Goal: Transaction & Acquisition: Purchase product/service

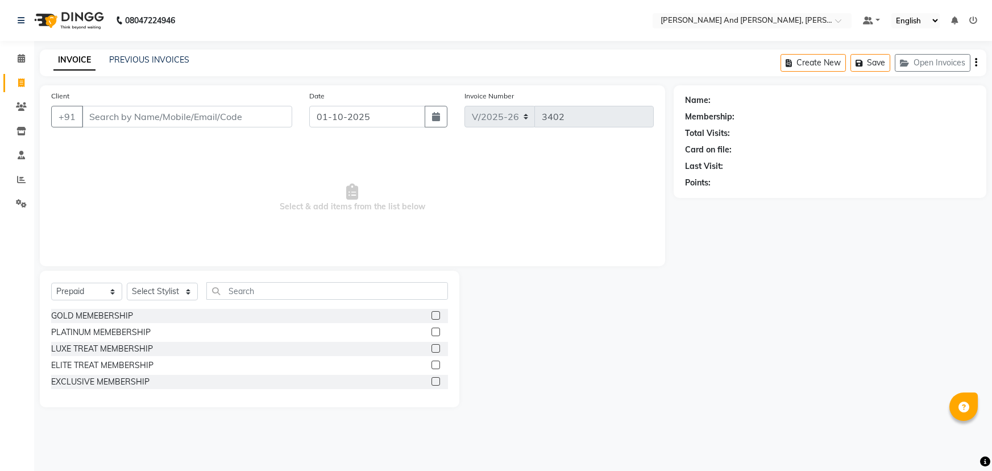
select select "6766"
click at [189, 117] on input "Client" at bounding box center [187, 117] width 210 height 22
click at [99, 289] on select "Select Service Product Membership Package Voucher Prepaid Gift Card" at bounding box center [86, 291] width 71 height 18
select select "service"
click at [51, 282] on select "Select Service Product Membership Package Voucher Prepaid Gift Card" at bounding box center [86, 291] width 71 height 18
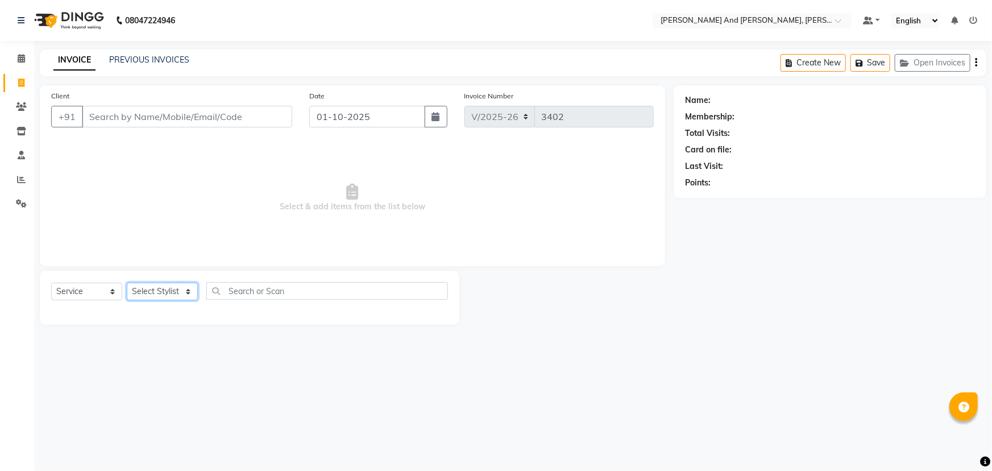
click at [169, 285] on select "Select Stylist ADITI AFREEN 2 [PERSON_NAME] ALKAF [PERSON_NAME] [PERSON_NAME] […" at bounding box center [162, 291] width 71 height 18
click at [127, 282] on select "Select Stylist ADITI AFREEN 2 [PERSON_NAME] ALKAF [PERSON_NAME] [PERSON_NAME] […" at bounding box center [162, 291] width 71 height 18
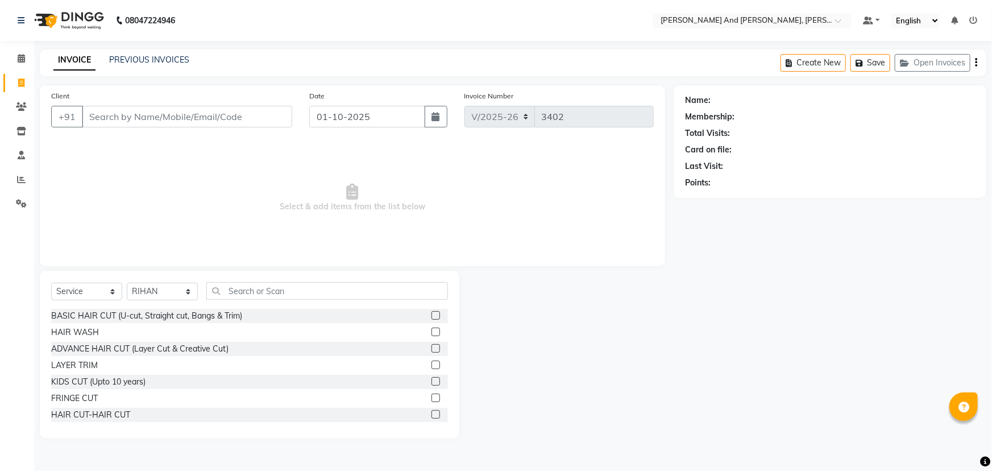
click at [315, 236] on span "Select & add items from the list below" at bounding box center [352, 198] width 602 height 114
click at [193, 123] on input "Client" at bounding box center [187, 117] width 210 height 22
drag, startPoint x: 86, startPoint y: 291, endPoint x: 82, endPoint y: 297, distance: 7.4
click at [86, 291] on select "Select Service Product Membership Package Voucher Prepaid Gift Card" at bounding box center [86, 291] width 71 height 18
click at [51, 282] on select "Select Service Product Membership Package Voucher Prepaid Gift Card" at bounding box center [86, 291] width 71 height 18
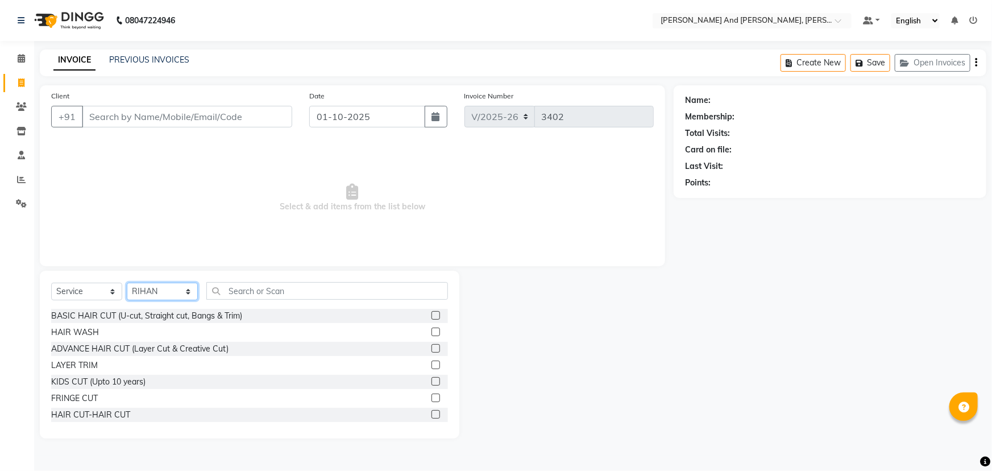
click at [170, 298] on select "Select Stylist ADITI AFREEN 2 ALIYA ALKAF ARIF ARMAN CHANCHAL ESWAR IMRAN KASIM…" at bounding box center [162, 291] width 71 height 18
select select "66353"
click at [127, 282] on select "Select Stylist ADITI AFREEN 2 ALIYA ALKAF ARIF ARMAN CHANCHAL ESWAR IMRAN KASIM…" at bounding box center [162, 291] width 71 height 18
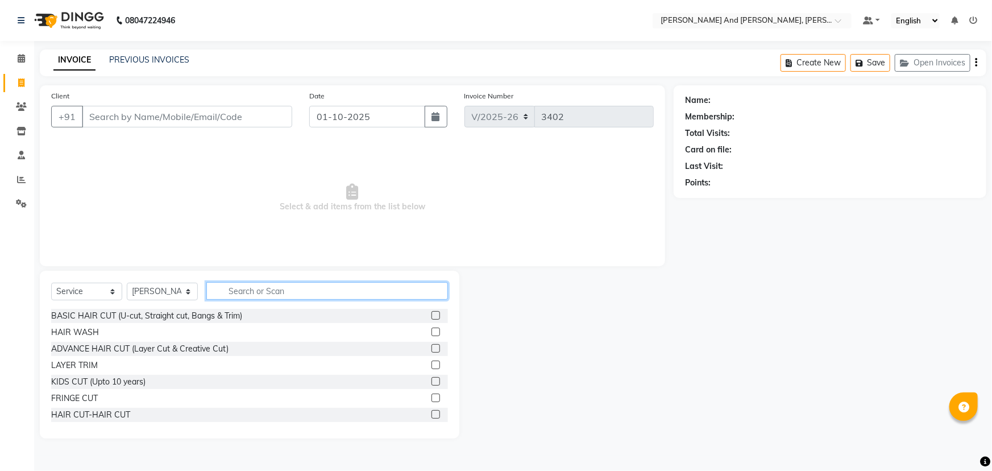
click at [298, 292] on input "text" at bounding box center [327, 291] width 242 height 18
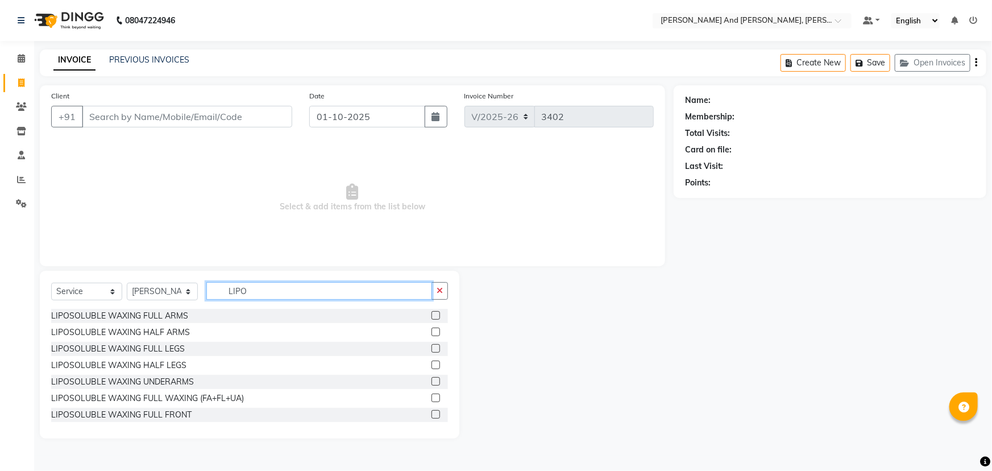
type input "LIPO"
click at [431, 361] on label at bounding box center [435, 364] width 9 height 9
click at [431, 361] on input "checkbox" at bounding box center [434, 364] width 7 height 7
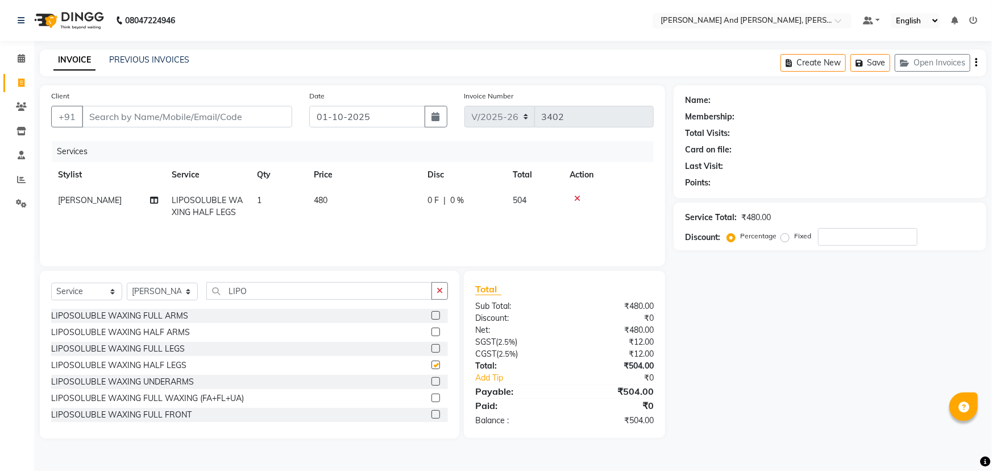
checkbox input "false"
drag, startPoint x: 255, startPoint y: 289, endPoint x: 229, endPoint y: 290, distance: 26.2
click at [229, 290] on input "LIPO" at bounding box center [319, 291] width 226 height 18
click at [114, 194] on td "[PERSON_NAME]" at bounding box center [108, 207] width 114 height 38
select select "66353"
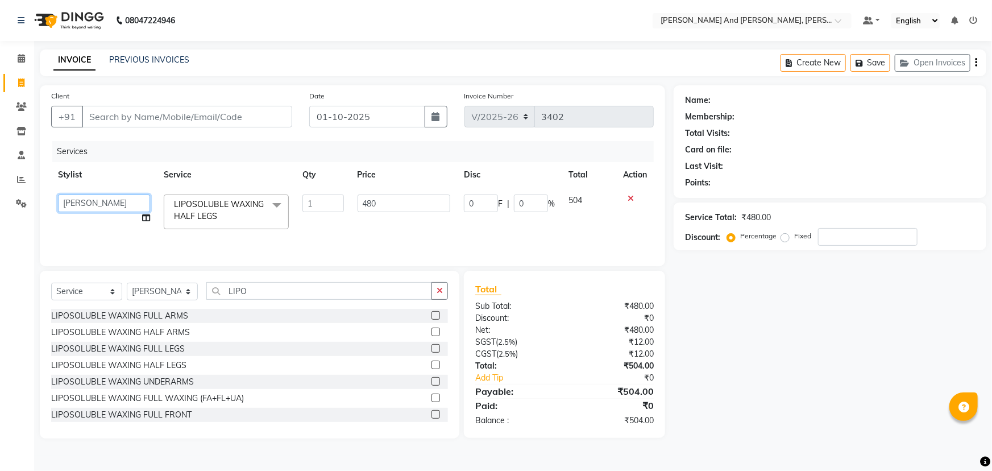
click at [110, 199] on select "ADITI AFREEN 2 ALIYA ALKAF ARIF ARMAN CHANCHAL ESWAR IMRAN KASIM MALIK MOUNIKA …" at bounding box center [104, 203] width 92 height 18
select select "77530"
click at [171, 292] on select "Select Stylist ADITI AFREEN 2 ALIYA ALKAF ARIF ARMAN CHANCHAL ESWAR IMRAN KASIM…" at bounding box center [162, 291] width 71 height 18
select select "77530"
click at [127, 282] on select "Select Stylist ADITI AFREEN 2 ALIYA ALKAF ARIF ARMAN CHANCHAL ESWAR IMRAN KASIM…" at bounding box center [162, 291] width 71 height 18
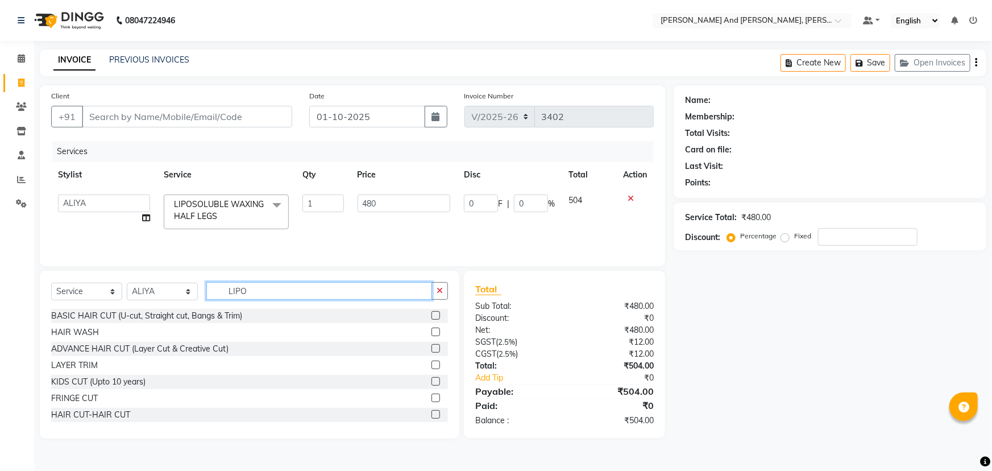
drag, startPoint x: 257, startPoint y: 288, endPoint x: 164, endPoint y: 305, distance: 94.8
click at [164, 305] on div "Select Service Product Membership Package Voucher Prepaid Gift Card Select Styl…" at bounding box center [249, 295] width 397 height 27
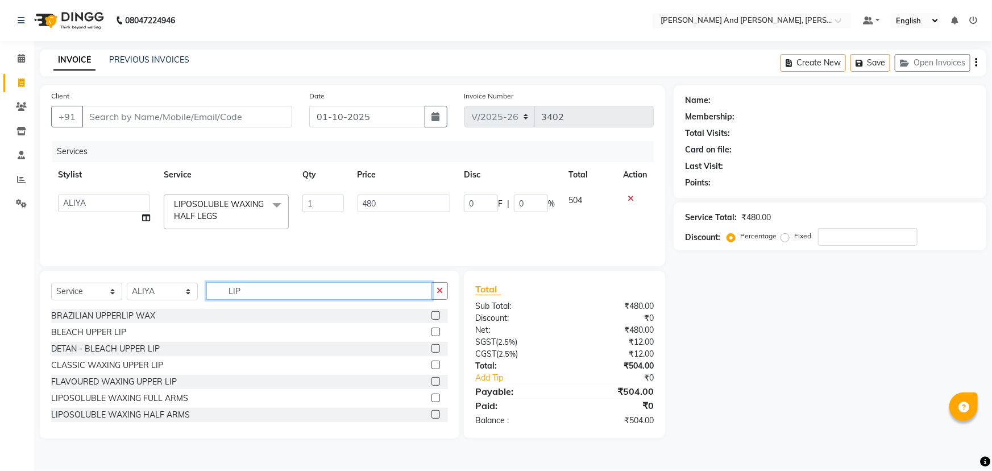
type input "LIPO"
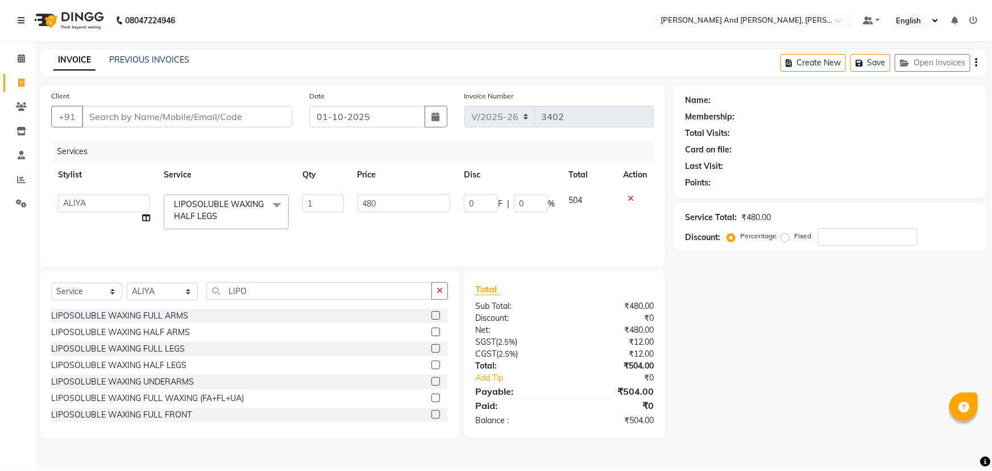
click at [431, 380] on label at bounding box center [435, 381] width 9 height 9
click at [431, 380] on input "checkbox" at bounding box center [434, 381] width 7 height 7
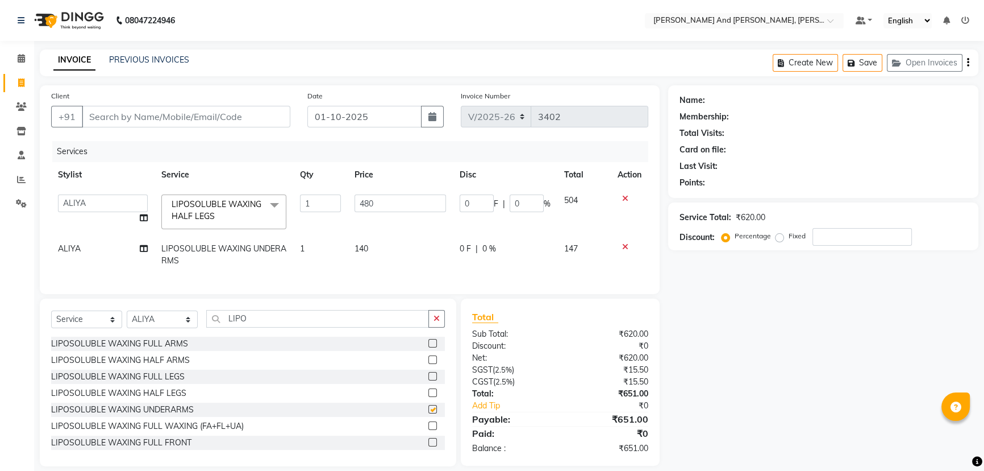
scroll to position [20, 0]
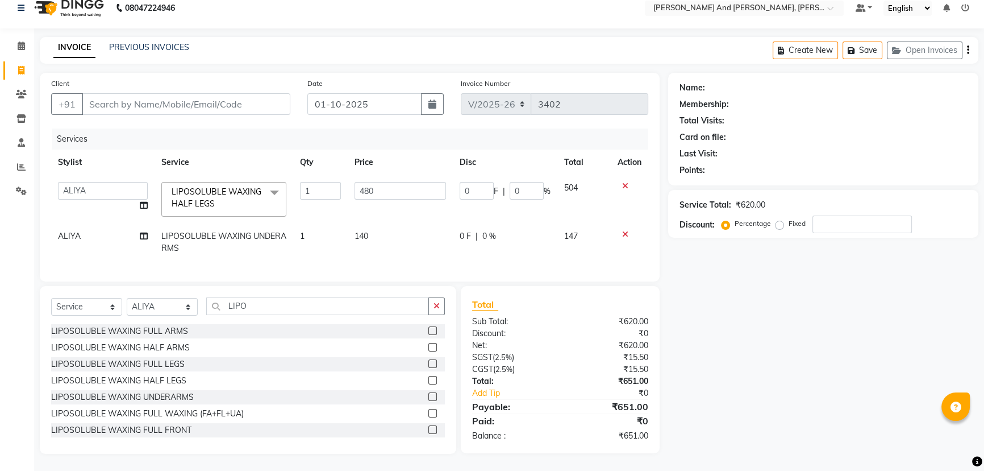
checkbox input "false"
drag, startPoint x: 184, startPoint y: 90, endPoint x: 176, endPoint y: 93, distance: 8.7
click at [184, 93] on input "Client" at bounding box center [186, 104] width 209 height 22
type input "N"
type input "0"
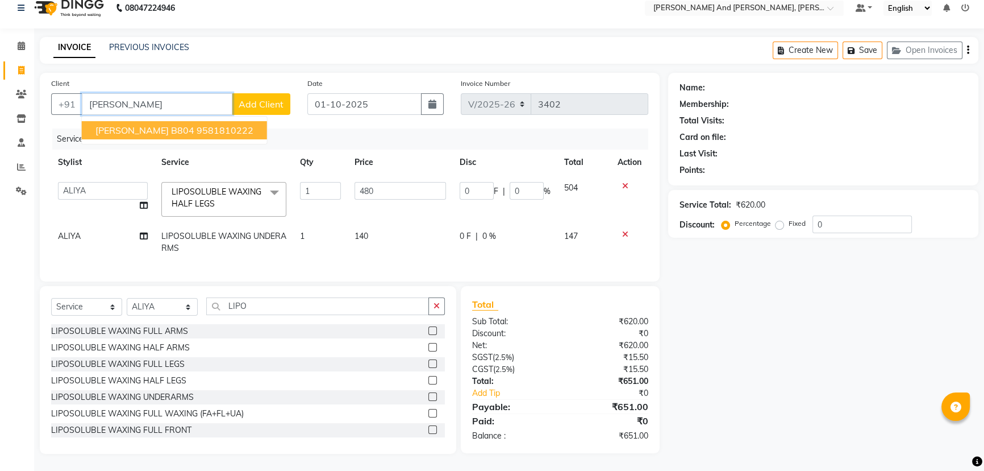
click at [197, 124] on ngb-highlight "9581810222" at bounding box center [225, 129] width 57 height 11
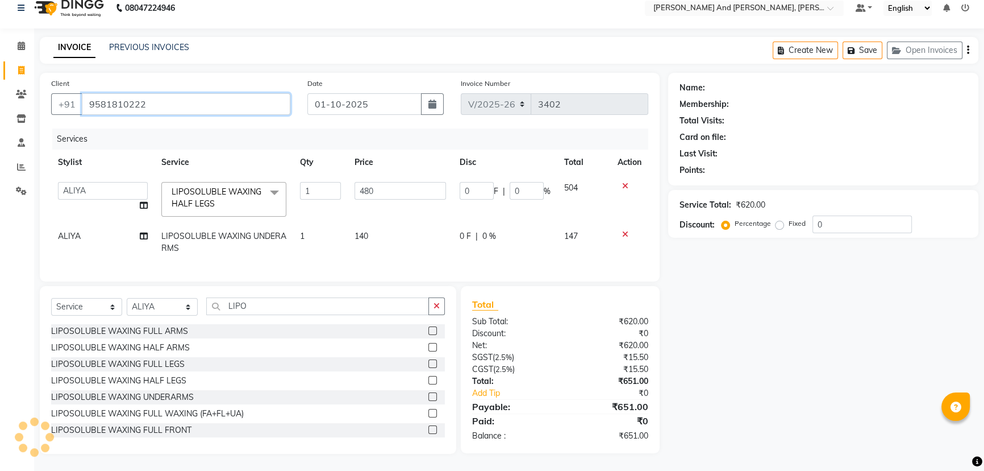
type input "9581810222"
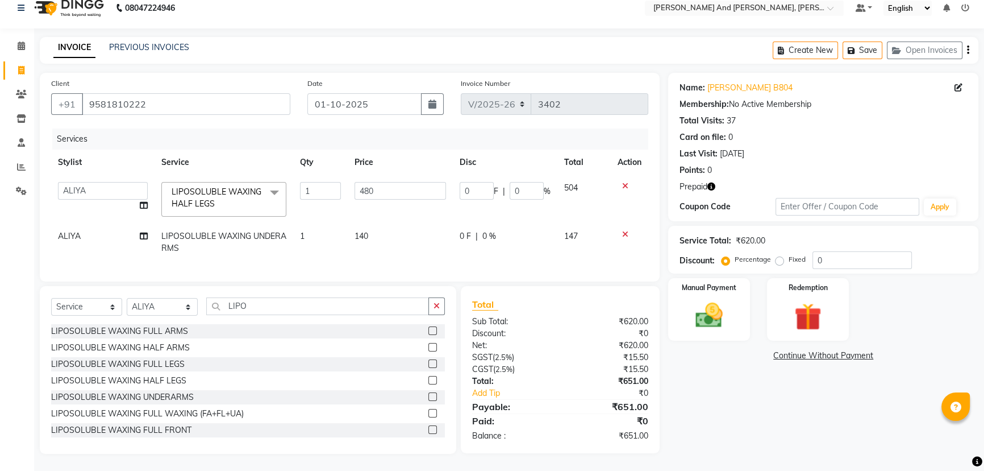
click at [715, 182] on icon "button" at bounding box center [711, 186] width 8 height 8
click at [721, 84] on link "Neelu B804" at bounding box center [749, 88] width 85 height 12
click at [353, 41] on div "INVOICE PREVIOUS INVOICES Create New Save Open Invoices" at bounding box center [509, 50] width 939 height 27
click at [452, 45] on div "INVOICE PREVIOUS INVOICES Create New Save Open Invoices" at bounding box center [509, 50] width 939 height 27
click at [797, 290] on div "Redemption" at bounding box center [807, 309] width 85 height 65
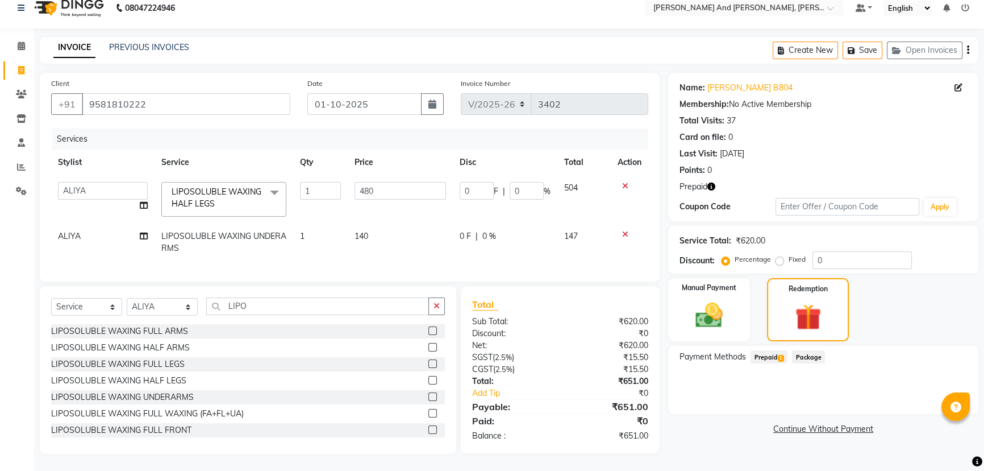
click at [768, 350] on span "Prepaid 1" at bounding box center [769, 356] width 37 height 13
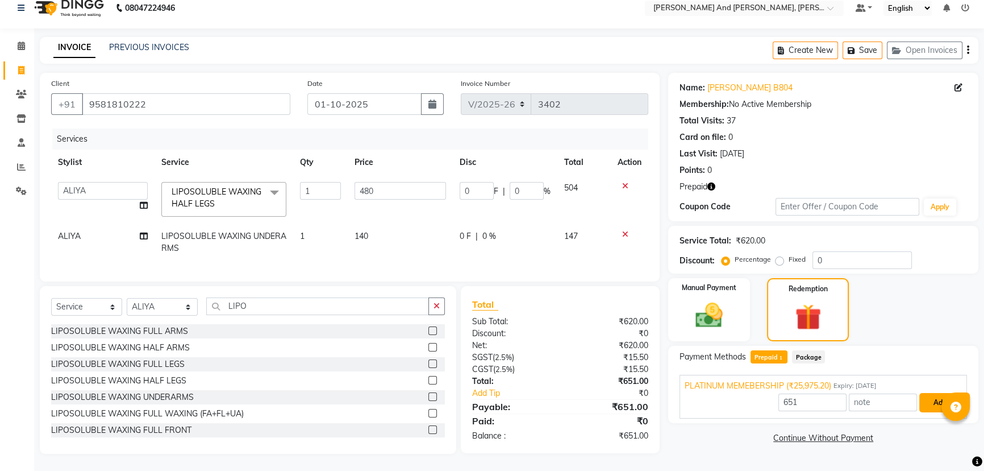
click at [931, 393] on button "Add" at bounding box center [939, 402] width 41 height 19
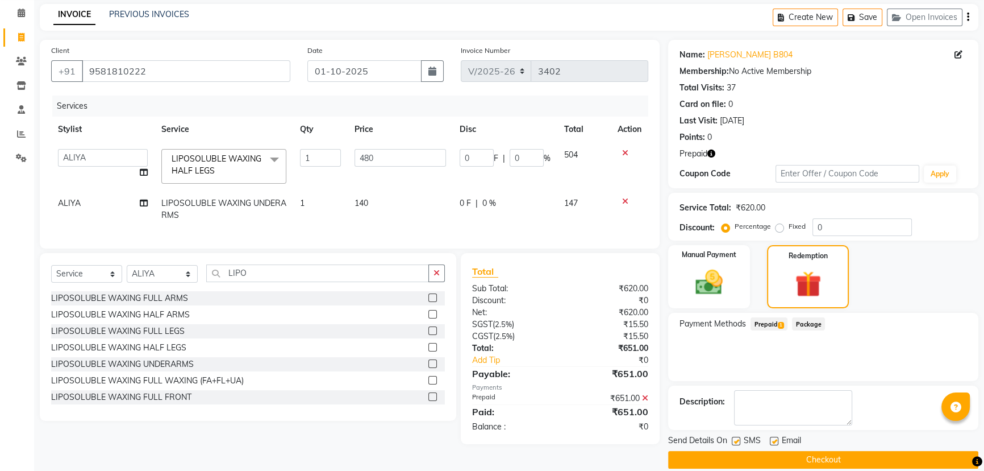
scroll to position [60, 0]
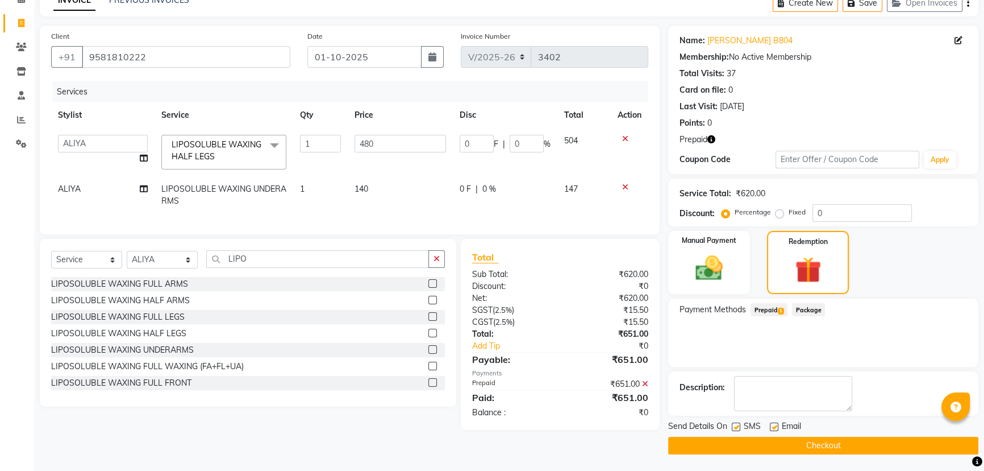
click at [817, 441] on button "Checkout" at bounding box center [823, 445] width 310 height 18
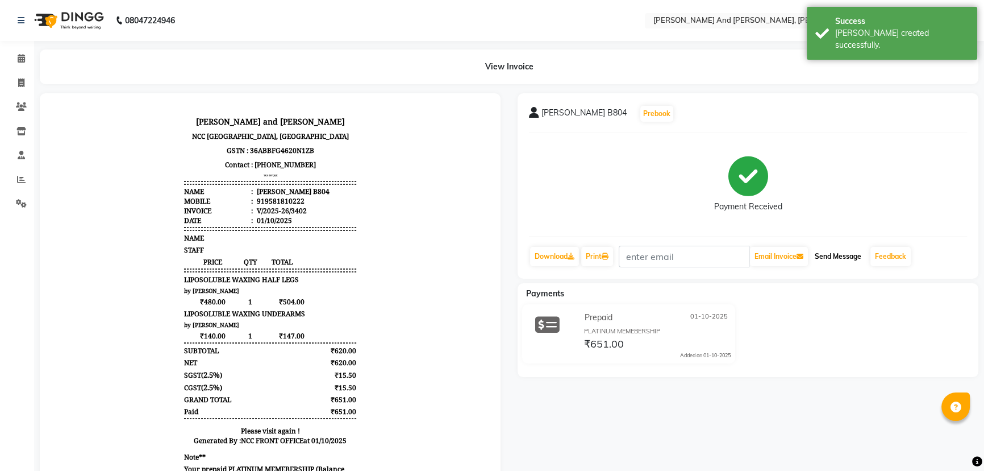
click at [835, 254] on button "Send Message" at bounding box center [838, 256] width 56 height 19
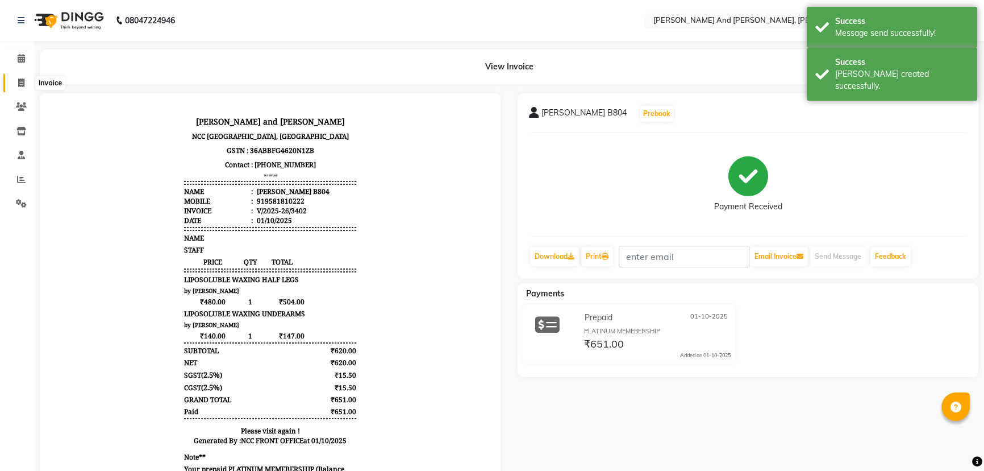
click at [18, 80] on icon at bounding box center [21, 82] width 6 height 9
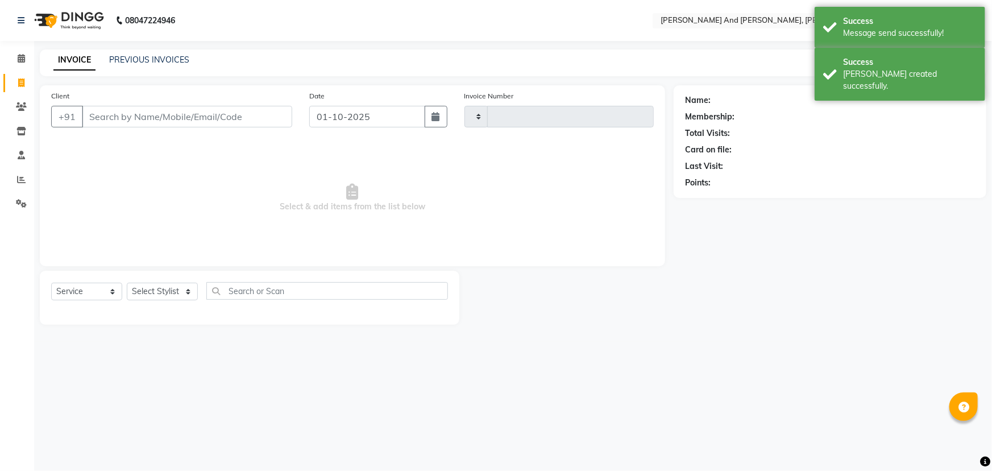
click at [18, 80] on icon at bounding box center [21, 82] width 6 height 9
select select "service"
type input "3403"
select select "6766"
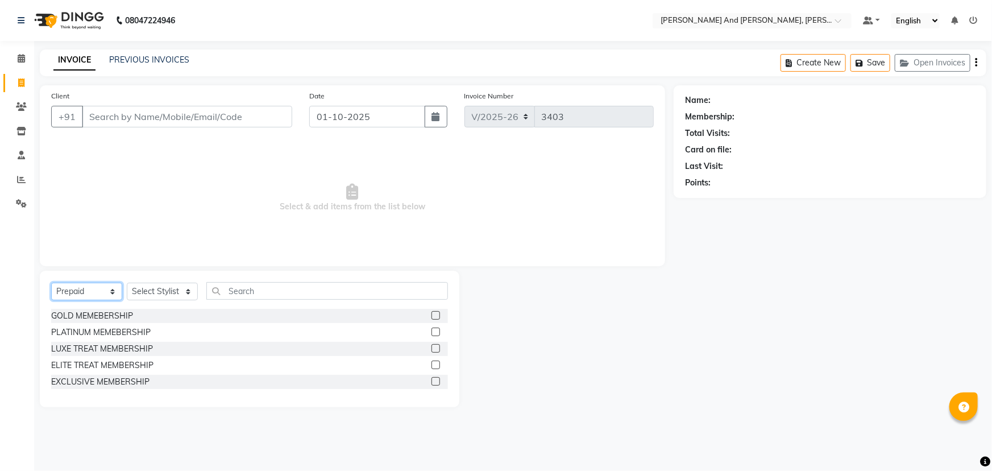
click at [85, 295] on select "Select Service Product Membership Package Voucher Prepaid Gift Card" at bounding box center [86, 291] width 71 height 18
select select "service"
click at [51, 282] on select "Select Service Product Membership Package Voucher Prepaid Gift Card" at bounding box center [86, 291] width 71 height 18
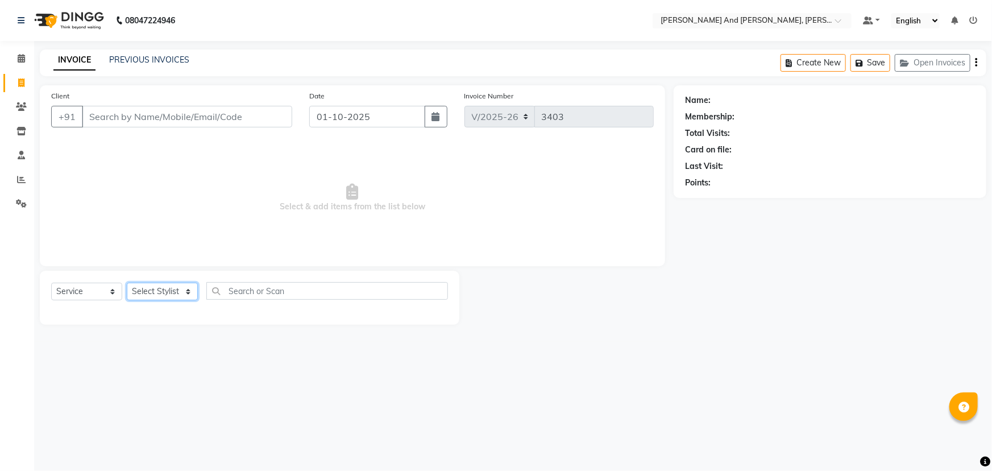
click at [176, 290] on select "Select Stylist ADITI AFREEN 2 ALIYA ALKAF ARIF ARMAN CHANCHAL ESWAR IMRAN KASIM…" at bounding box center [162, 291] width 71 height 18
select select "77530"
click at [127, 282] on select "Select Stylist ADITI AFREEN 2 ALIYA ALKAF ARIF ARMAN CHANCHAL ESWAR IMRAN KASIM…" at bounding box center [162, 291] width 71 height 18
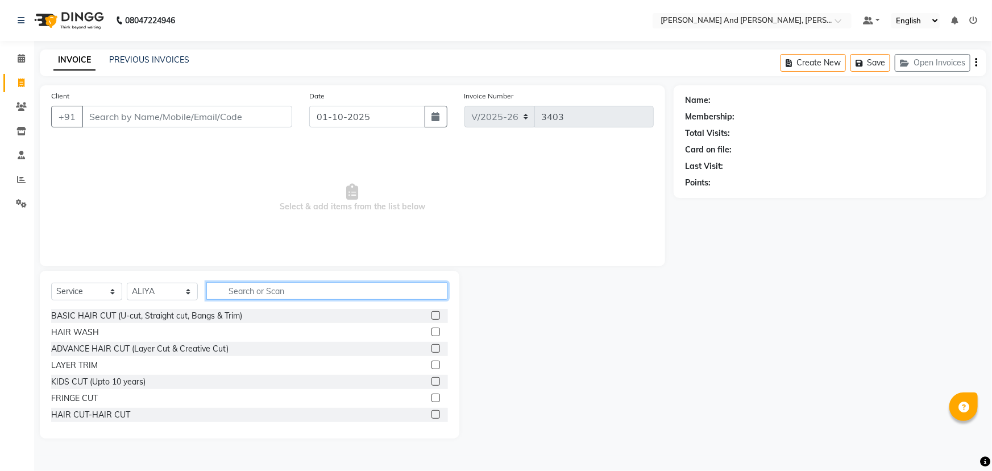
click at [261, 298] on input "text" at bounding box center [327, 291] width 242 height 18
type input "THRE"
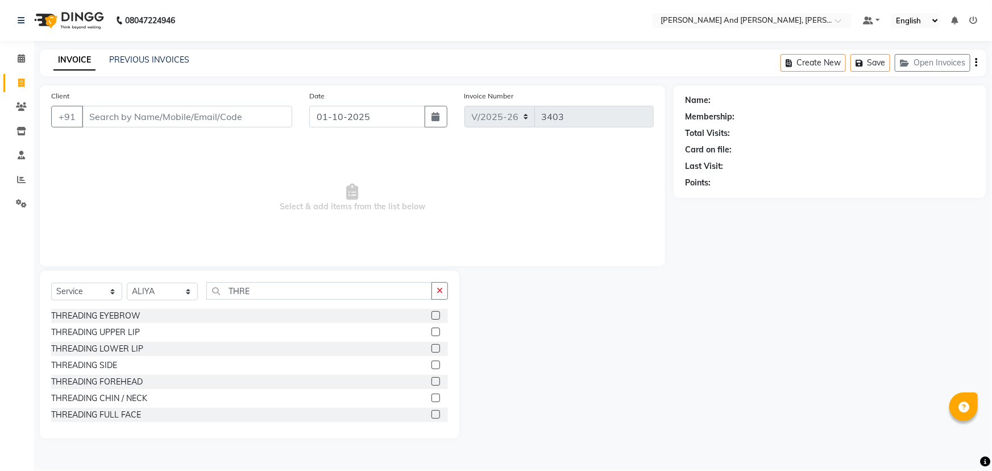
click at [431, 316] on label at bounding box center [435, 315] width 9 height 9
click at [431, 316] on input "checkbox" at bounding box center [434, 315] width 7 height 7
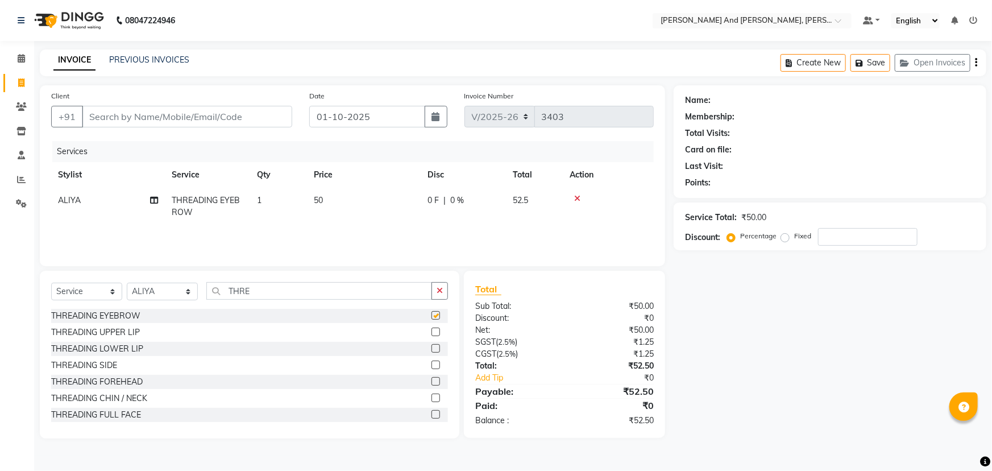
checkbox input "false"
click at [255, 117] on input "Client" at bounding box center [187, 117] width 210 height 22
type input "N"
type input "0"
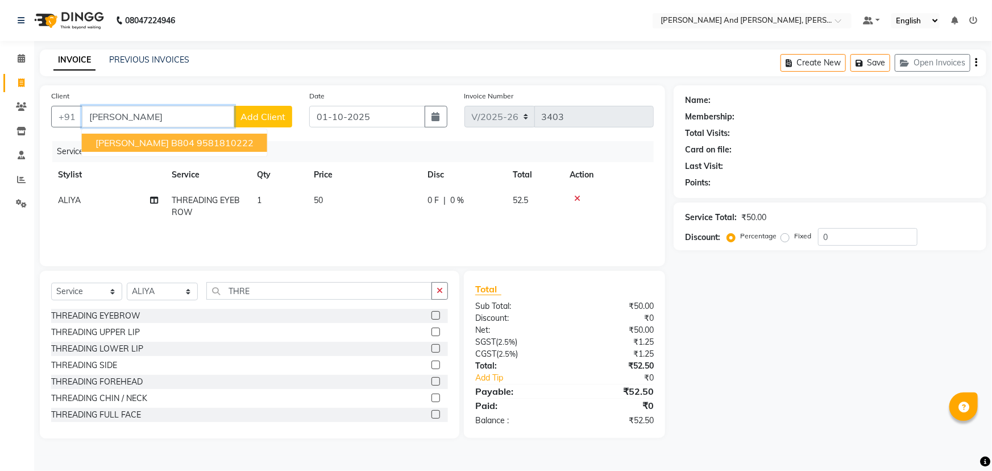
click at [197, 143] on ngb-highlight "9581810222" at bounding box center [225, 142] width 57 height 11
type input "9581810222"
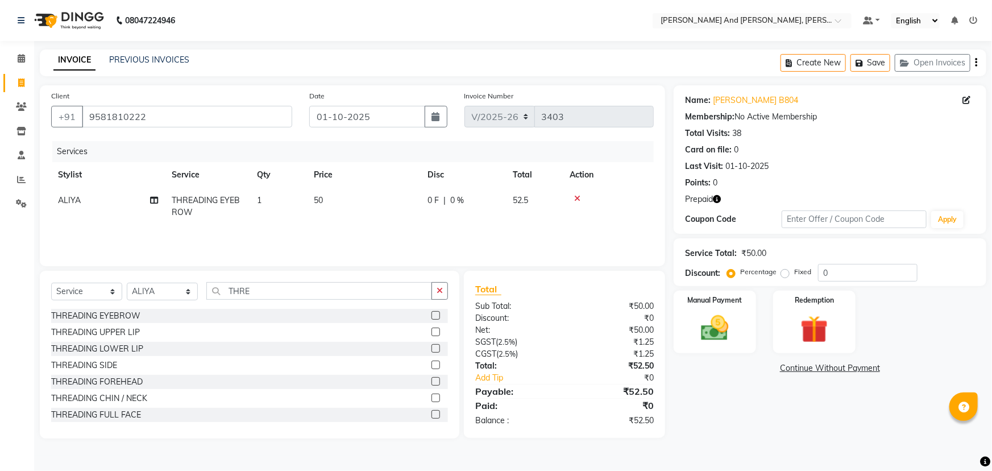
click at [752, 421] on div "Name: Neelu B804 Membership: No Active Membership Total Visits: 38 Card on file…" at bounding box center [833, 261] width 321 height 353
click at [798, 317] on img at bounding box center [814, 329] width 47 height 36
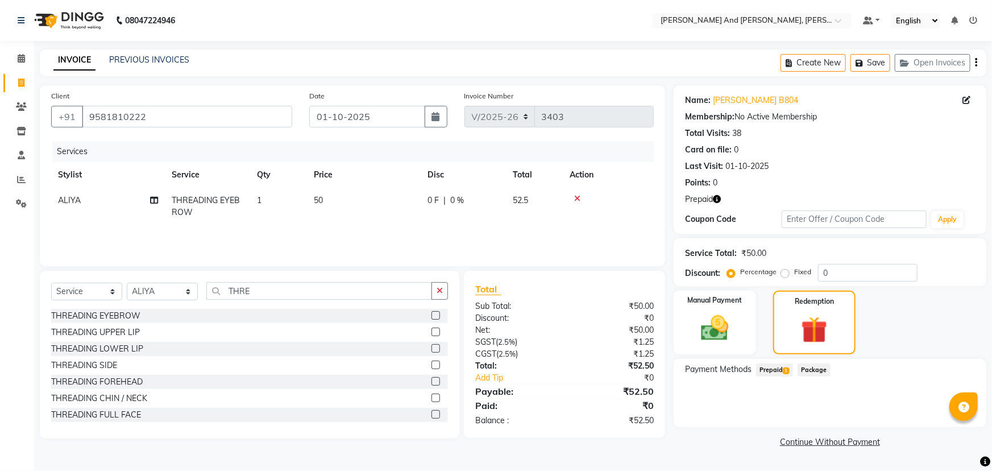
click at [777, 371] on span "Prepaid 1" at bounding box center [774, 369] width 37 height 13
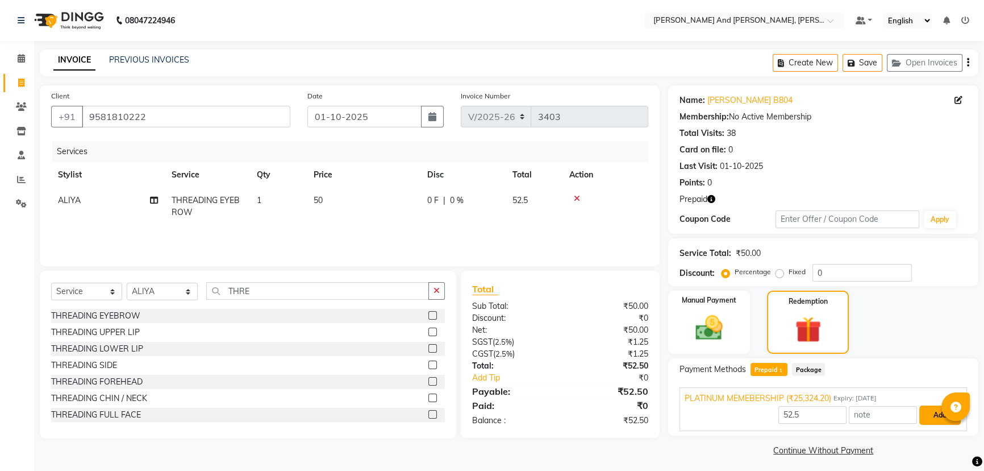
click at [935, 418] on button "Add" at bounding box center [939, 414] width 41 height 19
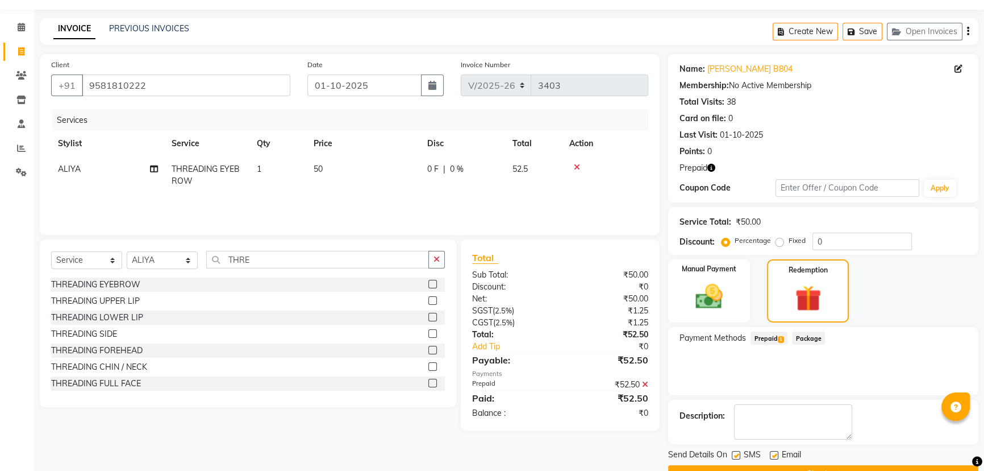
scroll to position [60, 0]
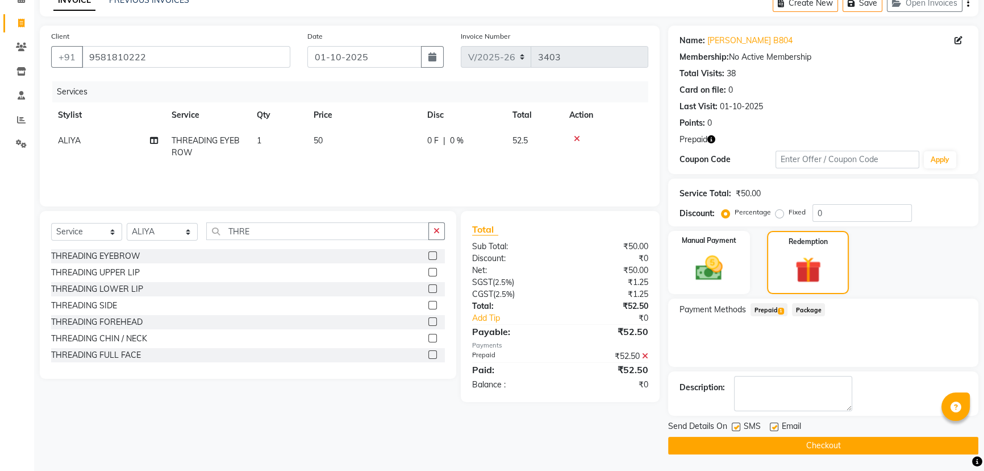
click at [817, 445] on button "Checkout" at bounding box center [823, 445] width 310 height 18
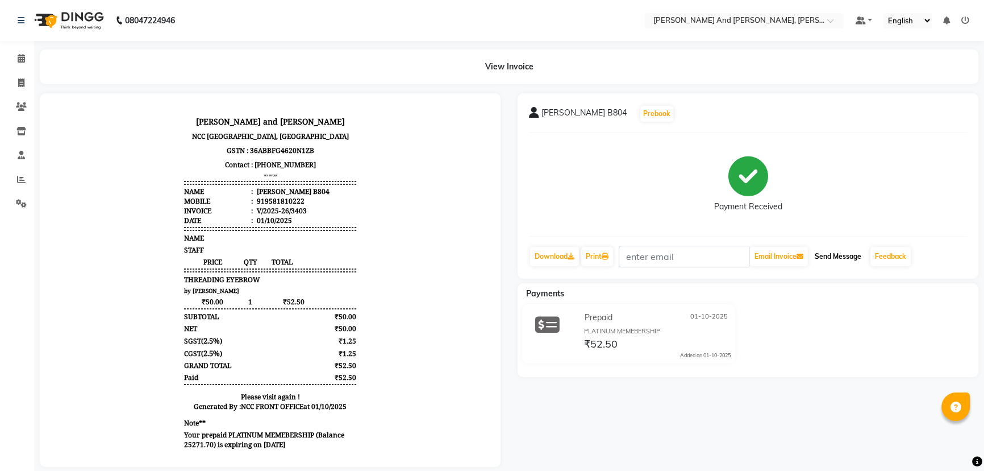
click at [835, 256] on button "Send Message" at bounding box center [838, 256] width 56 height 19
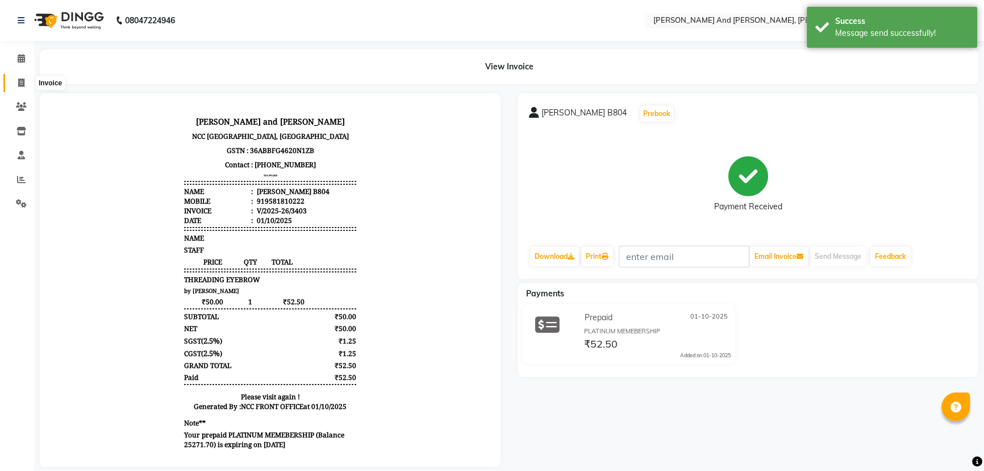
click at [15, 84] on span at bounding box center [21, 83] width 20 height 13
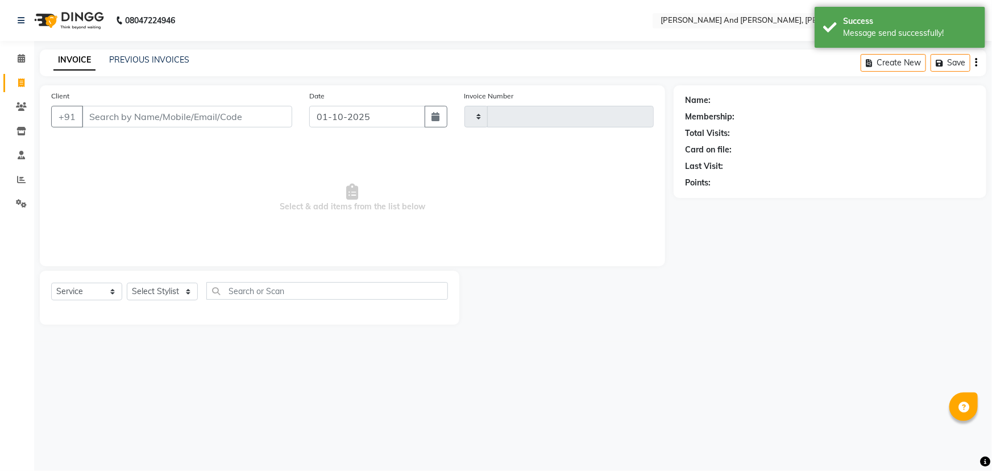
click at [15, 84] on span at bounding box center [21, 83] width 20 height 13
select select "6766"
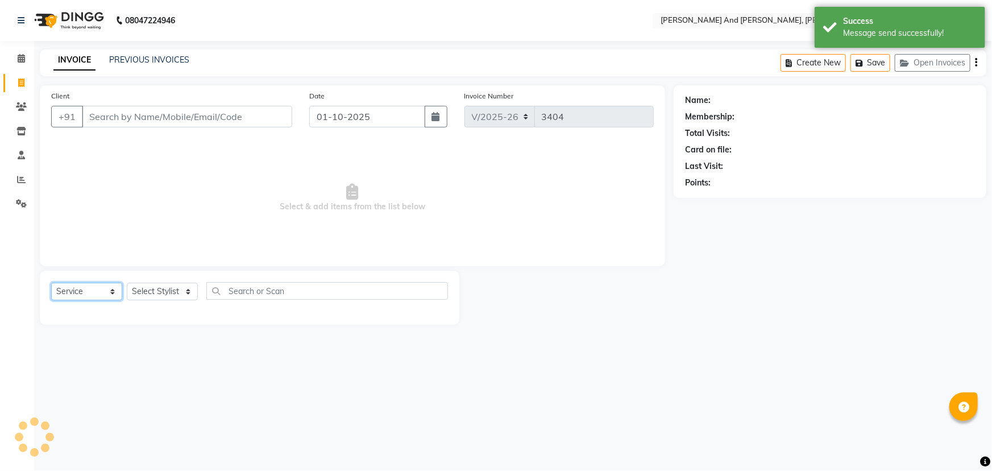
click at [84, 287] on select "Select Service Product Membership Package Voucher Prepaid Gift Card" at bounding box center [86, 291] width 71 height 18
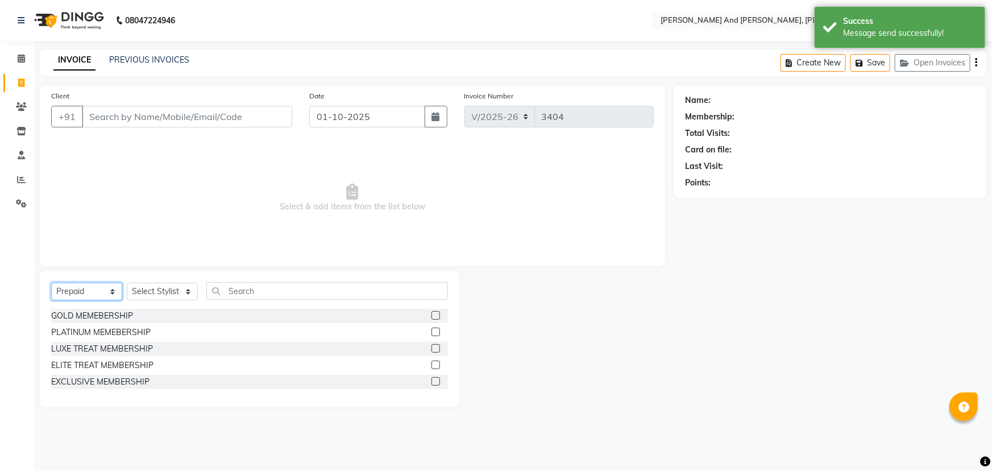
select select "service"
click at [51, 282] on select "Select Service Product Membership Package Voucher Prepaid Gift Card" at bounding box center [86, 291] width 71 height 18
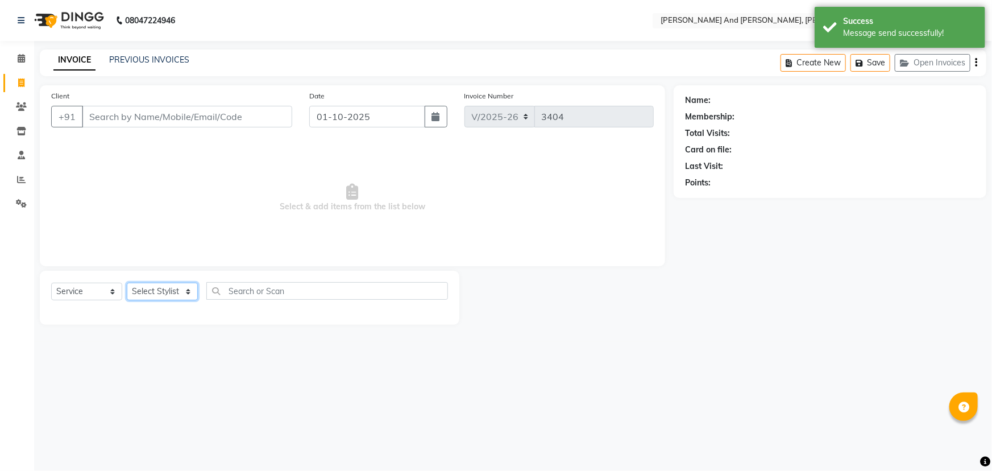
drag, startPoint x: 162, startPoint y: 292, endPoint x: 161, endPoint y: 284, distance: 8.5
click at [162, 292] on select "Select Stylist ADITI AFREEN 2 ALIYA ALKAF ARIF ARMAN CHANCHAL ESWAR IMRAN KASIM…" at bounding box center [162, 291] width 71 height 18
select select "93389"
click at [127, 282] on select "Select Stylist ADITI AFREEN 2 ALIYA ALKAF ARIF ARMAN CHANCHAL ESWAR IMRAN KASIM…" at bounding box center [162, 291] width 71 height 18
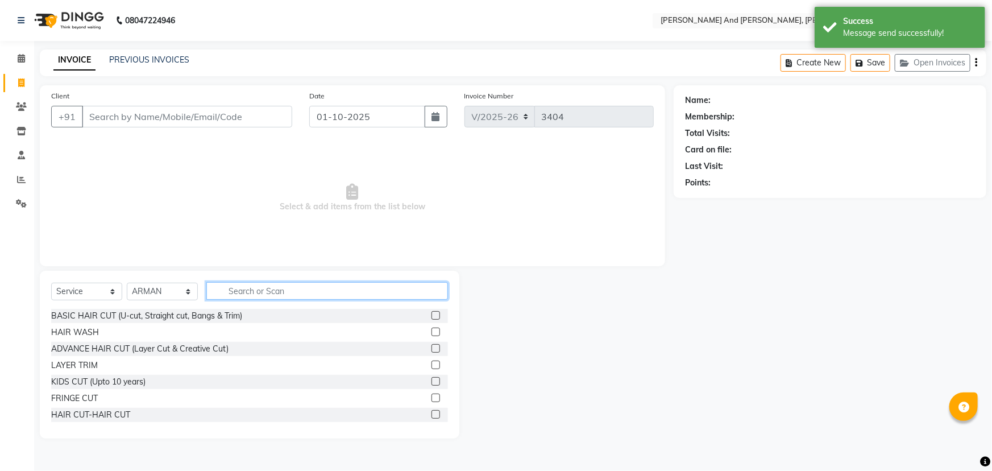
click at [309, 295] on input "text" at bounding box center [327, 291] width 242 height 18
type input "HAIR"
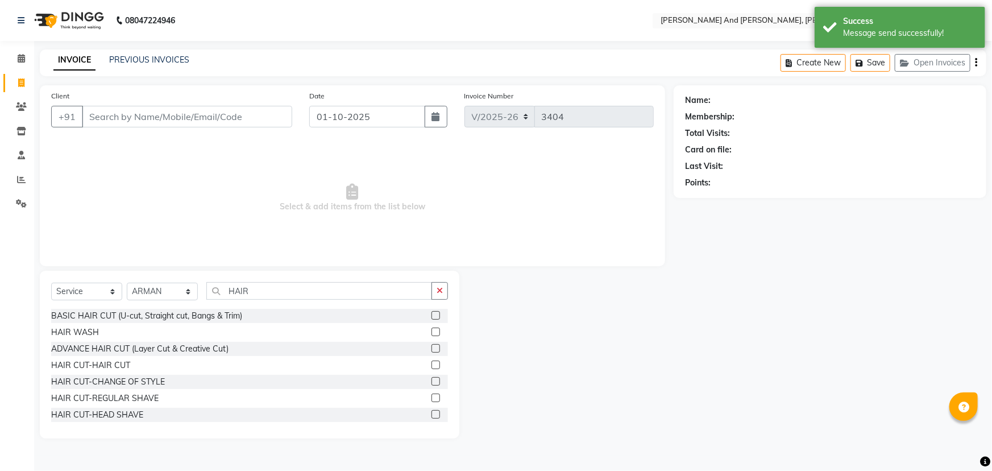
click at [435, 368] on div at bounding box center [439, 365] width 16 height 14
click at [431, 363] on label at bounding box center [435, 364] width 9 height 9
click at [431, 363] on input "checkbox" at bounding box center [434, 364] width 7 height 7
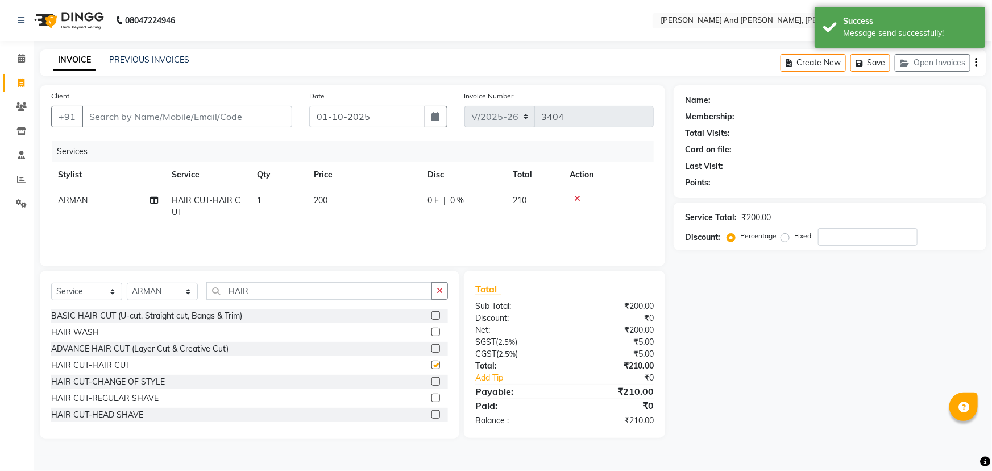
checkbox input "false"
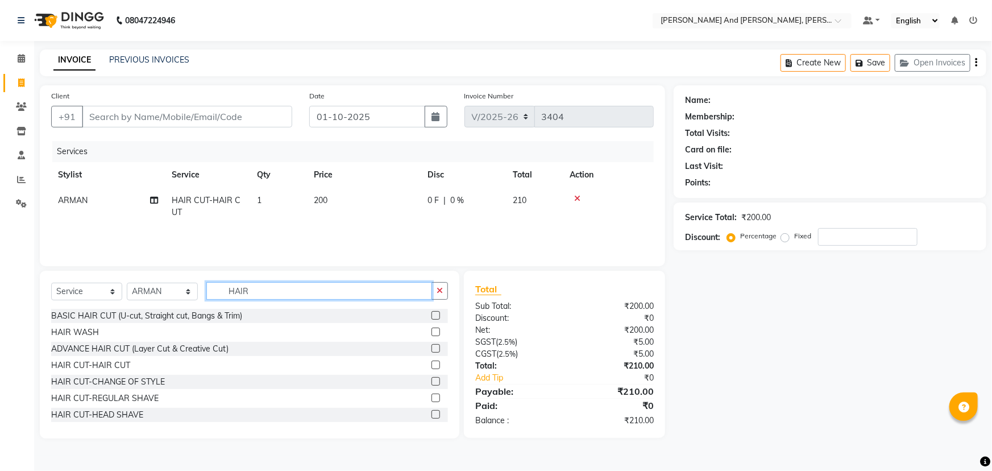
drag, startPoint x: 289, startPoint y: 286, endPoint x: 160, endPoint y: 309, distance: 131.6
click at [165, 312] on div "Select Service Product Membership Package Voucher Prepaid Gift Card Select Styl…" at bounding box center [249, 354] width 419 height 168
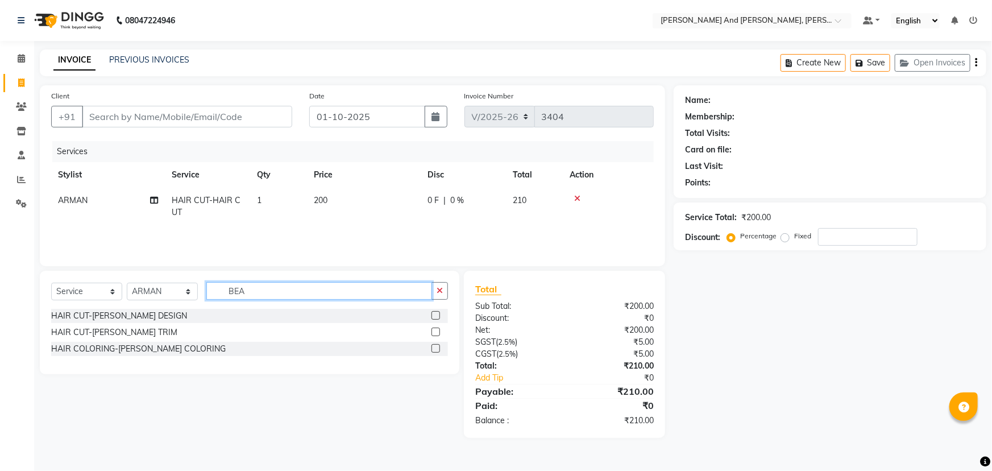
type input "BEA"
click at [435, 314] on label at bounding box center [435, 315] width 9 height 9
click at [435, 314] on input "checkbox" at bounding box center [434, 315] width 7 height 7
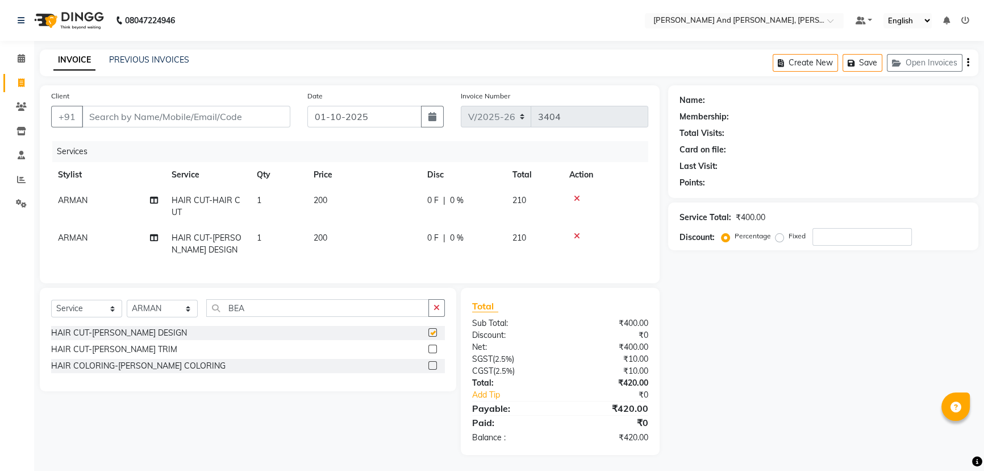
checkbox input "false"
drag, startPoint x: 259, startPoint y: 315, endPoint x: 134, endPoint y: 323, distance: 125.3
click at [135, 323] on div "Select Service Product Membership Package Voucher Prepaid Gift Card Select Styl…" at bounding box center [248, 312] width 394 height 27
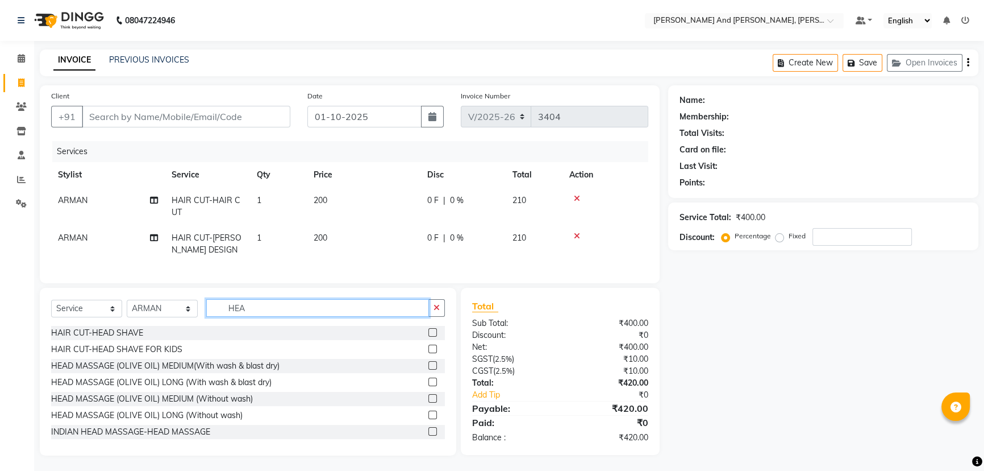
type input "HEA"
click at [428, 435] on label at bounding box center [432, 431] width 9 height 9
click at [428, 435] on input "checkbox" at bounding box center [431, 431] width 7 height 7
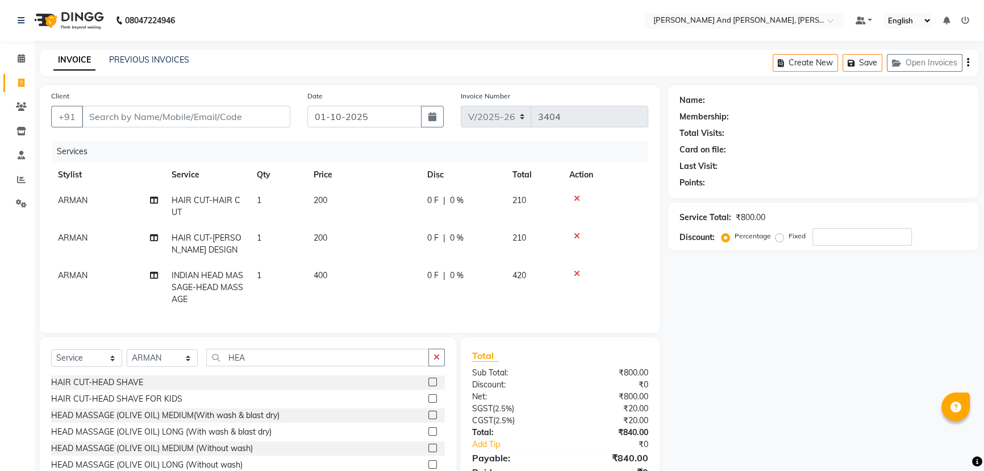
checkbox input "false"
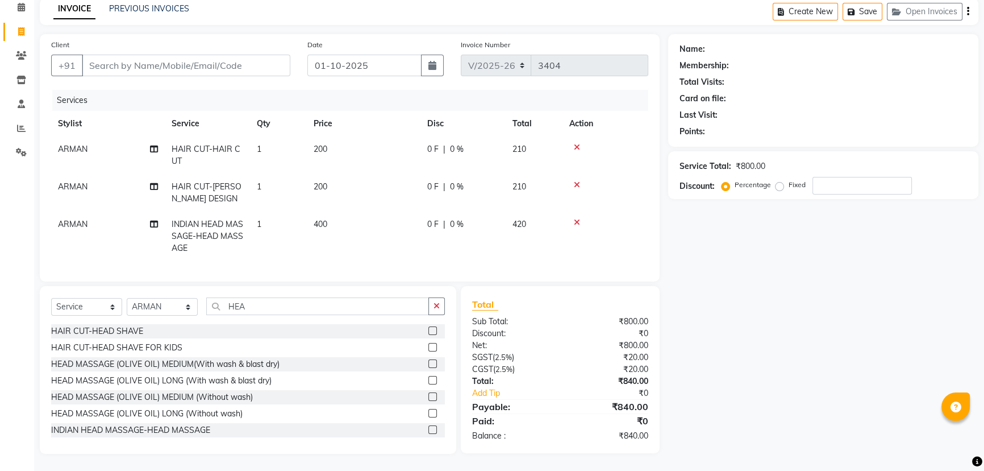
click at [354, 219] on td "400" at bounding box center [364, 235] width 114 height 49
select select "93389"
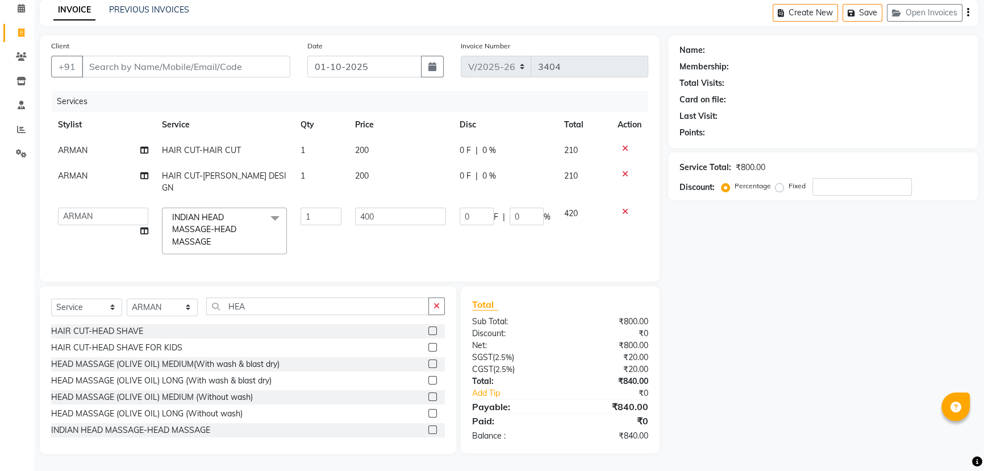
scroll to position [45, 0]
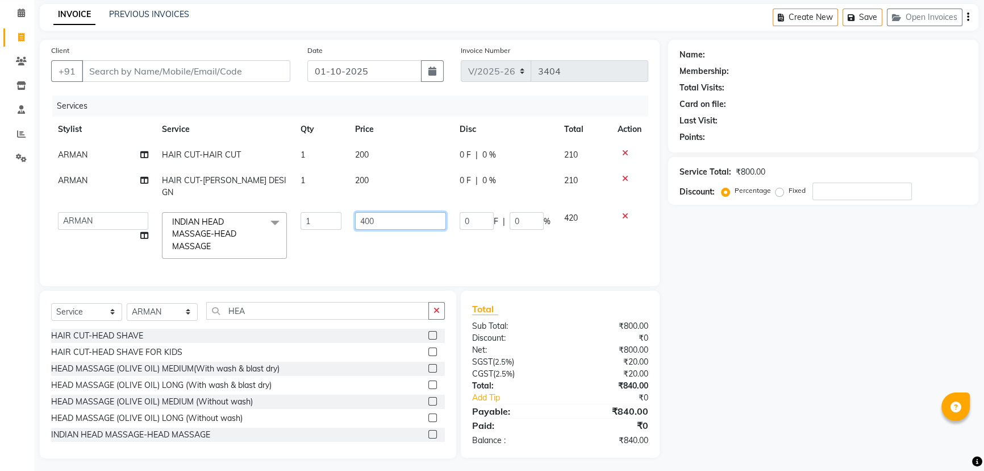
click at [406, 212] on input "400" at bounding box center [400, 221] width 91 height 18
type input "4"
type input "350"
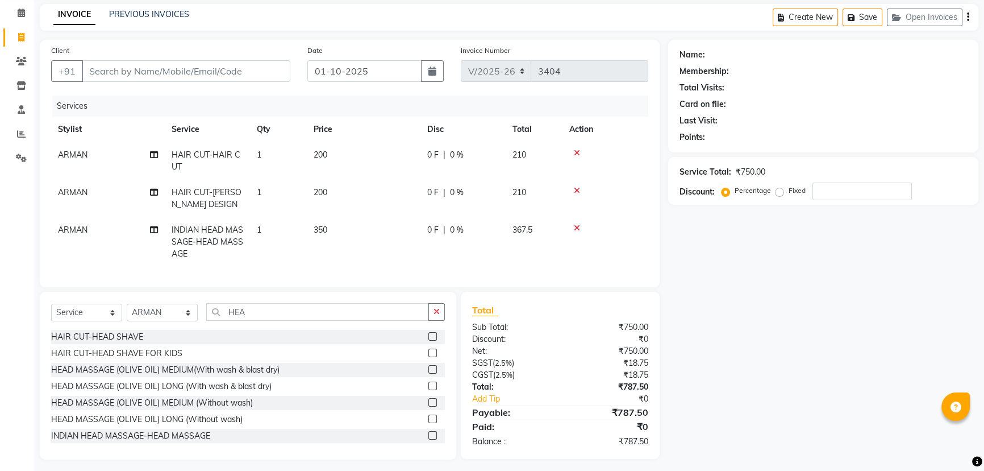
click at [482, 243] on td "0 F | 0 %" at bounding box center [463, 241] width 85 height 49
select select "93389"
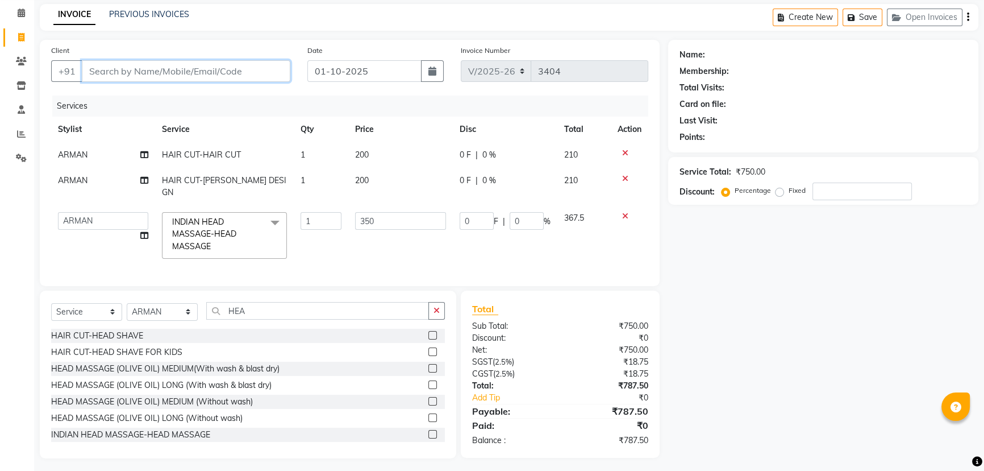
click at [244, 72] on input "Client" at bounding box center [186, 71] width 209 height 22
click at [211, 74] on input "Client" at bounding box center [186, 71] width 209 height 22
type input "9"
type input "0"
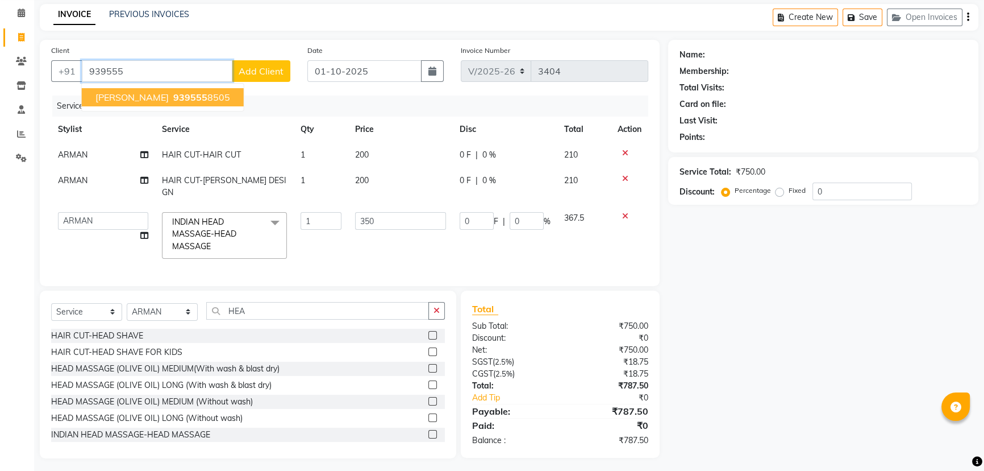
click at [197, 97] on ngb-highlight "939555 8505" at bounding box center [200, 96] width 59 height 11
type input "9395558505"
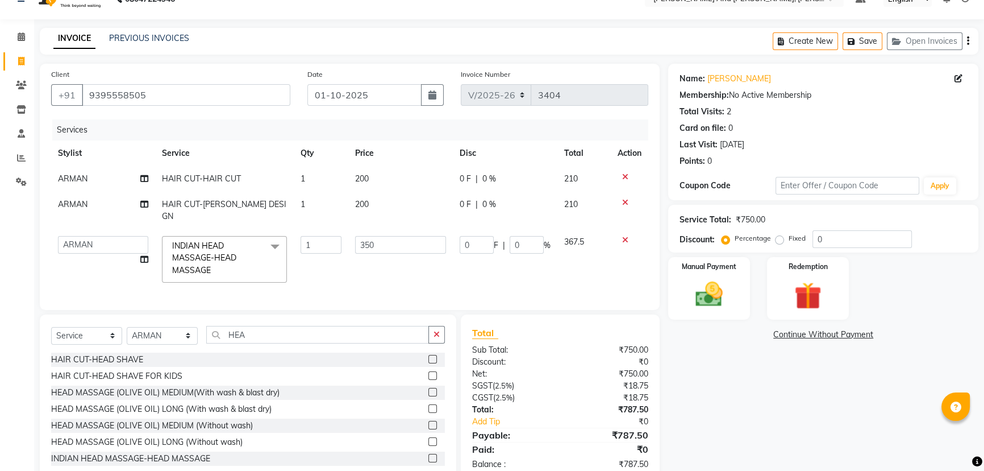
scroll to position [0, 0]
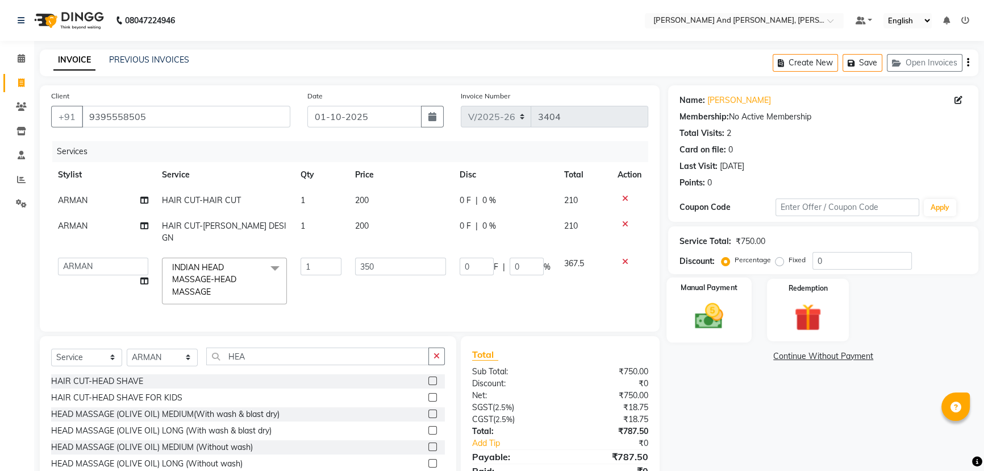
click at [720, 307] on img at bounding box center [709, 315] width 46 height 32
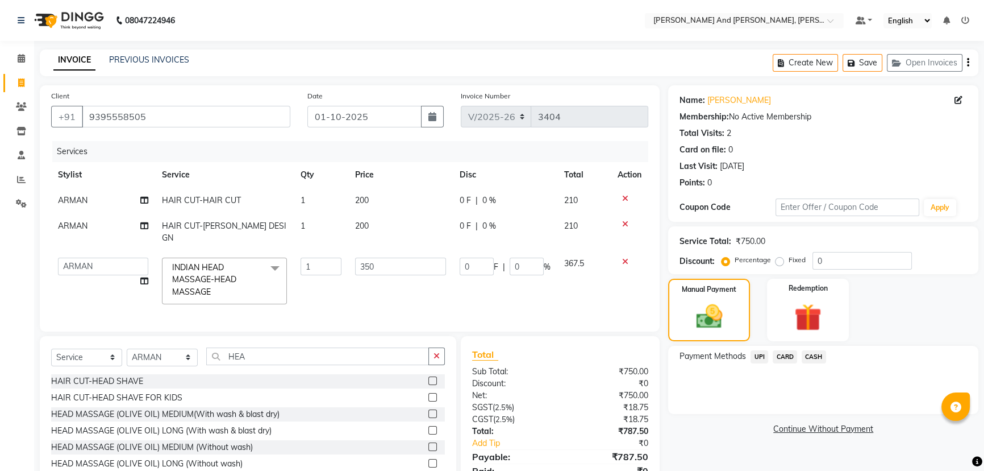
click at [756, 358] on span "UPI" at bounding box center [760, 356] width 18 height 13
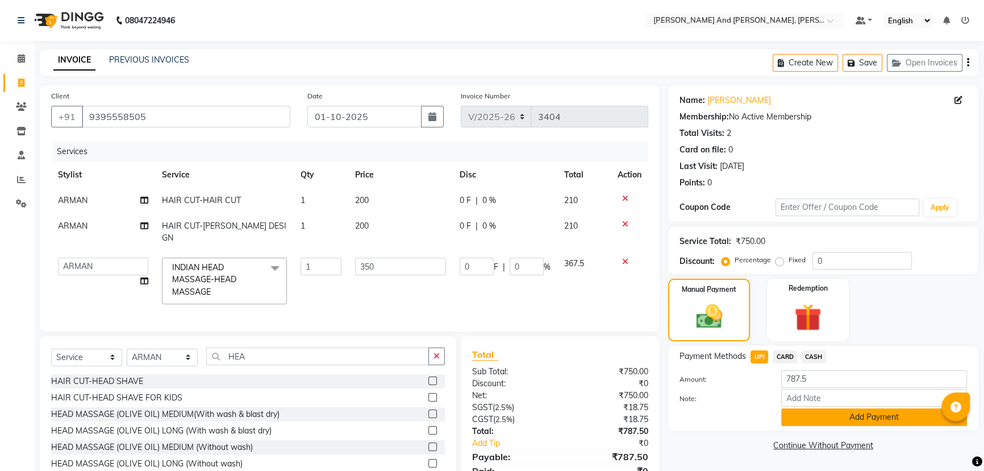
click at [841, 422] on button "Add Payment" at bounding box center [874, 417] width 186 height 18
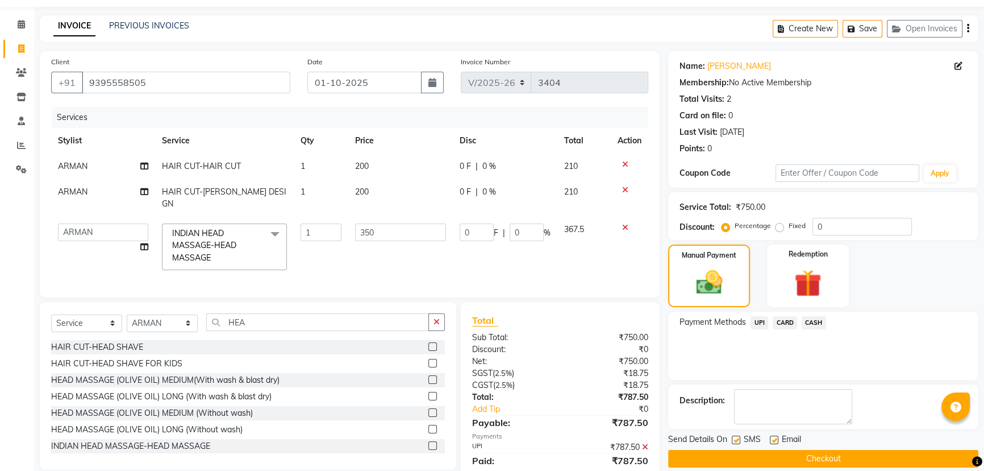
scroll to position [69, 0]
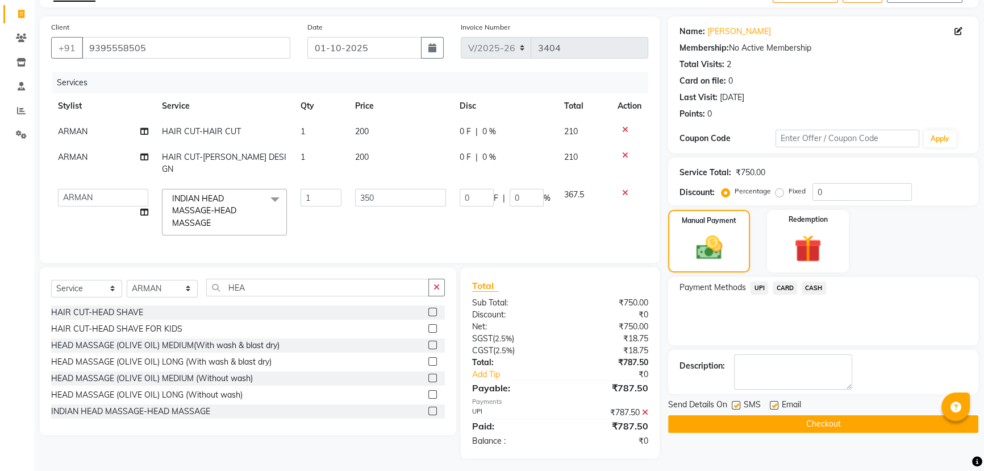
click at [800, 421] on button "Checkout" at bounding box center [823, 424] width 310 height 18
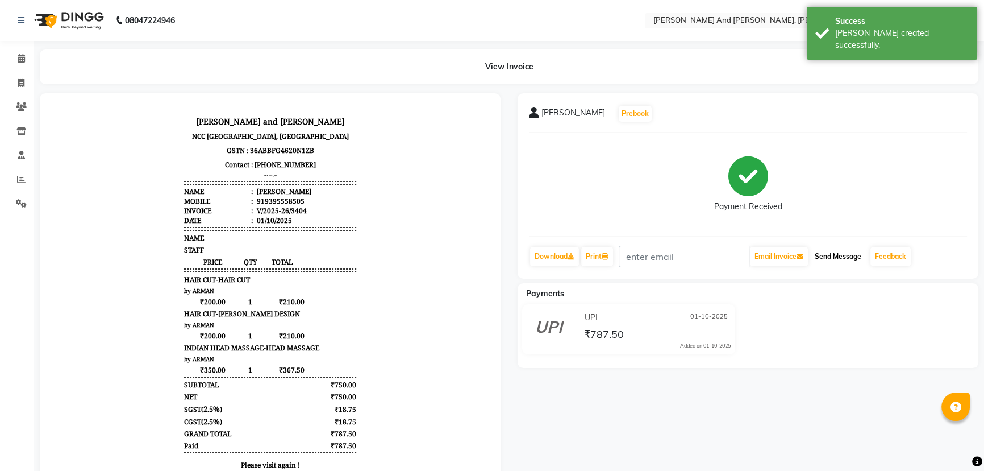
click at [839, 256] on button "Send Message" at bounding box center [838, 256] width 56 height 19
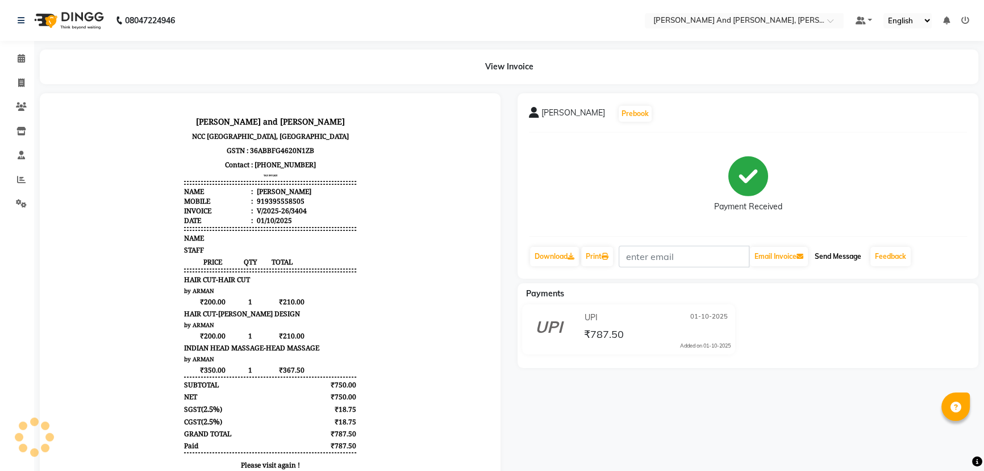
click at [839, 256] on button "Send Message" at bounding box center [838, 256] width 56 height 19
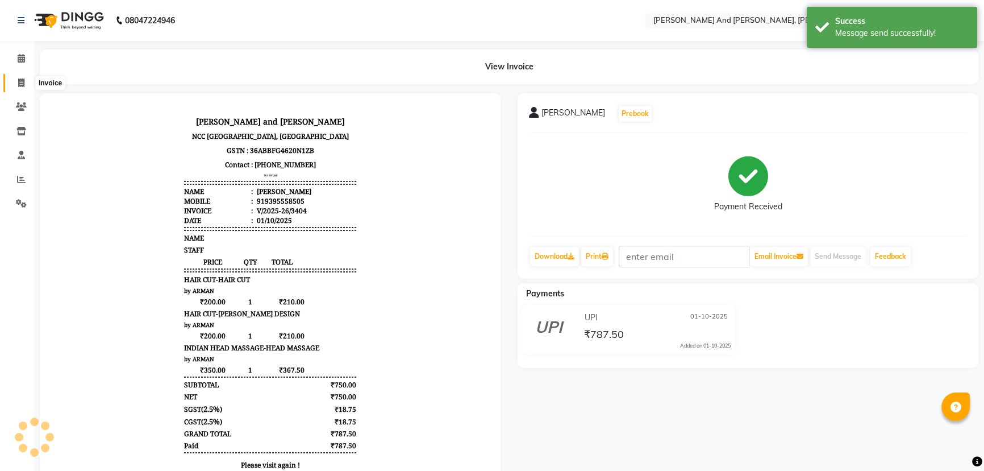
click at [21, 81] on icon at bounding box center [21, 82] width 6 height 9
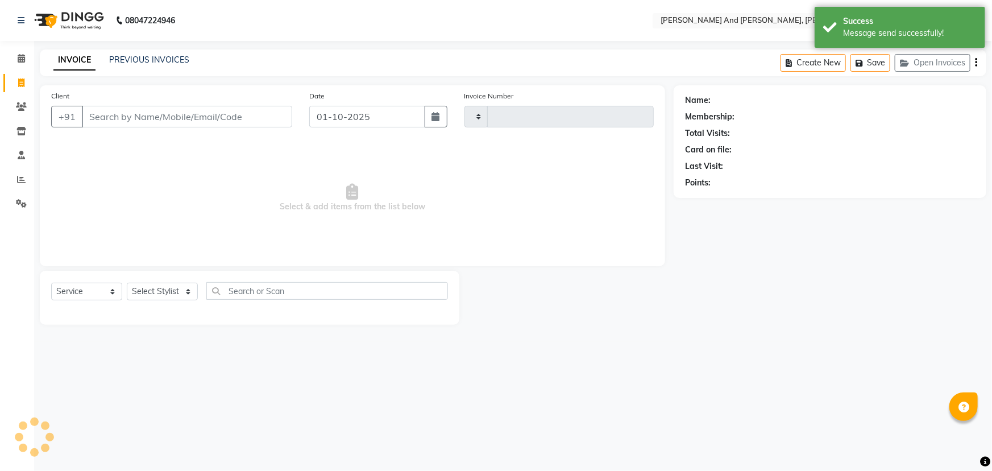
click at [21, 81] on icon at bounding box center [21, 82] width 6 height 9
select select "service"
select select "6766"
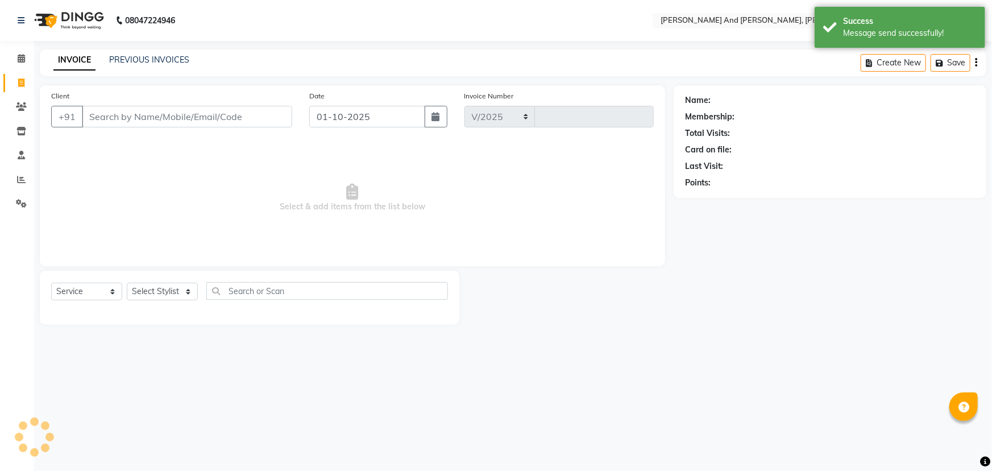
type input "3405"
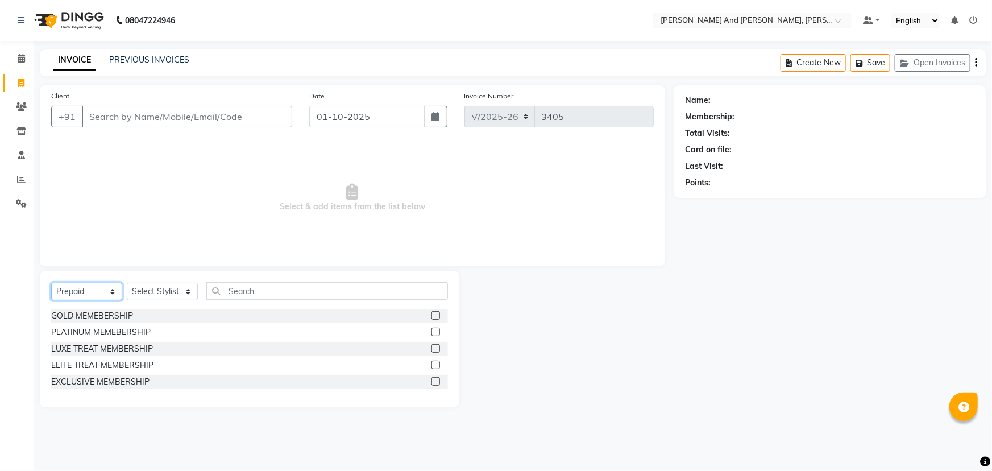
click at [85, 286] on select "Select Service Product Membership Package Voucher Prepaid Gift Card" at bounding box center [86, 291] width 71 height 18
select select "service"
click at [51, 282] on select "Select Service Product Membership Package Voucher Prepaid Gift Card" at bounding box center [86, 291] width 71 height 18
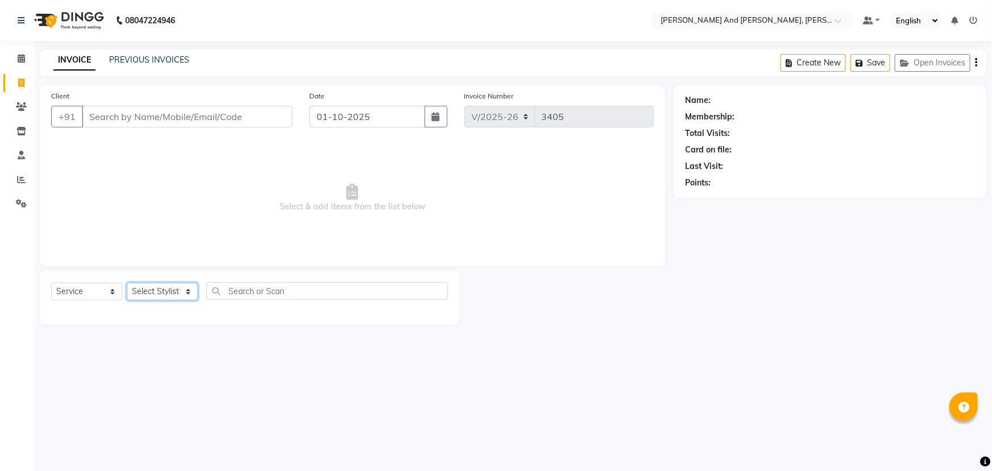
click at [163, 293] on select "Select Stylist ADITI AFREEN 2 ALIYA ALKAF ARIF ARMAN CHANCHAL ESWAR IMRAN KASIM…" at bounding box center [162, 291] width 71 height 18
select select "93389"
click at [127, 282] on select "Select Stylist ADITI AFREEN 2 ALIYA ALKAF ARIF ARMAN CHANCHAL ESWAR IMRAN KASIM…" at bounding box center [162, 291] width 71 height 18
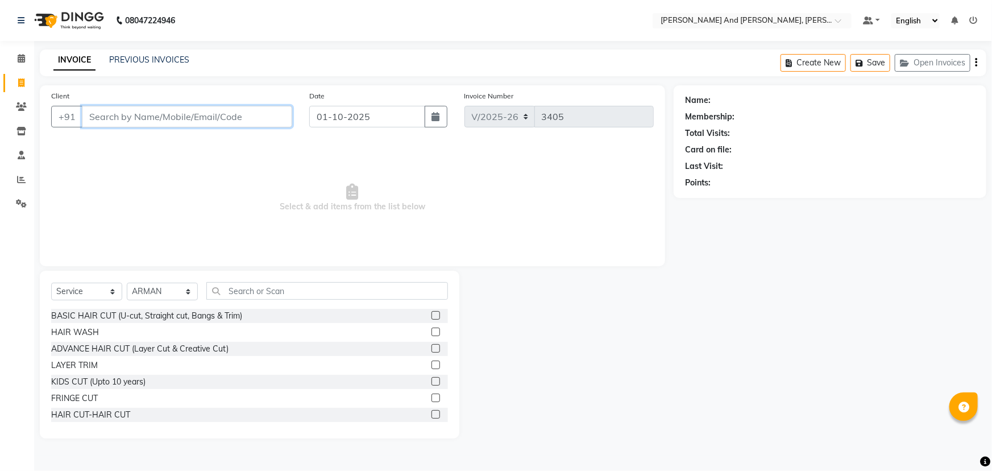
click at [209, 115] on input "Client" at bounding box center [187, 117] width 210 height 22
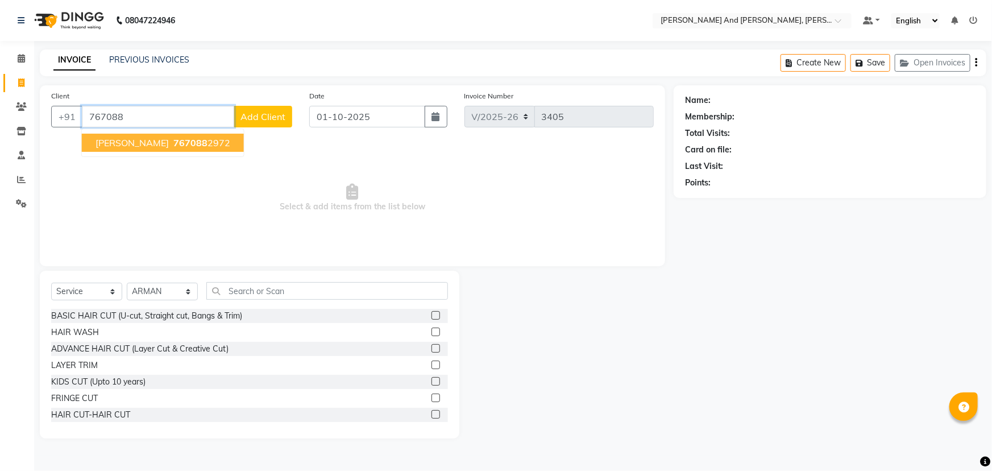
click at [182, 150] on button "HEMANTH 767088 2972" at bounding box center [163, 143] width 162 height 18
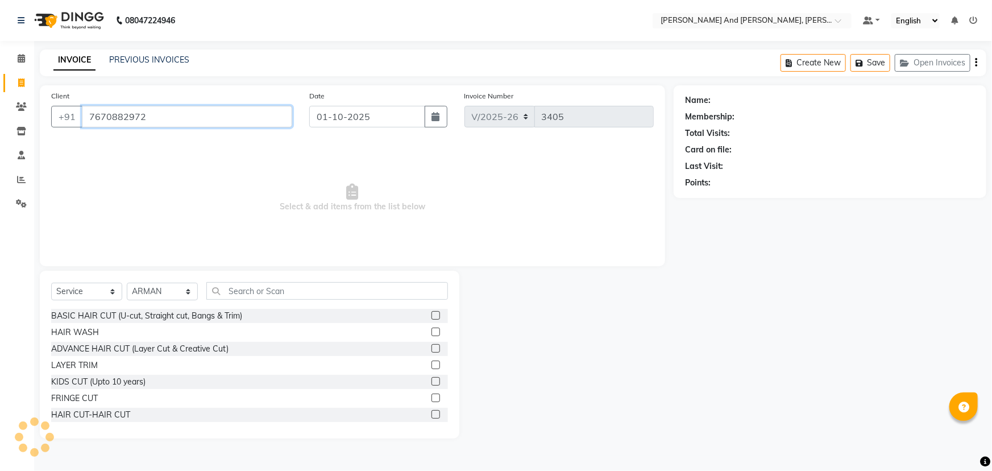
type input "7670882972"
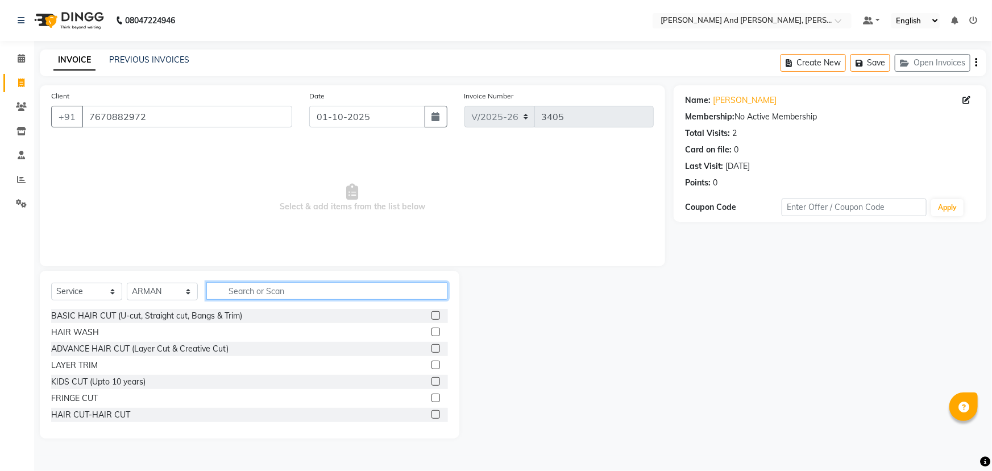
click at [260, 290] on input "text" at bounding box center [327, 291] width 242 height 18
type input "HAIR"
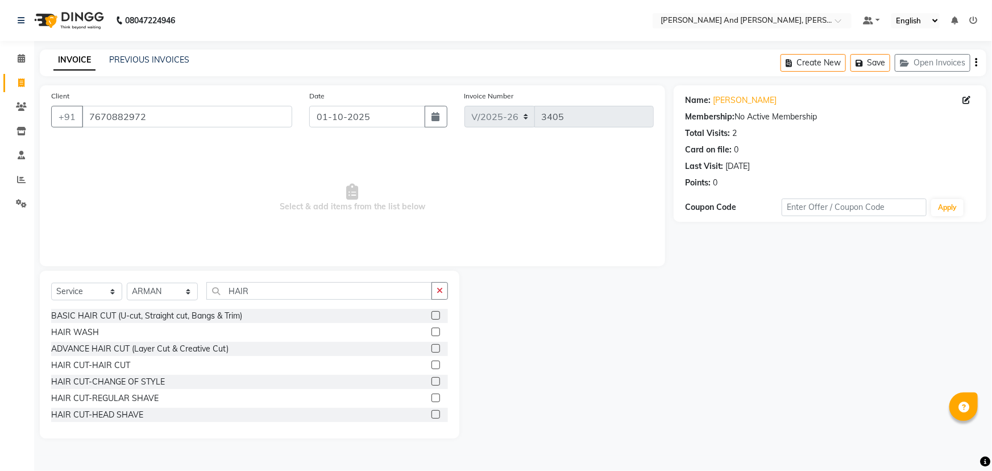
click at [431, 366] on label at bounding box center [435, 364] width 9 height 9
click at [431, 366] on input "checkbox" at bounding box center [434, 364] width 7 height 7
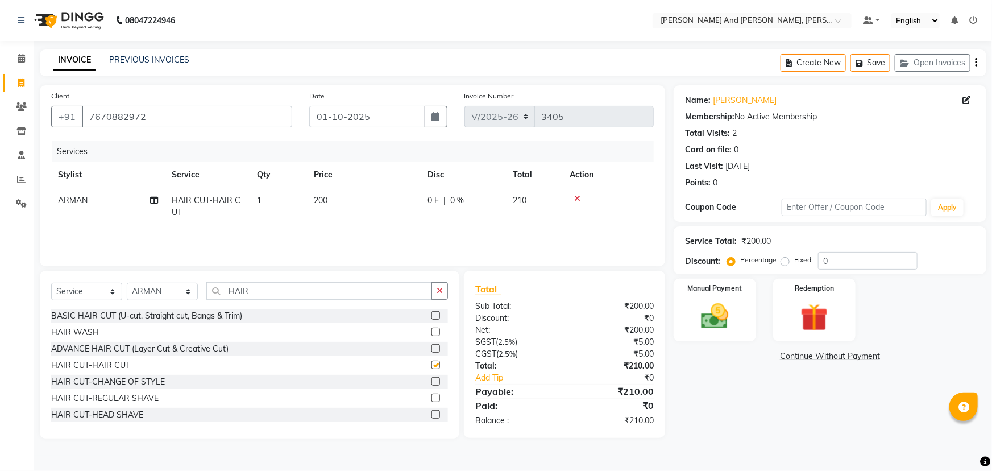
checkbox input "false"
click at [715, 301] on img at bounding box center [715, 315] width 47 height 33
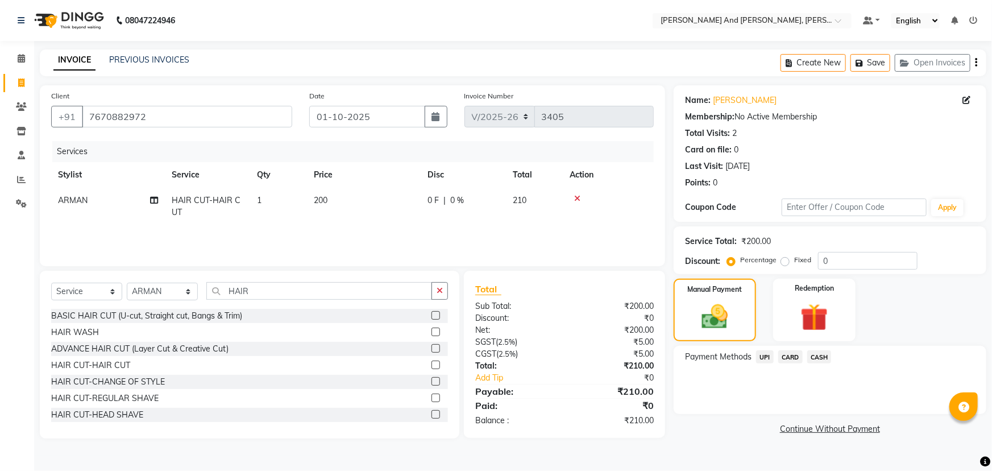
click at [399, 19] on nav "08047224946 Select Location × [PERSON_NAME] And Guy, Ncc Gachibowli Default Pan…" at bounding box center [496, 20] width 992 height 41
click at [389, 14] on nav "08047224946 Select Location × [PERSON_NAME] And Guy, Ncc Gachibowli Default Pan…" at bounding box center [496, 20] width 992 height 41
click at [725, 417] on div "Name: Hemanth Membership: No Active Membership Total Visits: 2 Card on file: 0 …" at bounding box center [833, 261] width 321 height 353
click at [765, 359] on span "UPI" at bounding box center [765, 356] width 18 height 13
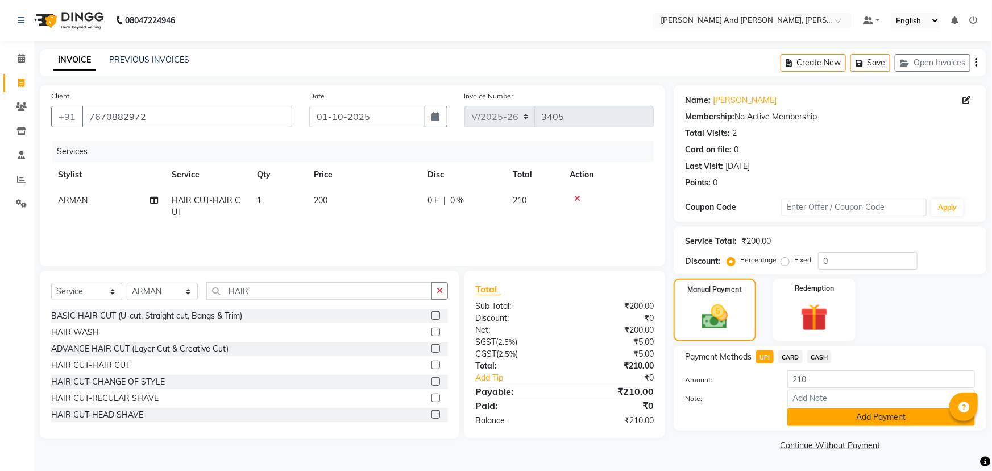
click at [817, 414] on button "Add Payment" at bounding box center [881, 417] width 188 height 18
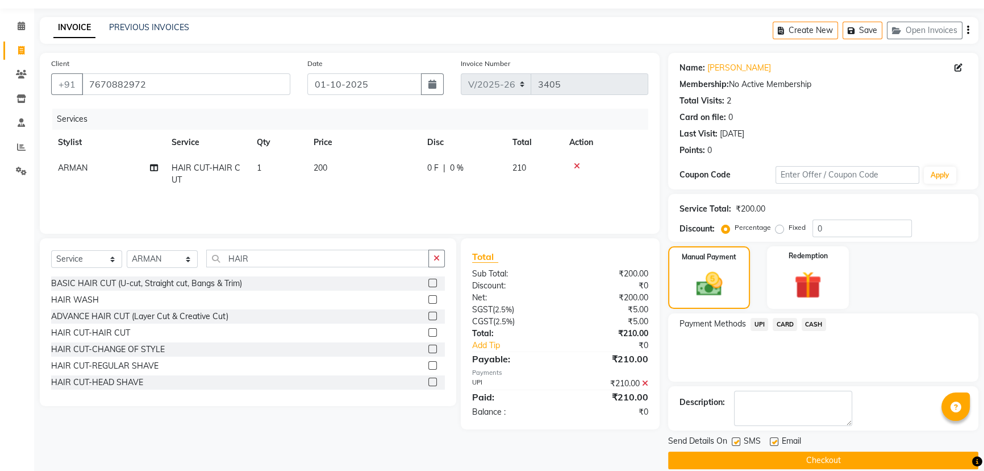
scroll to position [47, 0]
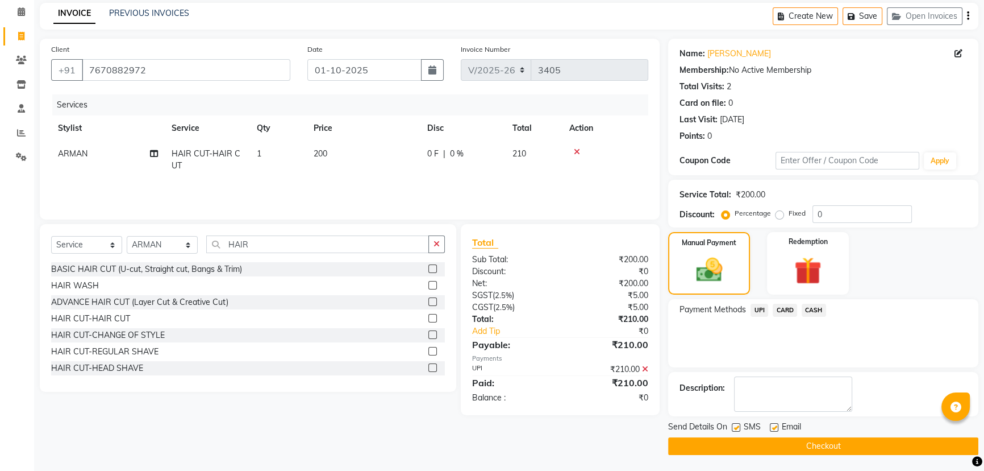
click at [780, 439] on button "Checkout" at bounding box center [823, 446] width 310 height 18
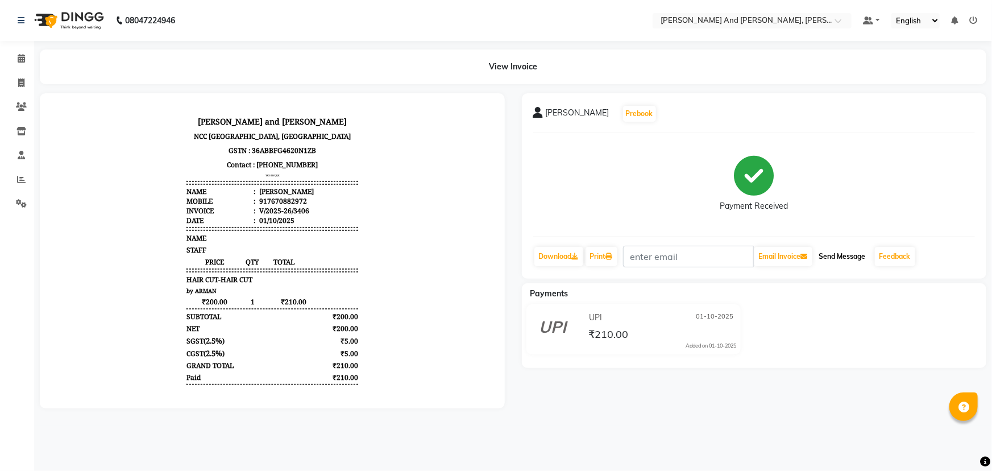
click at [842, 253] on button "Send Message" at bounding box center [842, 256] width 56 height 19
click at [21, 82] on icon at bounding box center [21, 82] width 6 height 9
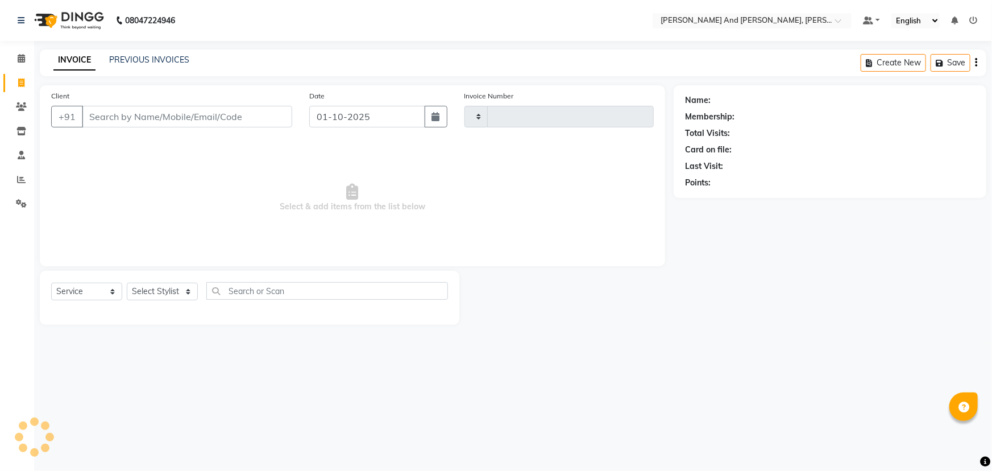
click at [21, 82] on icon at bounding box center [21, 82] width 6 height 9
select select "service"
type input "3407"
select select "6766"
select select "P"
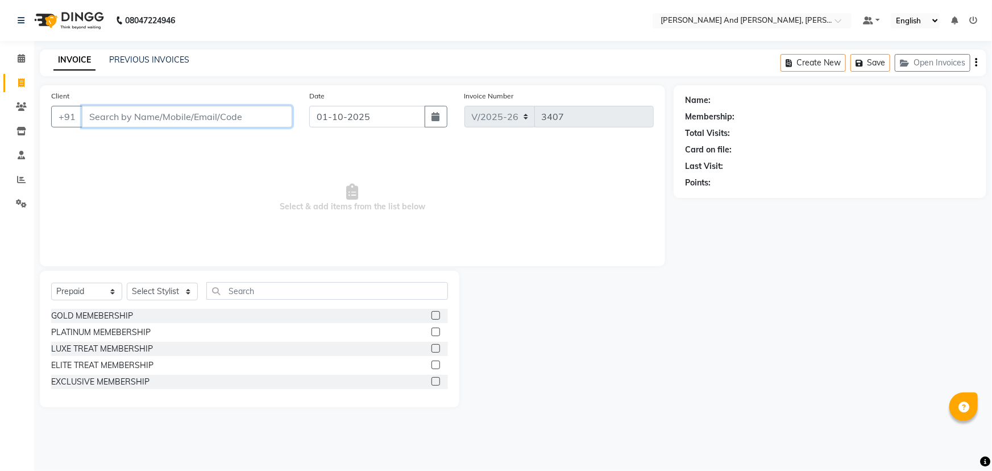
click at [189, 114] on input "Client" at bounding box center [187, 117] width 210 height 22
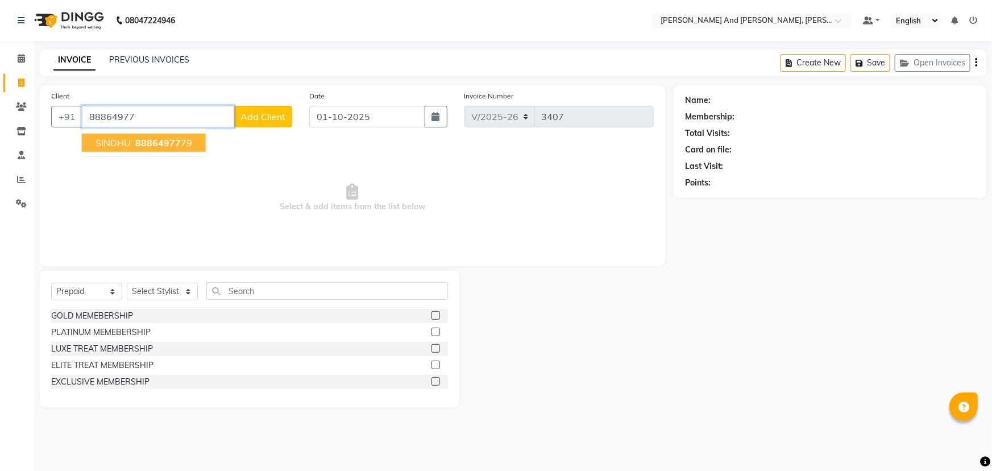
click at [168, 143] on span "88864977" at bounding box center [157, 142] width 45 height 11
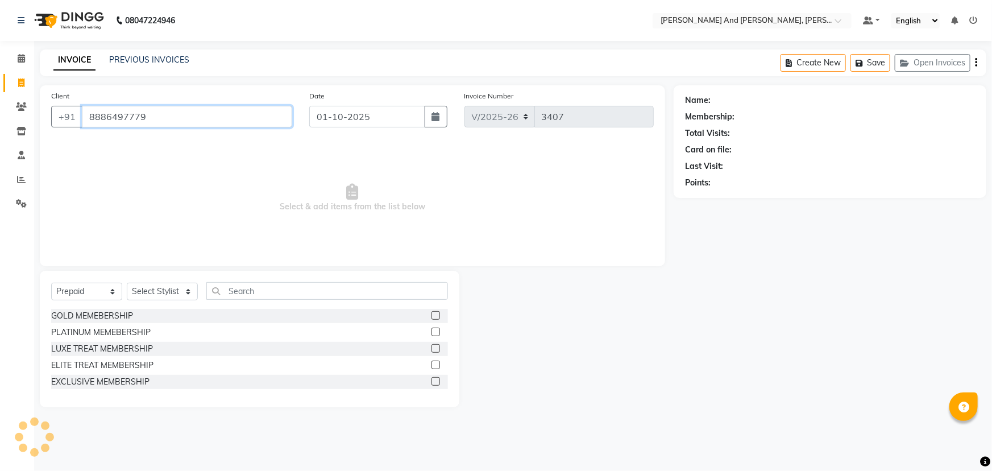
type input "8886497779"
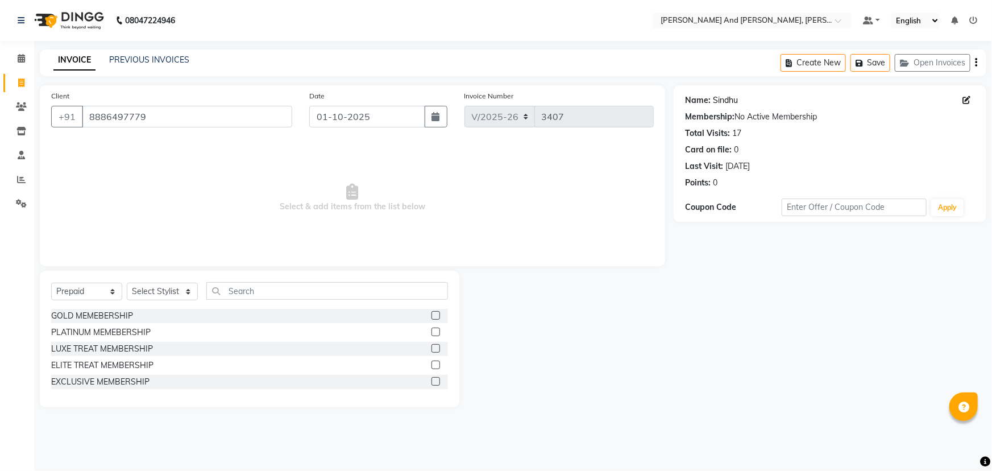
click at [730, 104] on link "Sindhu" at bounding box center [725, 100] width 25 height 12
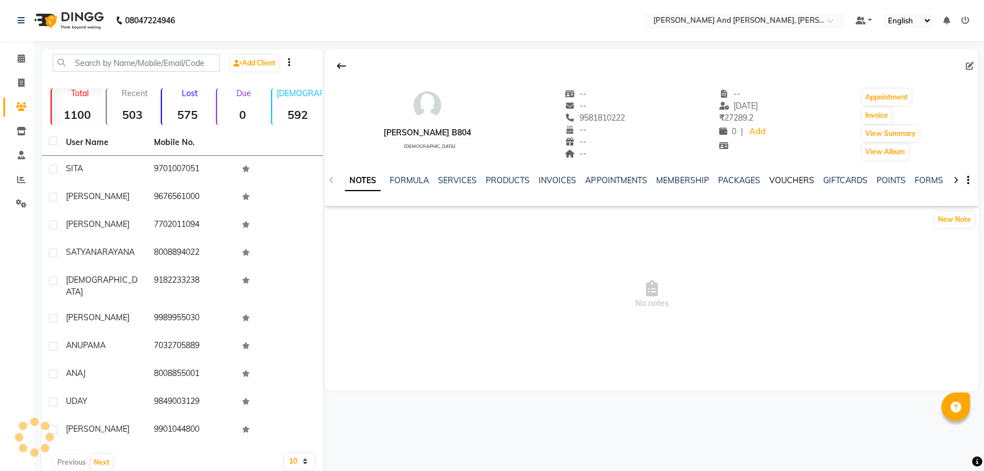
click at [796, 180] on link "VOUCHERS" at bounding box center [791, 180] width 45 height 10
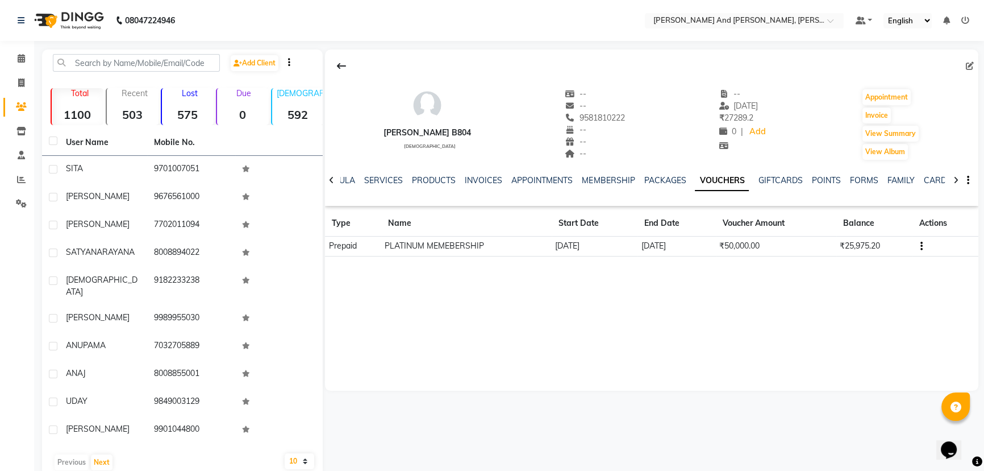
click at [528, 20] on nav "08047224946 Select Location × Toni And Guy, Ncc Gachibowli Default Panel My Pan…" at bounding box center [492, 20] width 984 height 41
click at [688, 289] on div "NEELU B804 female -- -- 9581810222 -- -- -- -- 17-09-2025 ₹ 27289.2 0 | Add App…" at bounding box center [651, 219] width 653 height 341
click at [632, 301] on div "NEELU B804 female -- -- 9581810222 -- -- -- -- 17-09-2025 ₹ 27289.2 0 | Add App…" at bounding box center [651, 219] width 653 height 341
click at [448, 20] on nav "08047224946 Select Location × Toni And Guy, Ncc Gachibowli Default Panel My Pan…" at bounding box center [492, 20] width 984 height 41
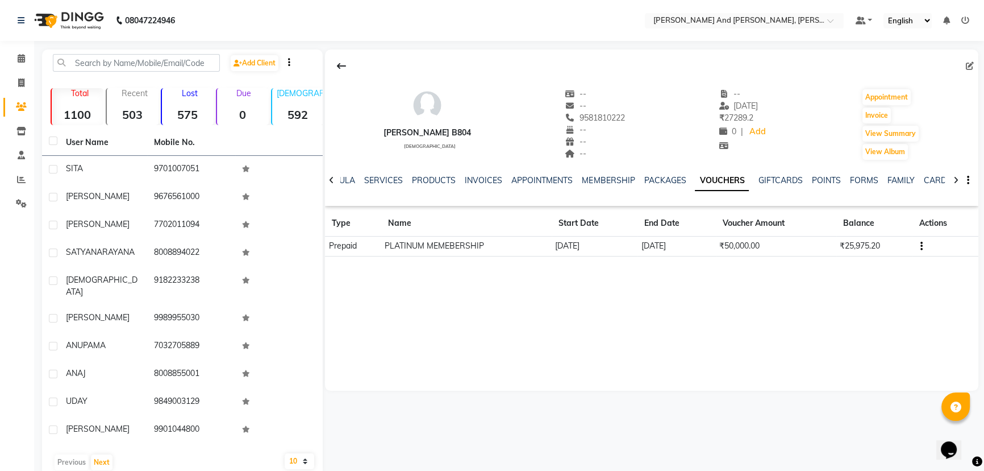
click at [522, 18] on nav "08047224946 Select Location × Toni And Guy, Ncc Gachibowli Default Panel My Pan…" at bounding box center [492, 20] width 984 height 41
click at [594, 341] on div "NEELU B804 female -- -- 9581810222 -- -- -- -- 17-09-2025 ₹ 27289.2 0 | Add App…" at bounding box center [651, 219] width 653 height 341
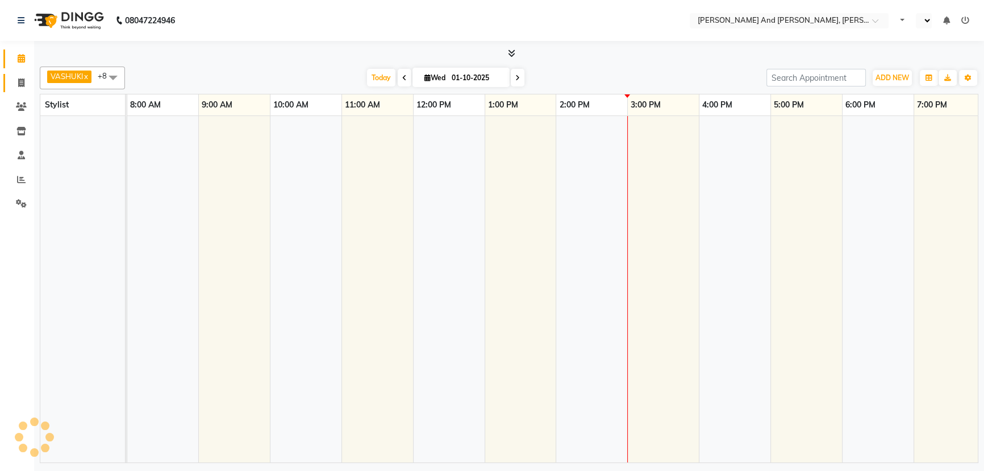
select select "en"
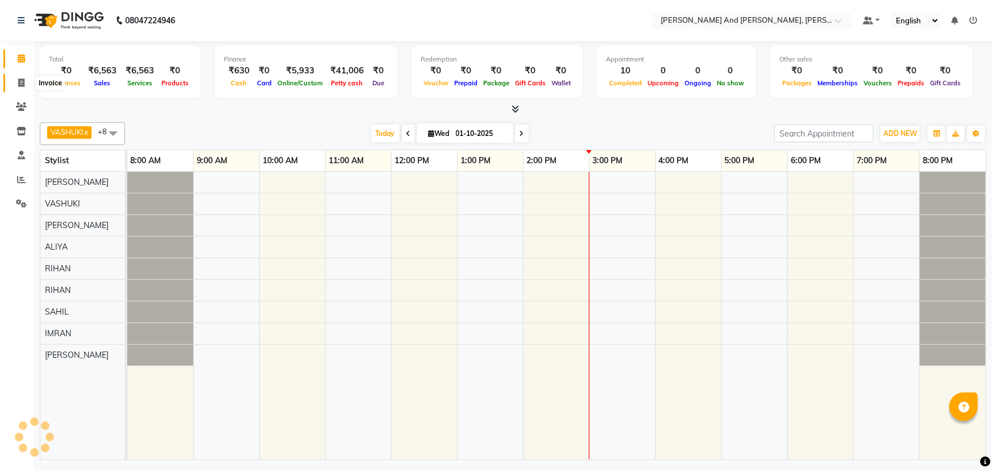
click at [26, 81] on span at bounding box center [21, 83] width 20 height 13
select select "service"
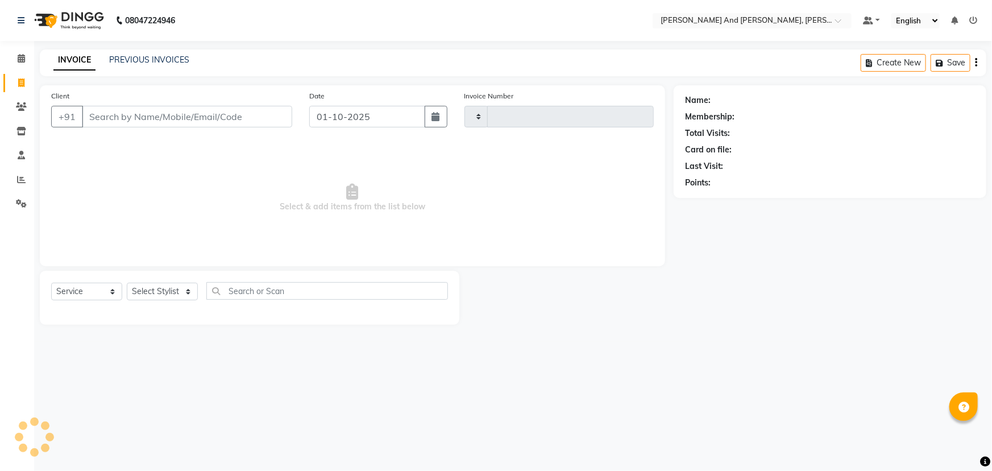
click at [26, 81] on span at bounding box center [21, 83] width 20 height 13
select select "service"
click at [153, 115] on input "Client" at bounding box center [187, 117] width 210 height 22
type input "3402"
select select "6766"
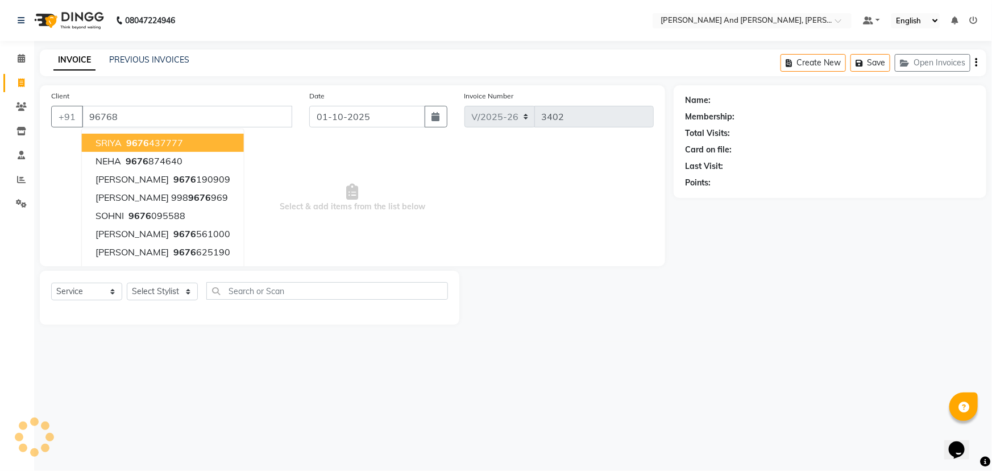
type input "967680"
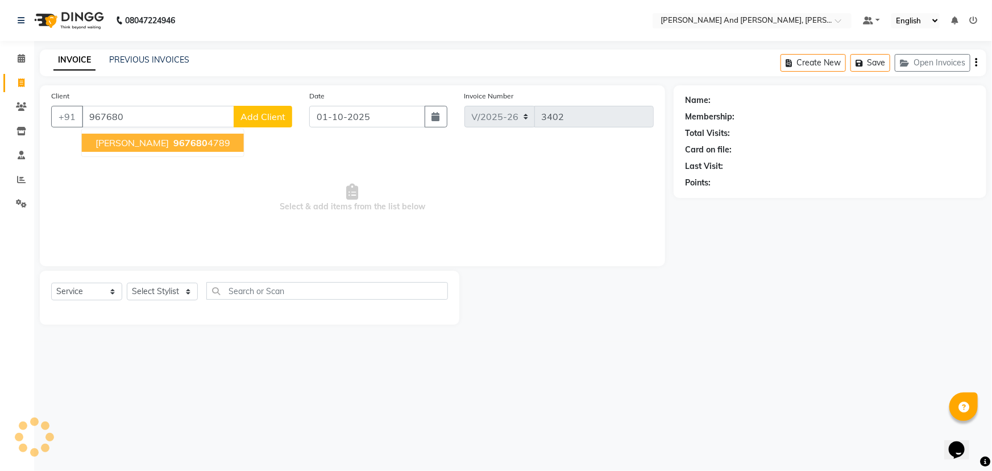
select select "P"
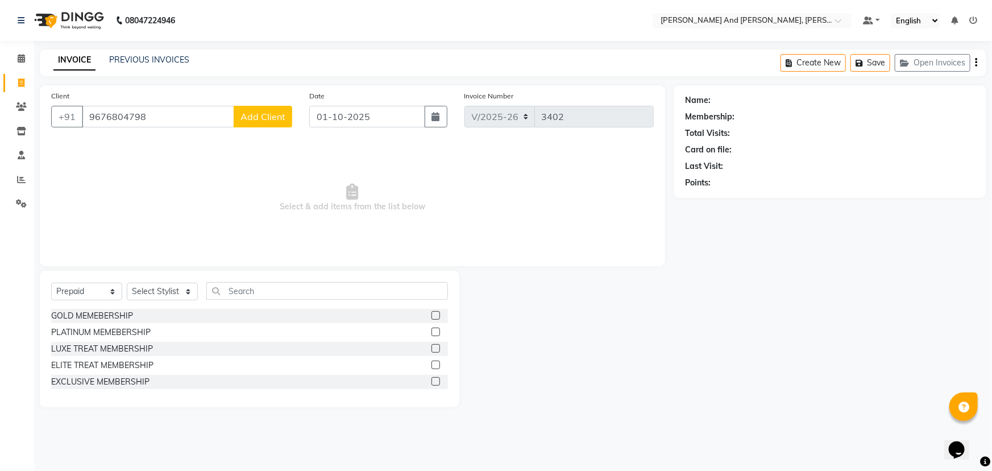
click at [178, 119] on input "9676804798" at bounding box center [158, 117] width 152 height 22
drag, startPoint x: 168, startPoint y: 109, endPoint x: 73, endPoint y: 131, distance: 97.6
click at [73, 131] on div "Client +91 967680479 Add Client" at bounding box center [172, 113] width 258 height 47
click at [171, 142] on ngb-highlight "9676804789" at bounding box center [199, 142] width 57 height 11
type input "9676804789"
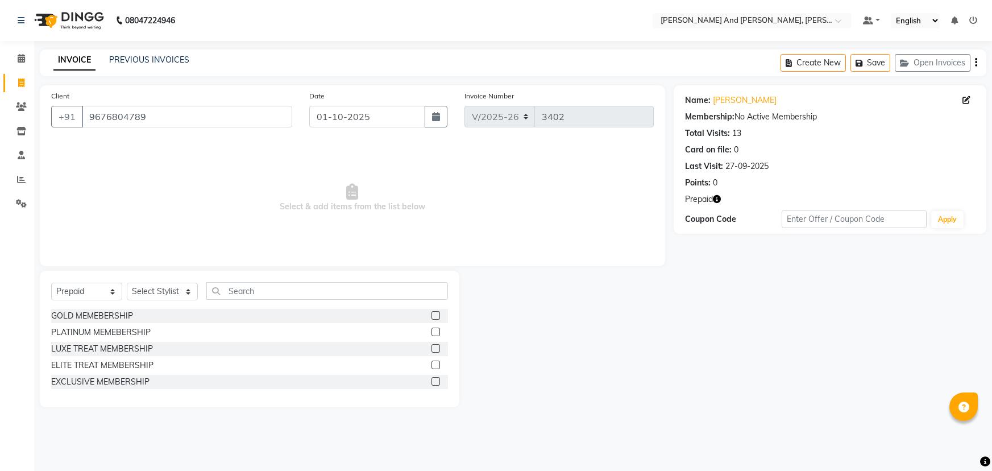
select select "6766"
select select "P"
click at [273, 289] on input "text" at bounding box center [327, 291] width 242 height 18
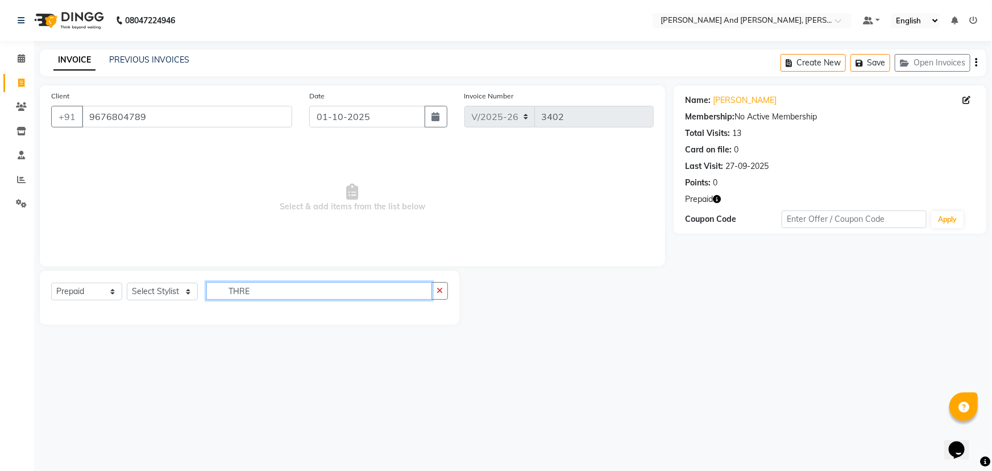
type input "THRE"
click at [80, 290] on select "Select Service Product Membership Package Voucher Prepaid Gift Card" at bounding box center [86, 291] width 71 height 18
select select "service"
click at [51, 282] on select "Select Service Product Membership Package Voucher Prepaid Gift Card" at bounding box center [86, 291] width 71 height 18
click at [163, 294] on select "Select Stylist ADITI AFREEN 2 ALIYA ALKAF ARIF ARMAN CHANCHAL ESWAR IMRAN KASIM…" at bounding box center [162, 291] width 71 height 18
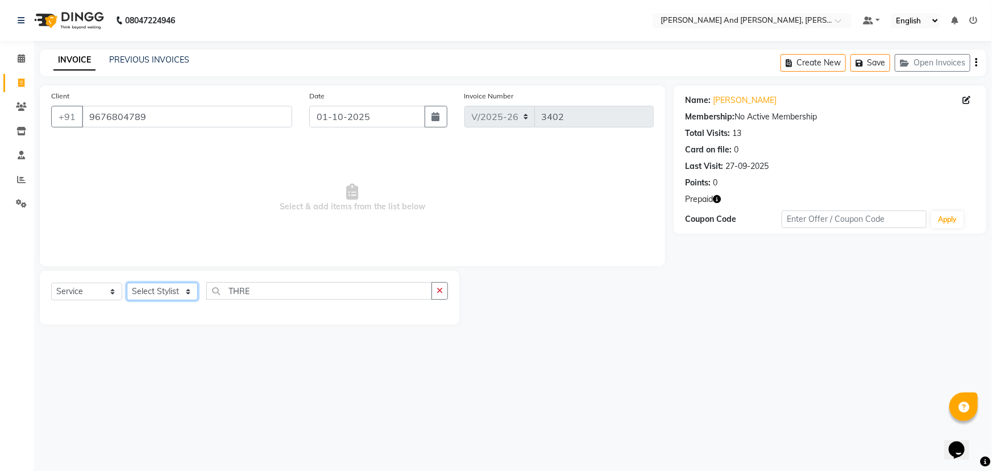
select select "85357"
click at [127, 282] on select "Select Stylist ADITI AFREEN 2 ALIYA ALKAF ARIF ARMAN CHANCHAL ESWAR IMRAN KASIM…" at bounding box center [162, 291] width 71 height 18
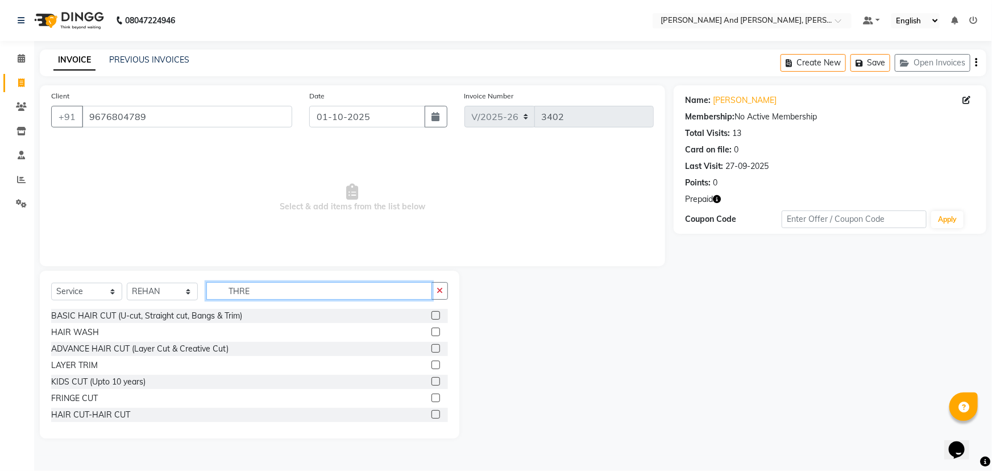
drag, startPoint x: 259, startPoint y: 294, endPoint x: 181, endPoint y: 302, distance: 78.8
click at [186, 302] on div "Select Service Product Membership Package Voucher Prepaid Gift Card Select Styl…" at bounding box center [249, 295] width 397 height 27
type input "THRE"
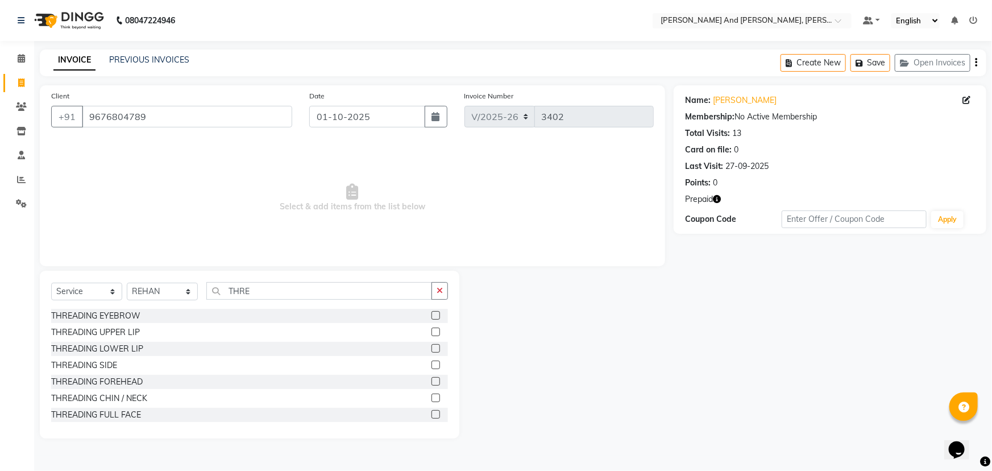
click at [431, 317] on label at bounding box center [435, 315] width 9 height 9
click at [431, 317] on input "checkbox" at bounding box center [434, 315] width 7 height 7
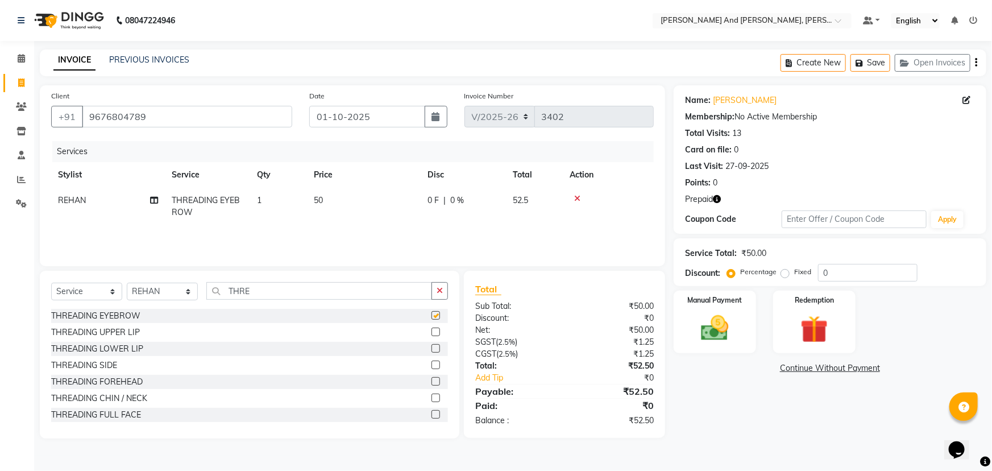
checkbox input "false"
click at [790, 323] on div "Redemption" at bounding box center [814, 321] width 86 height 65
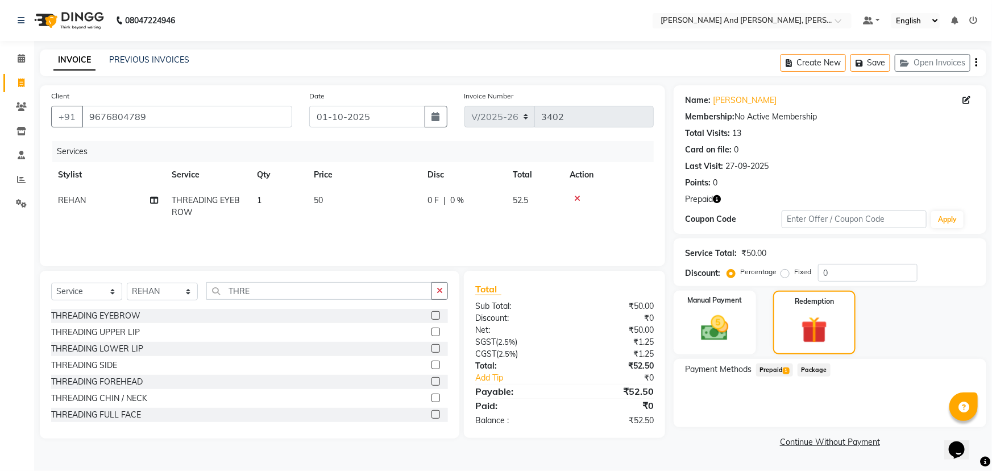
click at [773, 364] on span "Prepaid 1" at bounding box center [774, 369] width 37 height 13
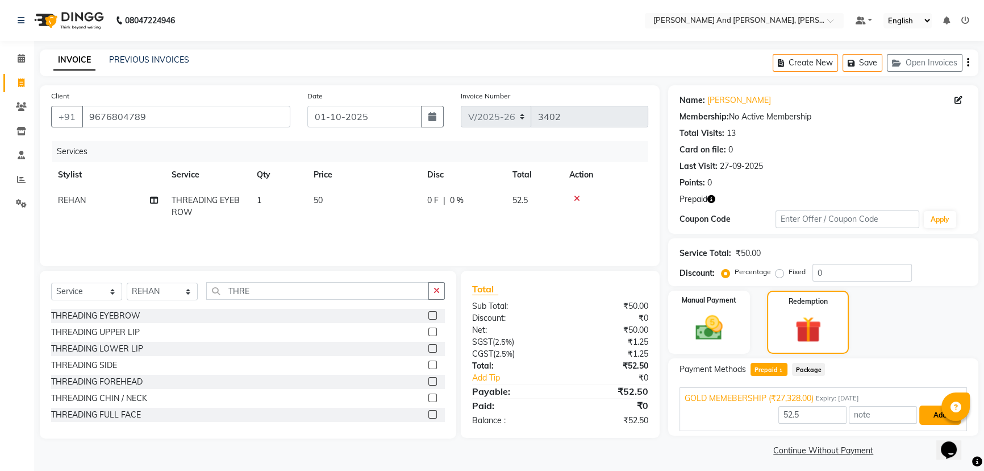
click at [938, 417] on button "Add" at bounding box center [939, 414] width 41 height 19
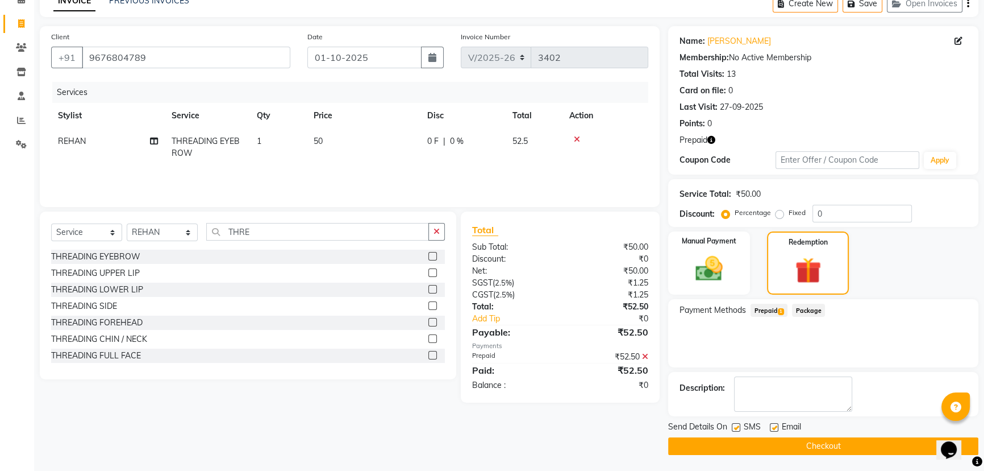
scroll to position [60, 0]
click at [784, 438] on button "Checkout" at bounding box center [823, 445] width 310 height 18
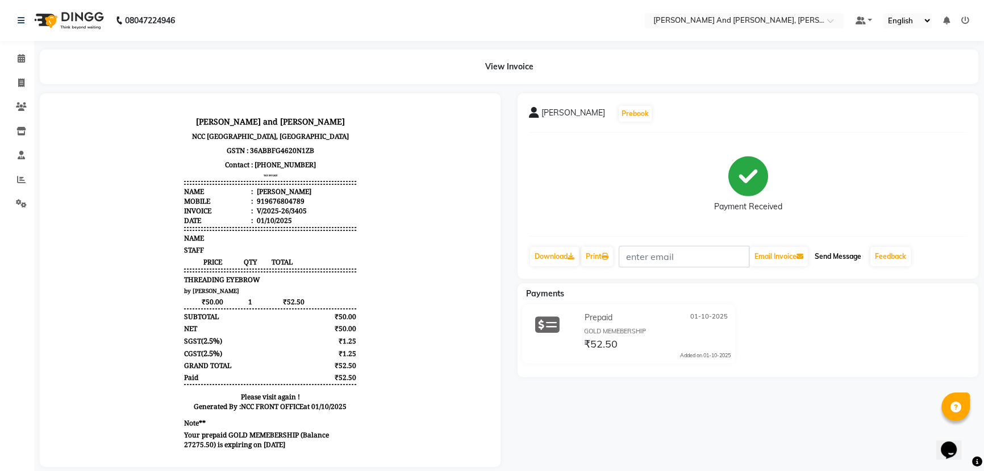
click at [834, 254] on button "Send Message" at bounding box center [838, 256] width 56 height 19
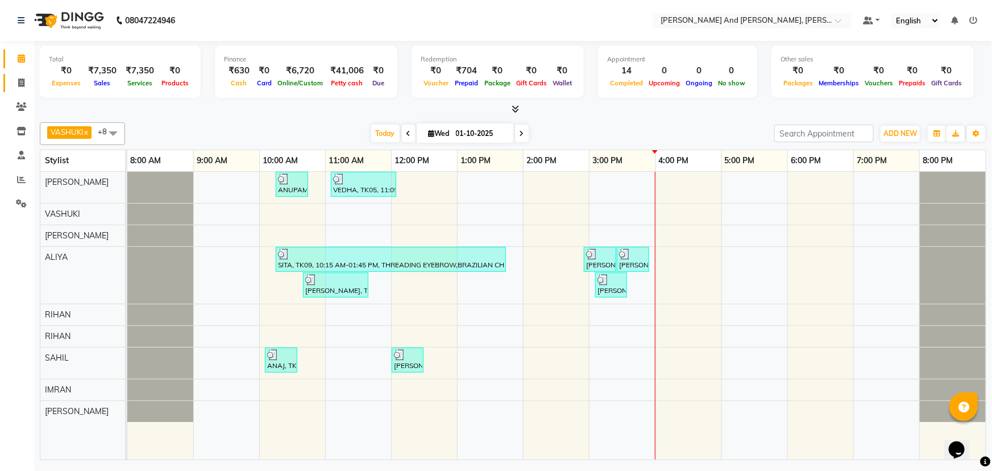
click at [19, 83] on icon at bounding box center [21, 82] width 6 height 9
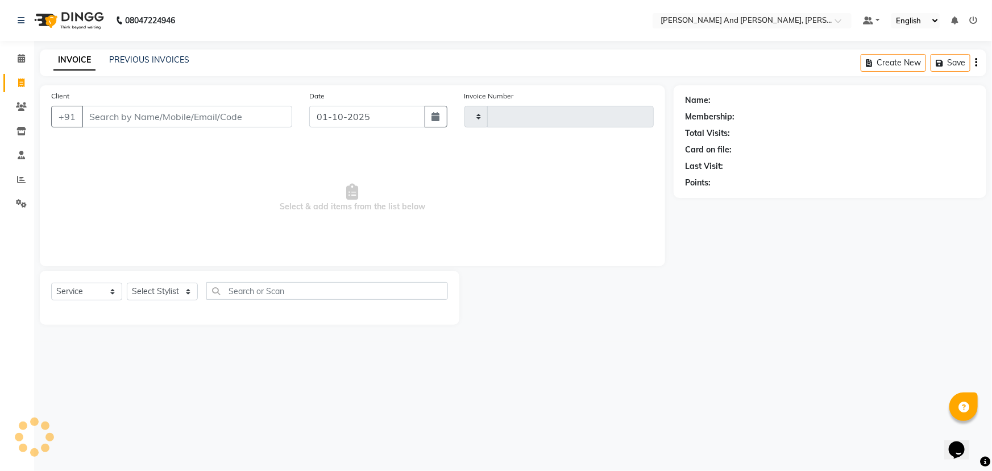
click at [19, 83] on icon at bounding box center [21, 82] width 6 height 9
select select "service"
type input "3405"
click at [19, 83] on icon at bounding box center [21, 82] width 6 height 9
select select "6766"
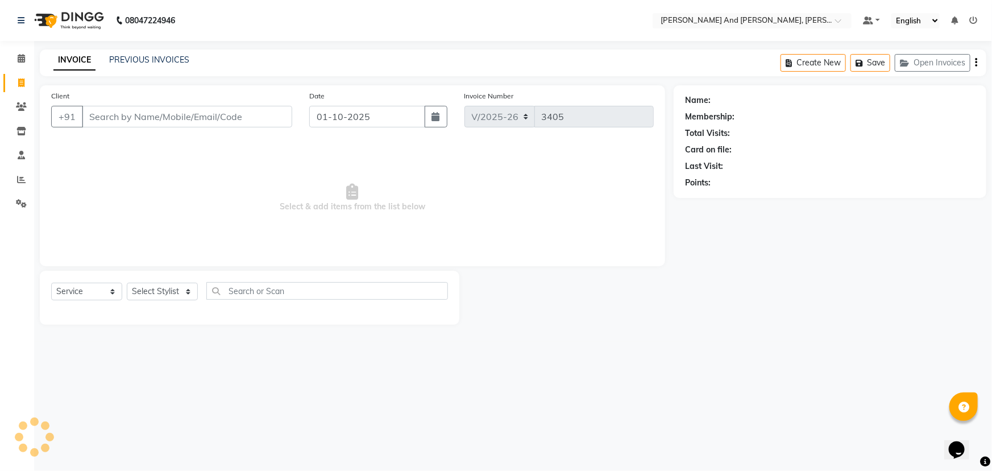
select select "service"
click at [160, 62] on link "PREVIOUS INVOICES" at bounding box center [149, 60] width 80 height 10
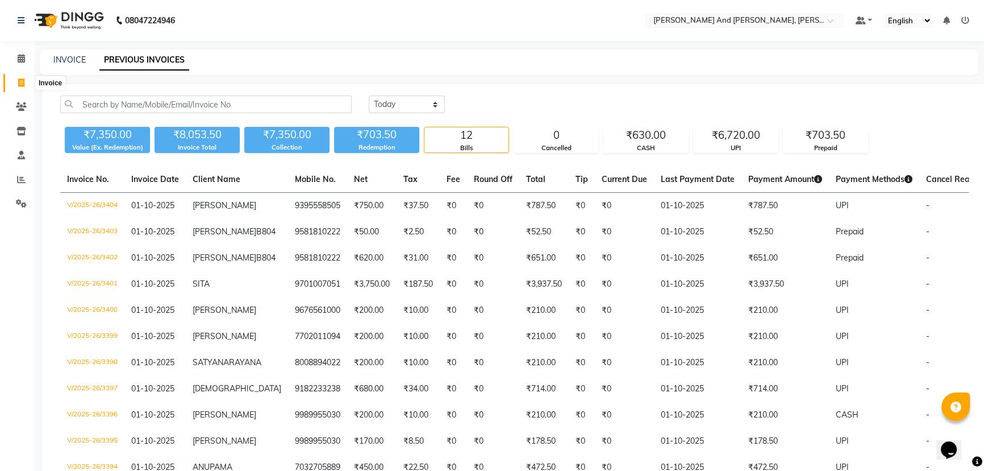
click at [20, 82] on icon at bounding box center [21, 82] width 6 height 9
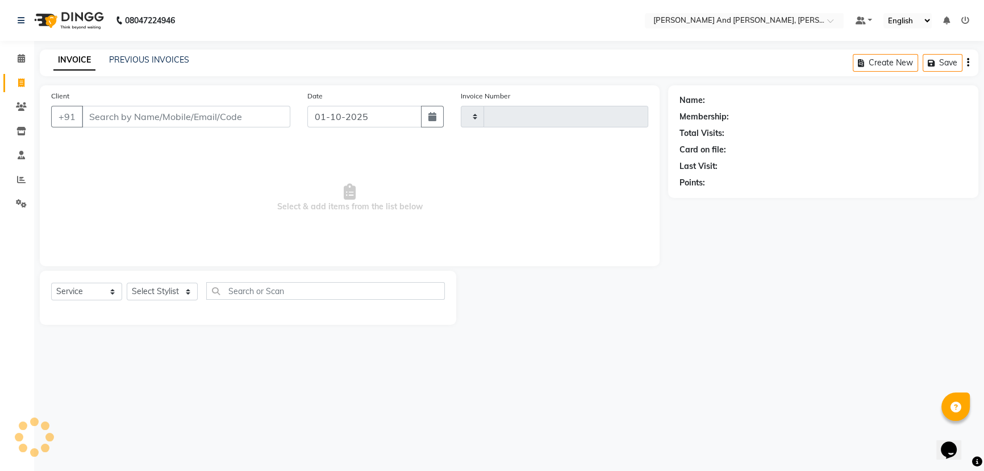
click at [20, 82] on icon at bounding box center [21, 82] width 6 height 9
select select "P"
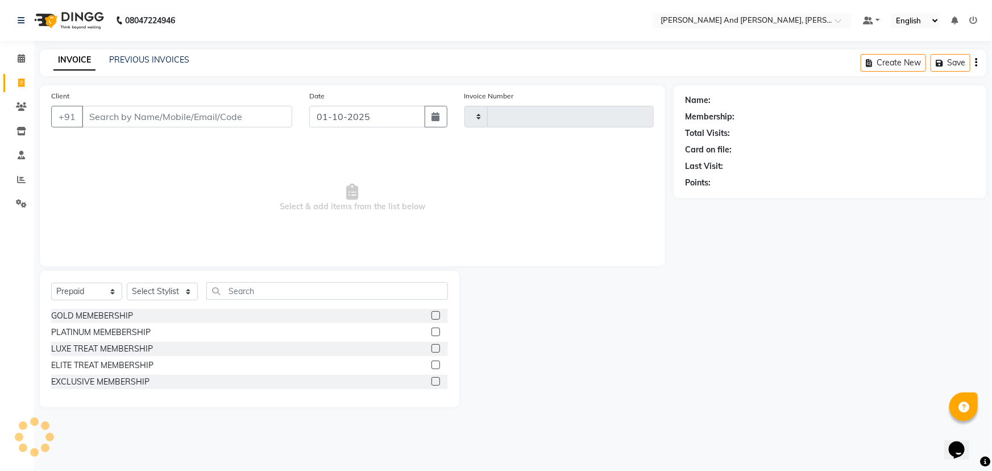
type input "3406"
select select "6766"
click at [20, 179] on icon at bounding box center [21, 179] width 9 height 9
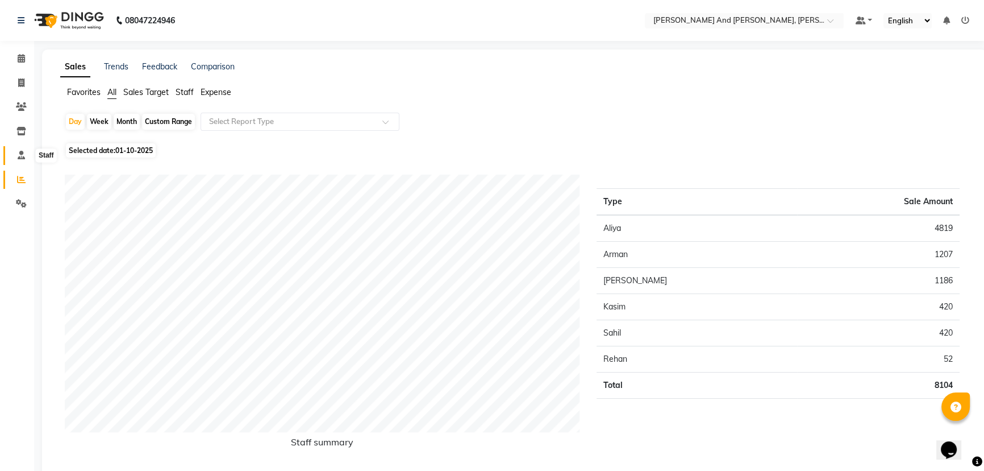
click at [18, 154] on icon at bounding box center [21, 155] width 7 height 9
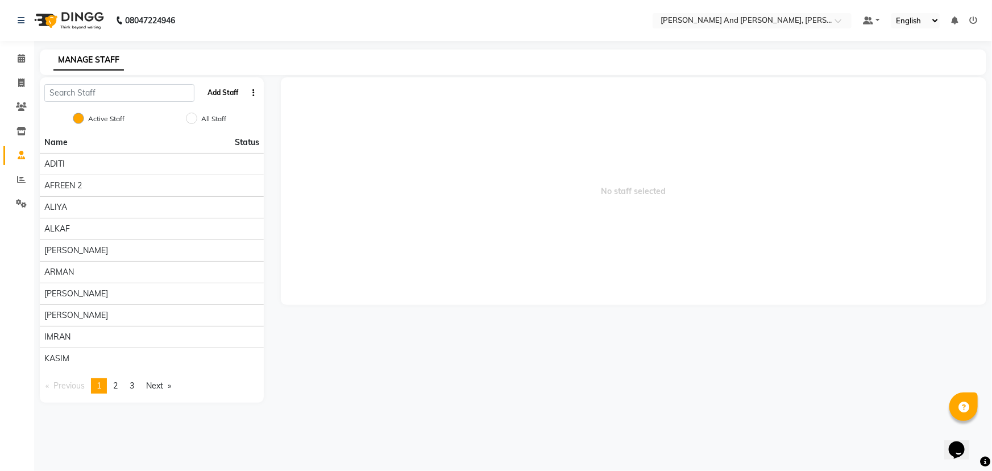
click at [227, 90] on button "Add Staff" at bounding box center [223, 92] width 40 height 19
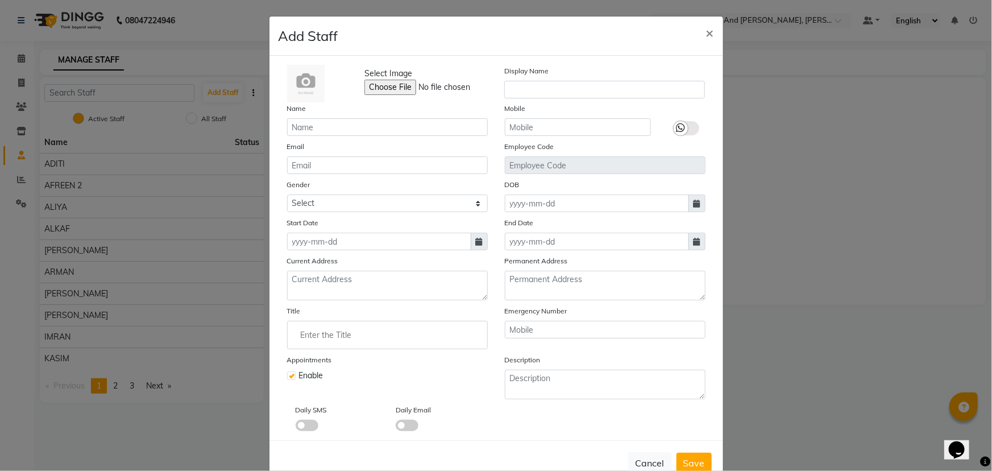
click at [805, 174] on ngb-modal-window "Add Staff × Select Image Display Name Name Mobile Email Employee Code Gender Se…" at bounding box center [496, 235] width 992 height 471
click at [790, 182] on ngb-modal-window "Add Staff × Select Image Display Name Name Mobile Email Employee Code Gender Se…" at bounding box center [496, 235] width 992 height 471
click at [792, 153] on ngb-modal-window "Add Staff × Select Image Display Name Name Mobile Email Employee Code Gender Se…" at bounding box center [496, 235] width 992 height 471
click at [786, 165] on ngb-modal-window "Add Staff × Select Image Display Name Name Mobile Email Employee Code Gender Se…" at bounding box center [496, 235] width 992 height 471
click at [420, 153] on div "Select Image Display Name Name Mobile Email Employee Code Gender Select Male Fe…" at bounding box center [495, 248] width 435 height 366
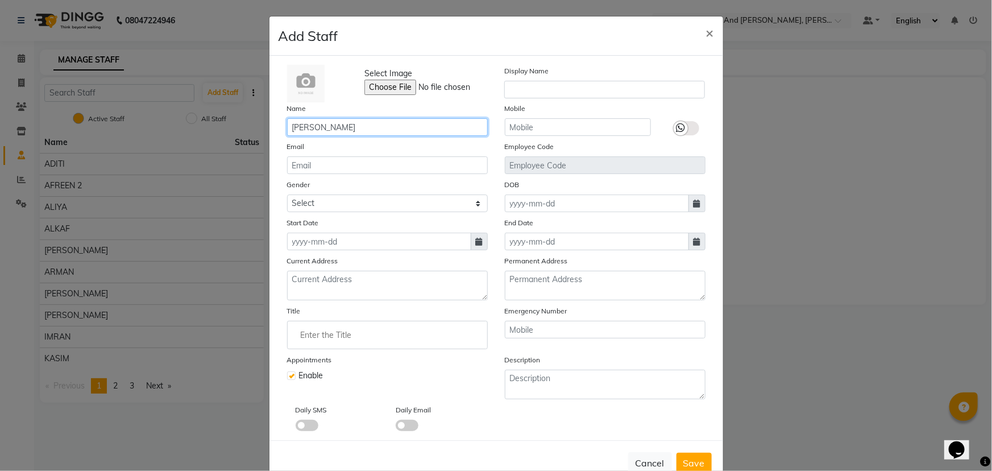
type input "[PERSON_NAME]"
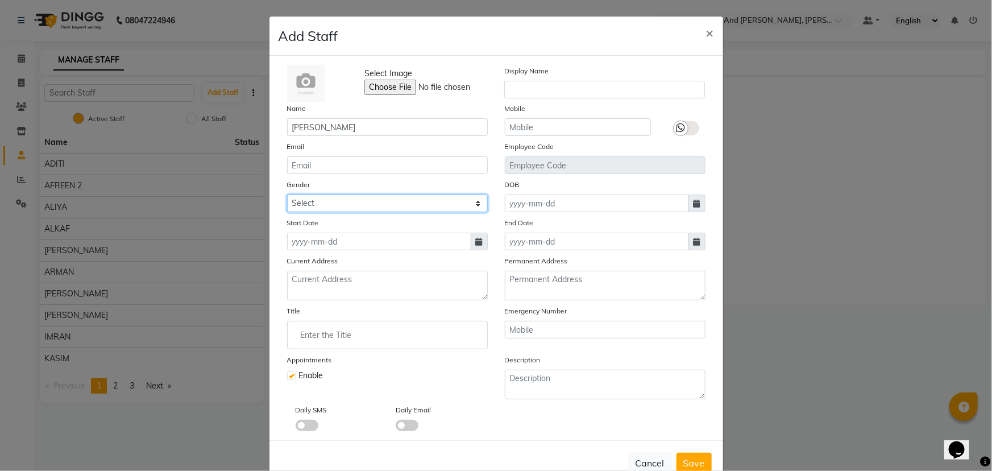
click at [381, 206] on select "Select [DEMOGRAPHIC_DATA] [DEMOGRAPHIC_DATA] Other Prefer Not To Say" at bounding box center [387, 203] width 201 height 18
select select "[DEMOGRAPHIC_DATA]"
click at [287, 195] on select "Select [DEMOGRAPHIC_DATA] [DEMOGRAPHIC_DATA] Other Prefer Not To Say" at bounding box center [387, 203] width 201 height 18
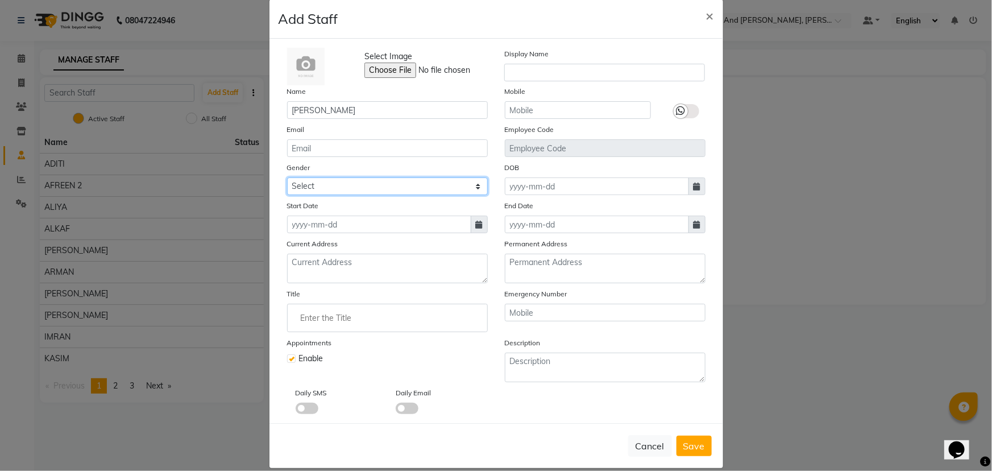
scroll to position [33, 0]
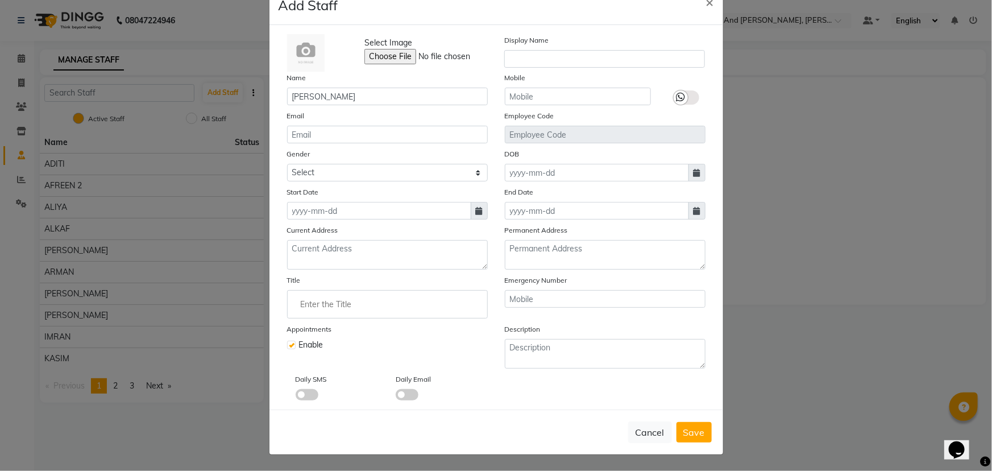
click at [478, 208] on icon at bounding box center [479, 211] width 7 height 8
select select "10"
select select "2025"
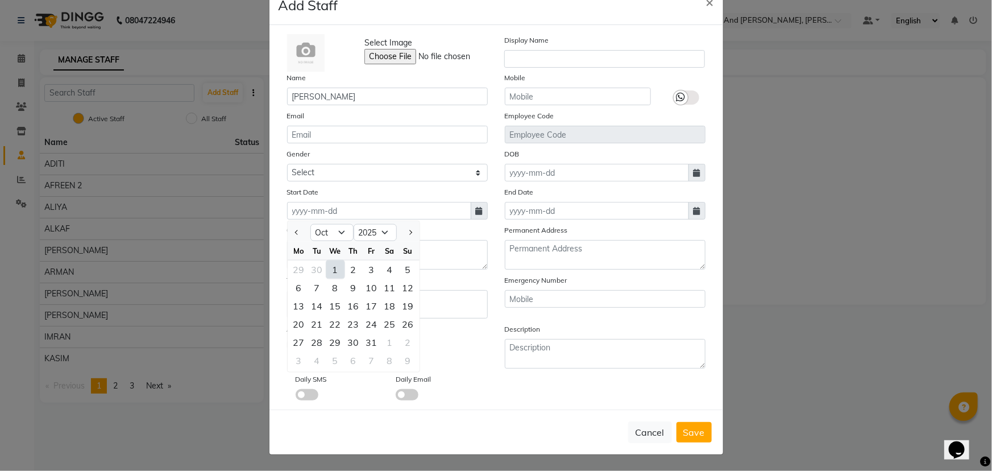
click at [331, 267] on div "1" at bounding box center [335, 269] width 18 height 18
type input "01-10-2025"
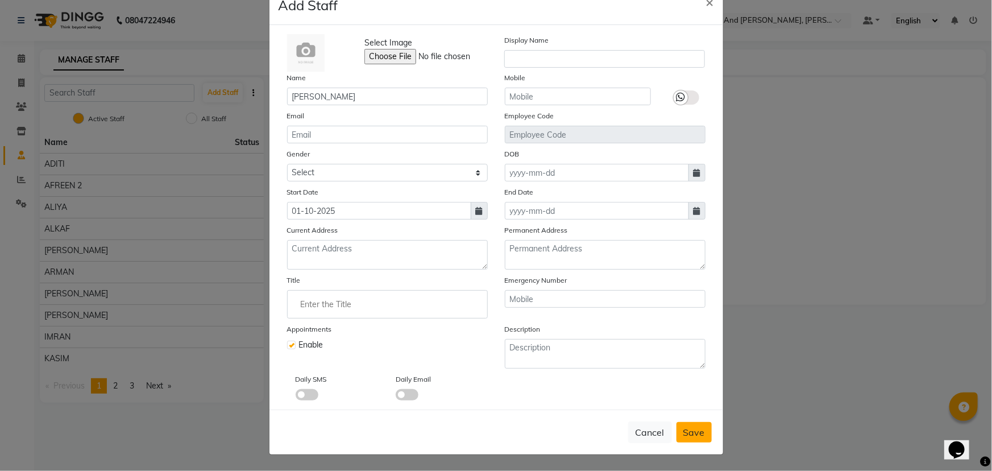
click at [693, 429] on span "Save" at bounding box center [694, 431] width 22 height 11
select select
checkbox input "false"
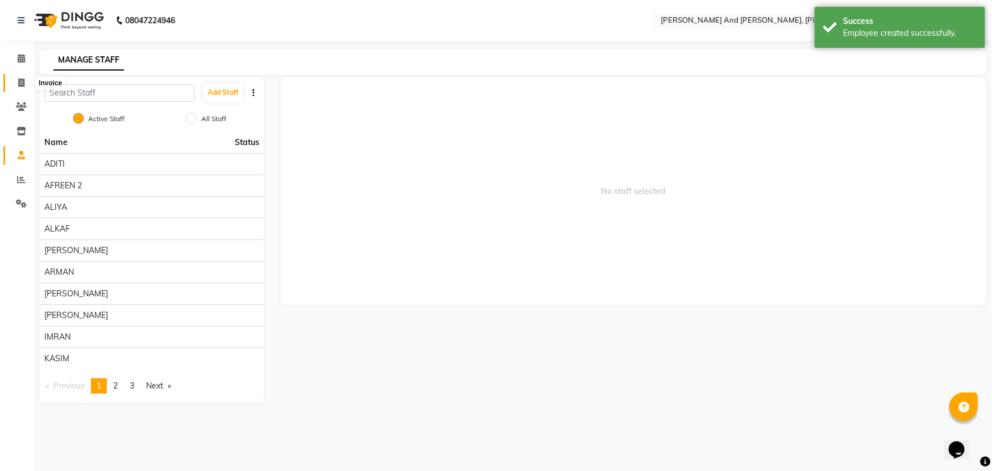
click at [18, 80] on icon at bounding box center [21, 82] width 6 height 9
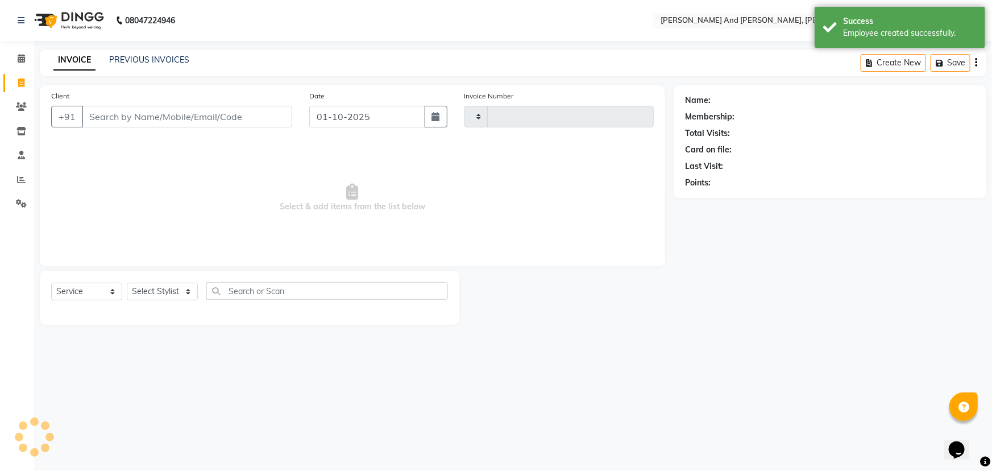
click at [18, 80] on icon at bounding box center [21, 82] width 6 height 9
select select "service"
select select "6766"
type input "3406"
drag, startPoint x: 81, startPoint y: 289, endPoint x: 82, endPoint y: 299, distance: 10.2
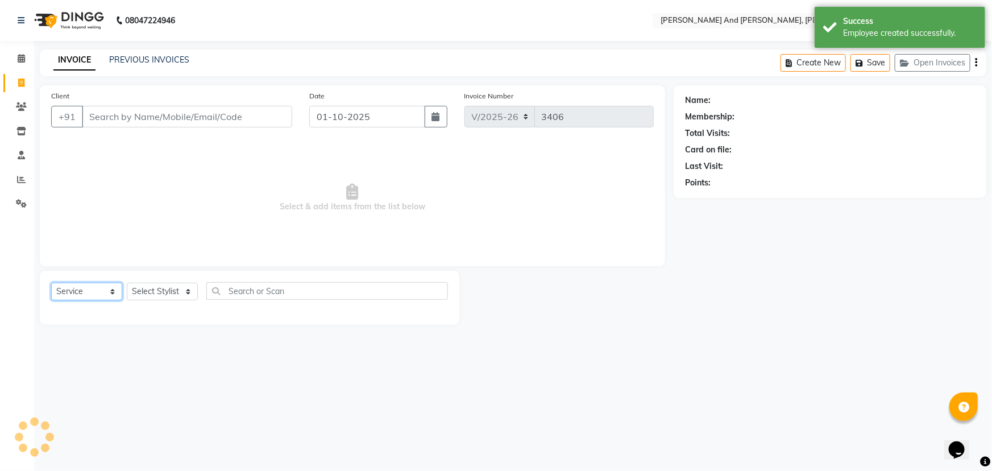
click at [82, 289] on select "Select Service Product Membership Package Voucher Prepaid Gift Card" at bounding box center [86, 291] width 71 height 18
click at [51, 282] on select "Select Service Product Membership Package Voucher Prepaid Gift Card" at bounding box center [86, 291] width 71 height 18
click at [176, 289] on select "Select Stylist" at bounding box center [162, 291] width 71 height 18
select select "P"
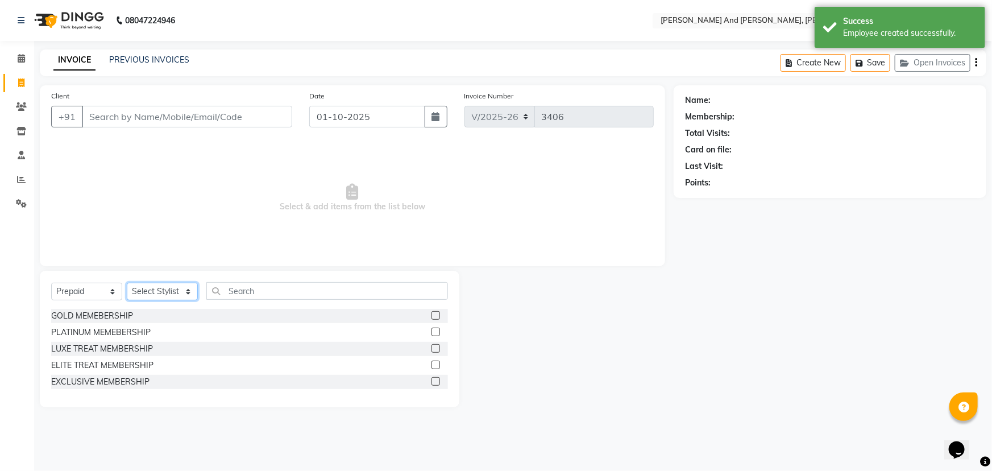
select select "93469"
click at [127, 282] on select "Select Stylist ADITI AFREEN 2 ALIYA ALKAF ARIF ARMAN CHANCHAL ESWAR IMRAN KASIM…" at bounding box center [162, 291] width 71 height 18
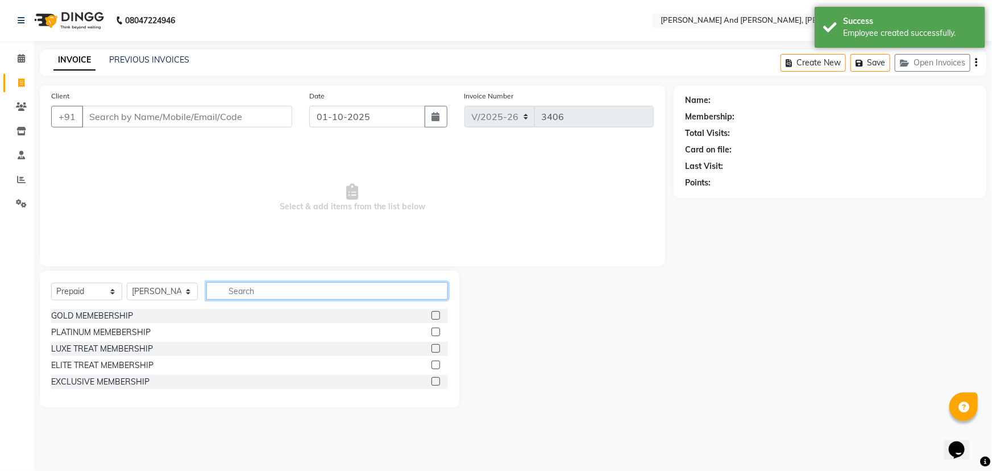
click at [269, 295] on input "text" at bounding box center [327, 291] width 242 height 18
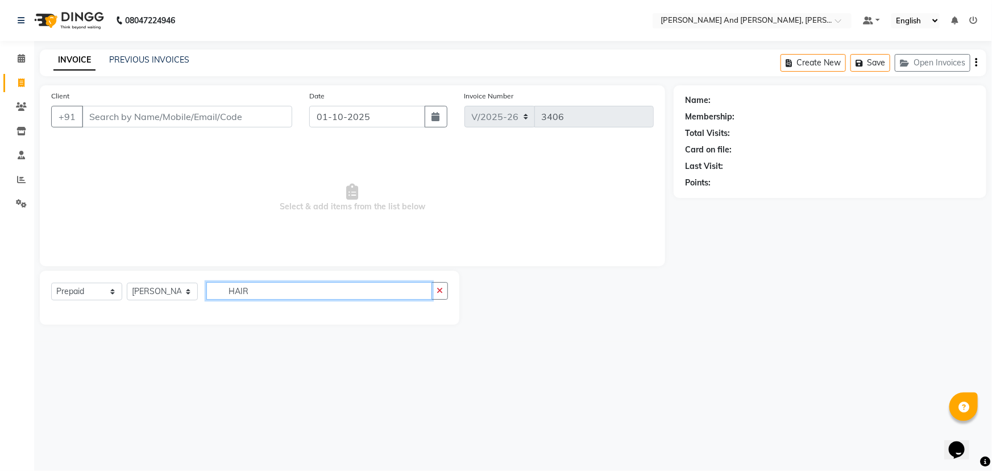
type input "HAIR"
click at [87, 289] on select "Select Service Product Membership Package Voucher Prepaid Gift Card" at bounding box center [86, 291] width 71 height 18
select select "service"
click at [51, 282] on select "Select Service Product Membership Package Voucher Prepaid Gift Card" at bounding box center [86, 291] width 71 height 18
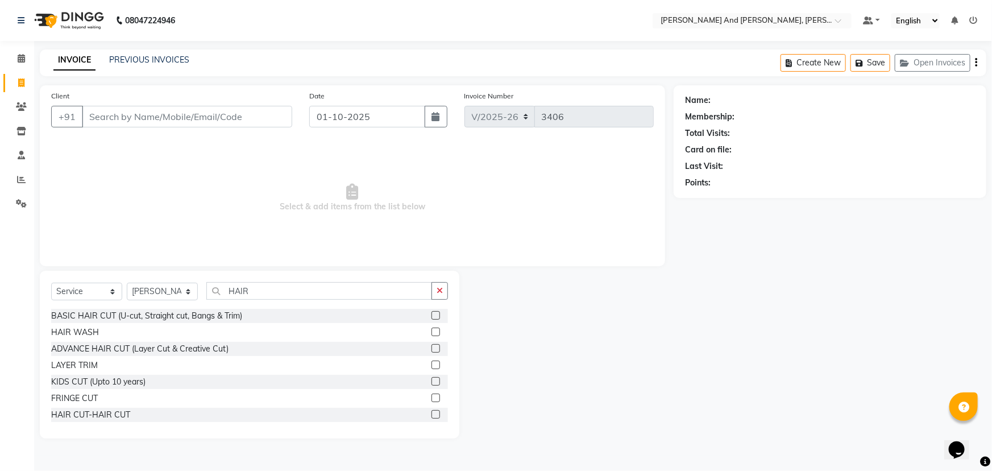
click at [431, 364] on label at bounding box center [435, 364] width 9 height 9
click at [431, 364] on input "checkbox" at bounding box center [434, 364] width 7 height 7
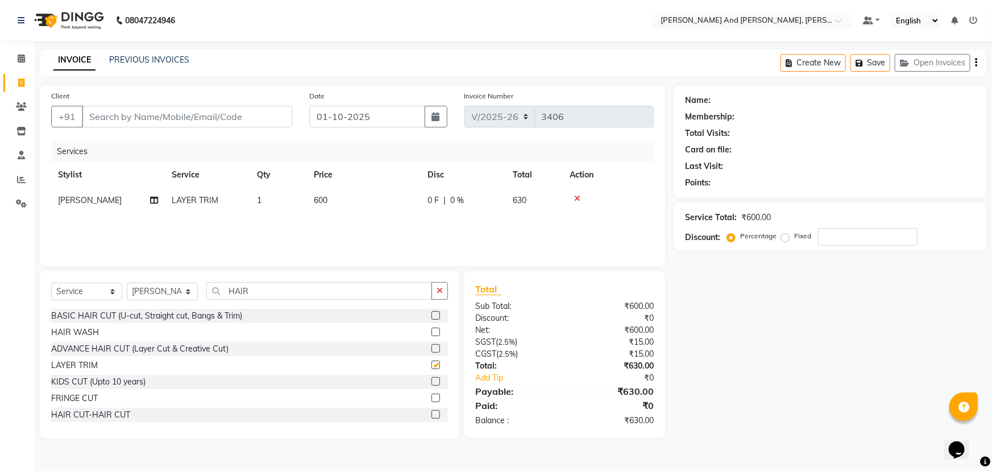
checkbox input "false"
click at [431, 415] on label at bounding box center [435, 414] width 9 height 9
click at [431, 415] on input "checkbox" at bounding box center [434, 414] width 7 height 7
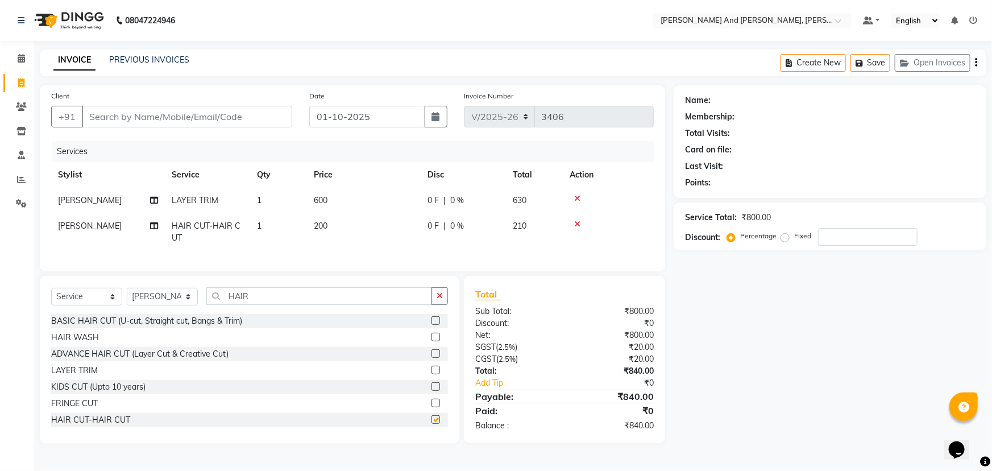
checkbox input "false"
click at [576, 197] on icon at bounding box center [577, 198] width 6 height 8
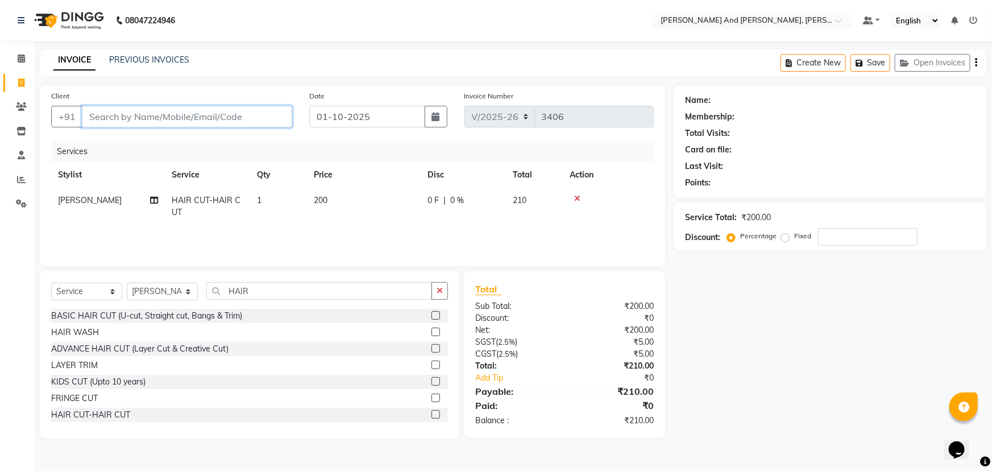
click at [178, 109] on input "Client" at bounding box center [187, 117] width 210 height 22
type input "H"
type input "0"
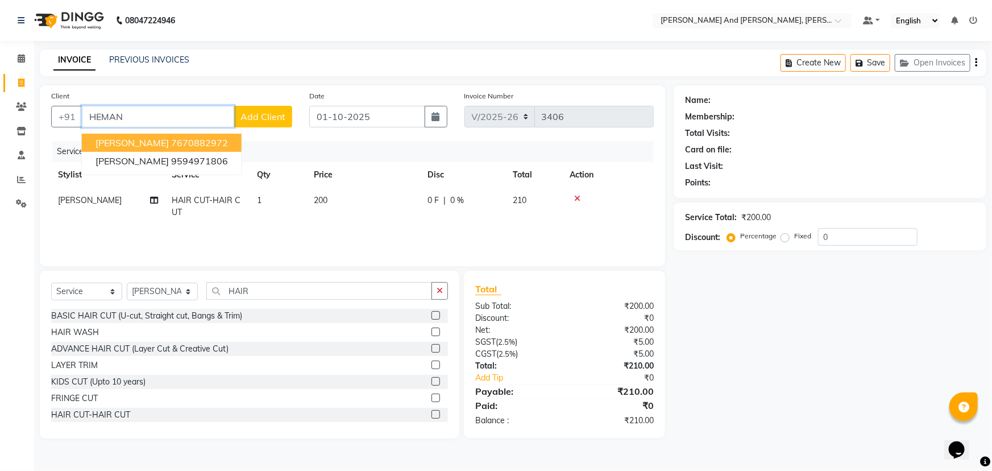
type input "HEMAN"
click at [23, 82] on icon at bounding box center [21, 82] width 6 height 9
select select "service"
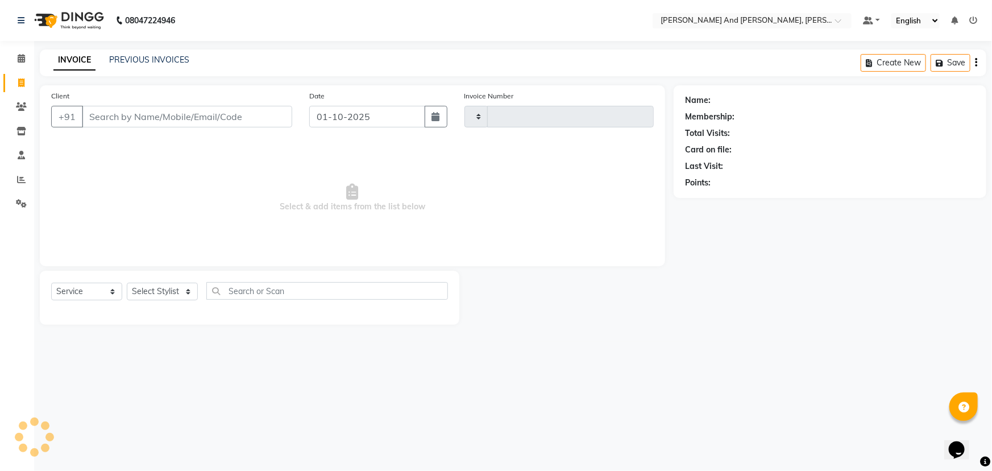
type input "3407"
select select "6766"
select select "P"
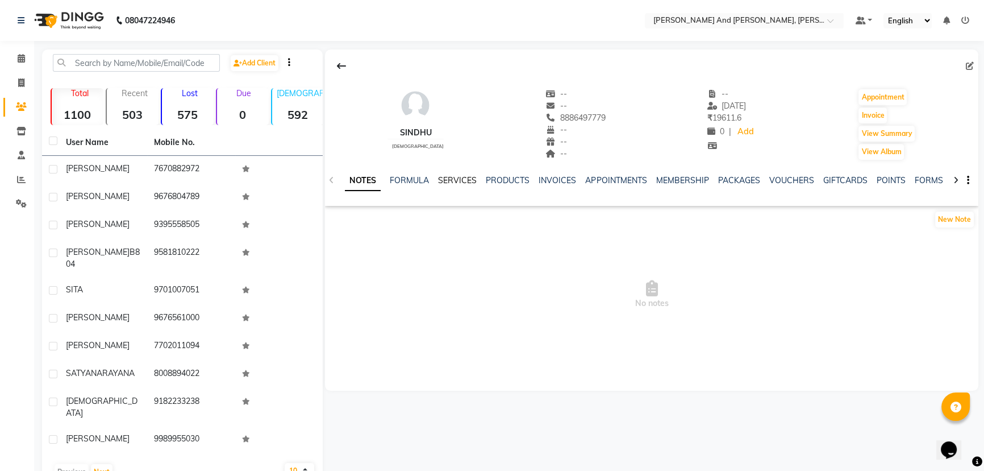
click at [455, 181] on link "SERVICES" at bounding box center [457, 180] width 39 height 10
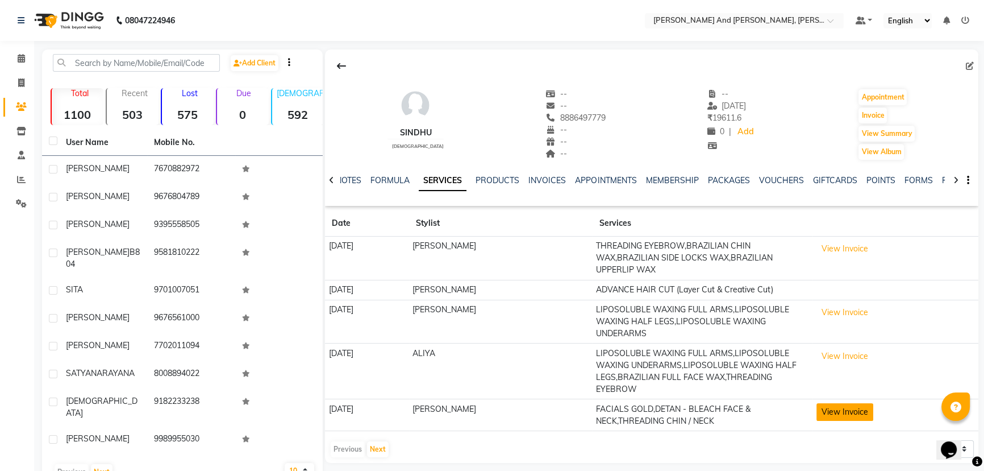
click at [840, 403] on button "View Invoice" at bounding box center [845, 412] width 57 height 18
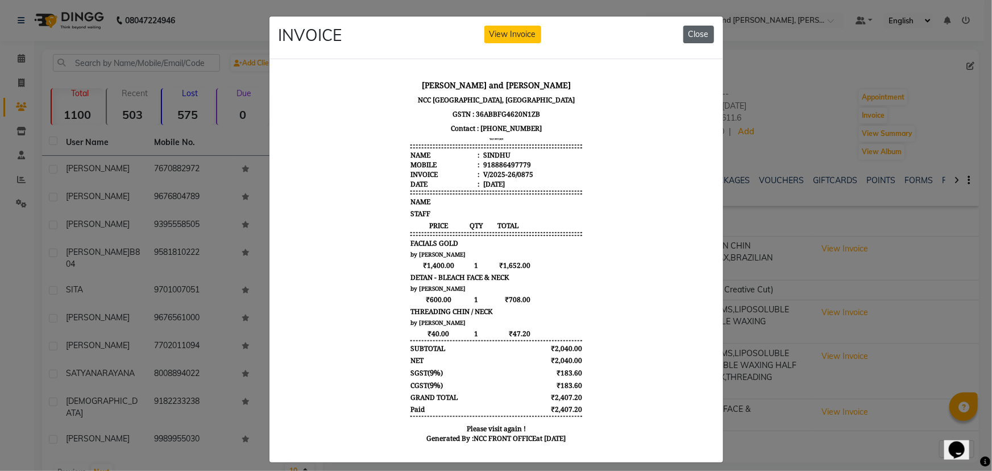
click at [701, 28] on button "Close" at bounding box center [698, 35] width 31 height 18
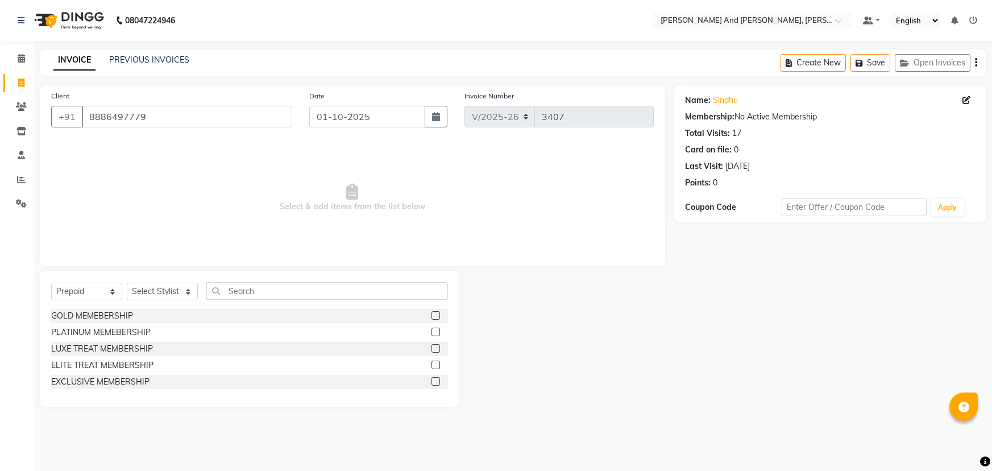
select select "6766"
select select "P"
click at [496, 207] on span "Select & add items from the list below" at bounding box center [352, 198] width 602 height 114
drag, startPoint x: 181, startPoint y: 116, endPoint x: 53, endPoint y: 115, distance: 128.4
click at [53, 115] on div "+91 8886497779" at bounding box center [171, 117] width 241 height 22
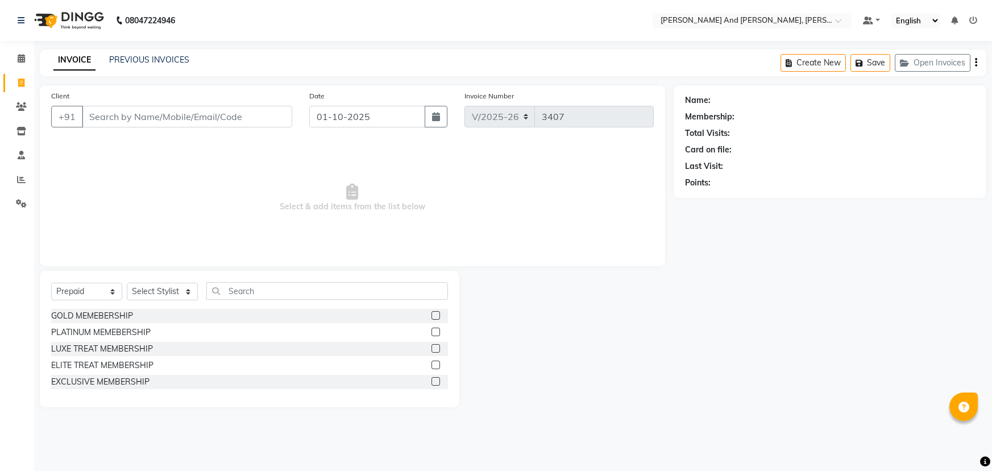
select select "6766"
select select "P"
click at [198, 114] on input "Client" at bounding box center [187, 117] width 210 height 22
type input "8341137330"
click at [269, 113] on span "Add Client" at bounding box center [262, 116] width 45 height 11
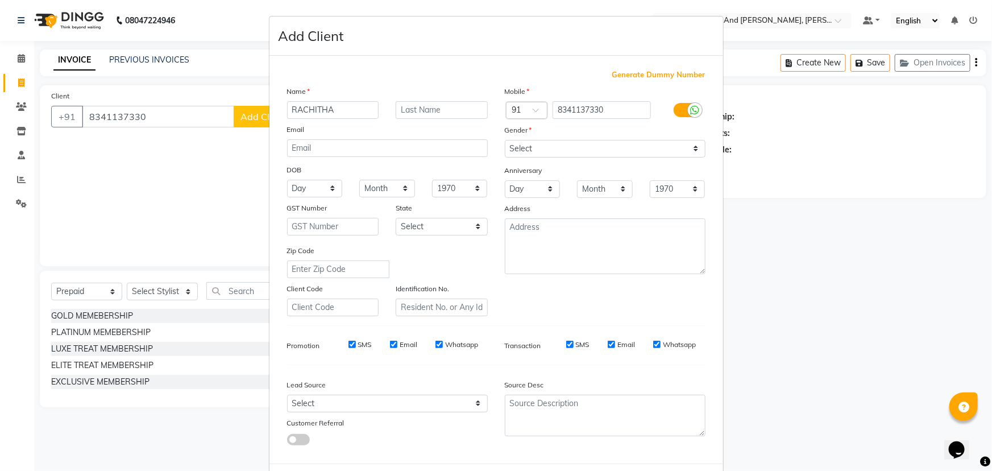
type input "RACHITHA"
click at [560, 148] on select "Select [DEMOGRAPHIC_DATA] [DEMOGRAPHIC_DATA] Other Prefer Not To Say" at bounding box center [605, 149] width 201 height 18
select select "[DEMOGRAPHIC_DATA]"
click at [505, 140] on select "Select [DEMOGRAPHIC_DATA] [DEMOGRAPHIC_DATA] Other Prefer Not To Say" at bounding box center [605, 149] width 201 height 18
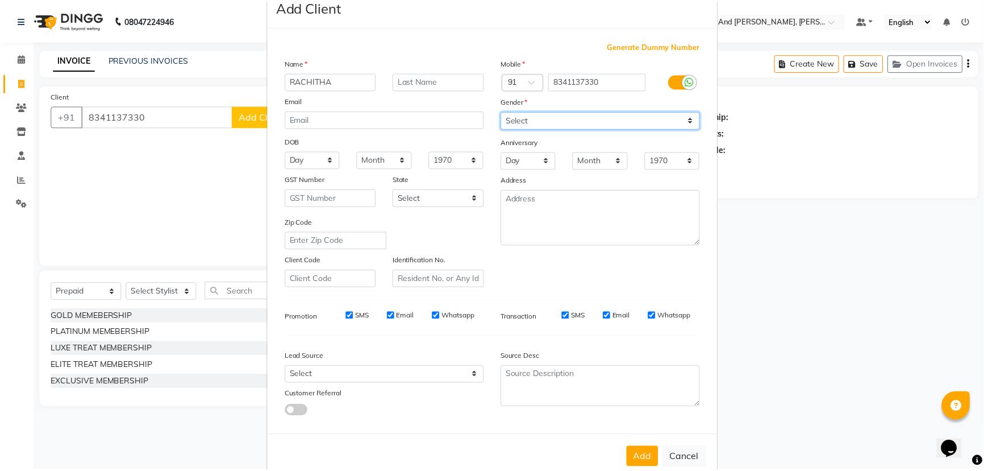
scroll to position [57, 0]
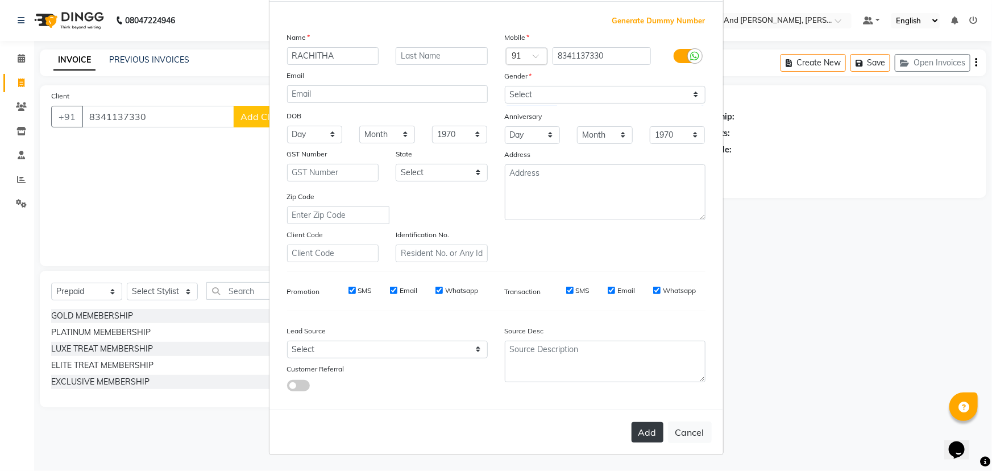
click at [639, 432] on button "Add" at bounding box center [647, 432] width 32 height 20
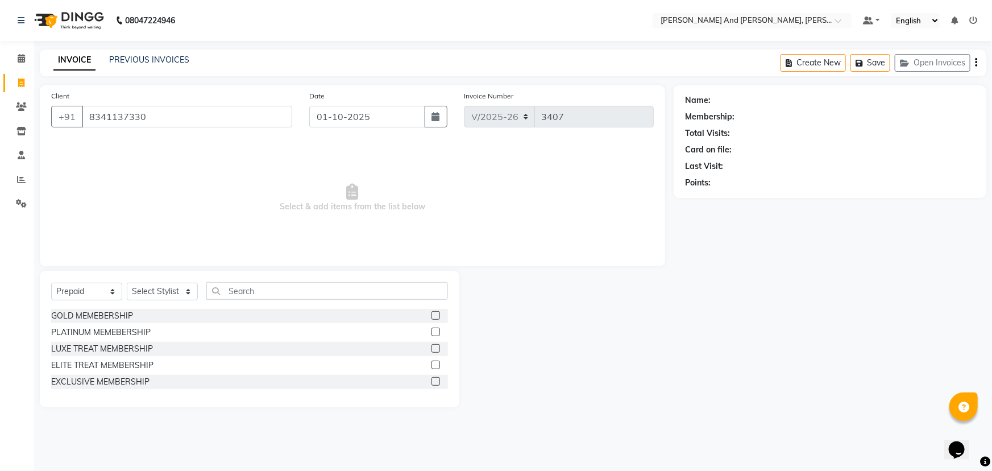
select select
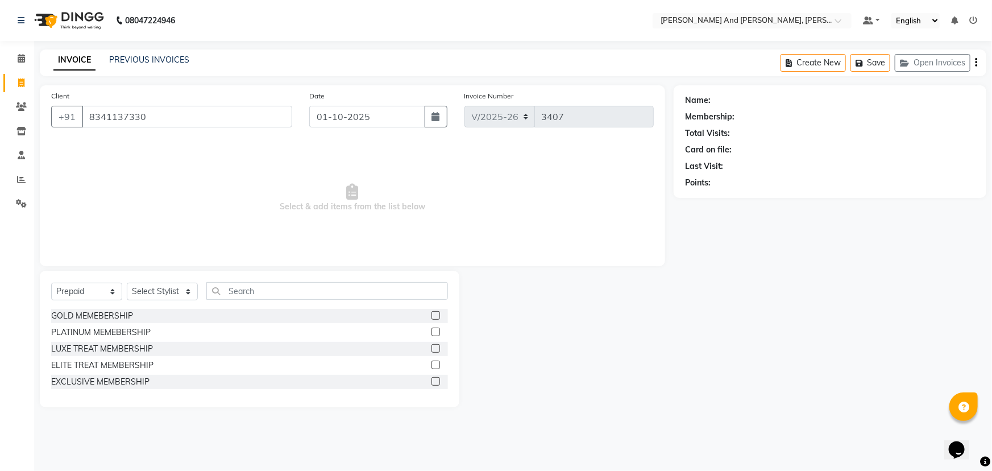
select select
checkbox input "false"
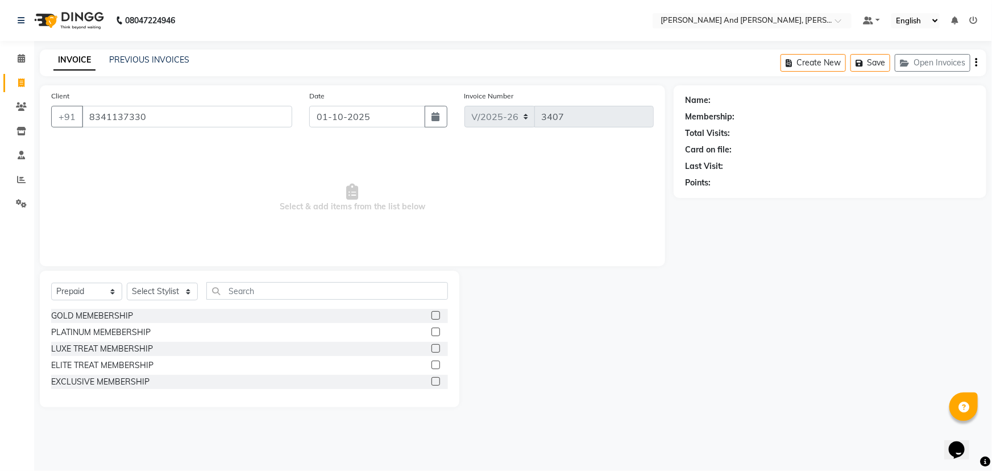
checkbox input "false"
click at [78, 288] on select "Select Service Product Membership Package Voucher Prepaid Gift Card" at bounding box center [86, 291] width 71 height 18
select select "service"
click at [51, 282] on select "Select Service Product Membership Package Voucher Prepaid Gift Card" at bounding box center [86, 291] width 71 height 18
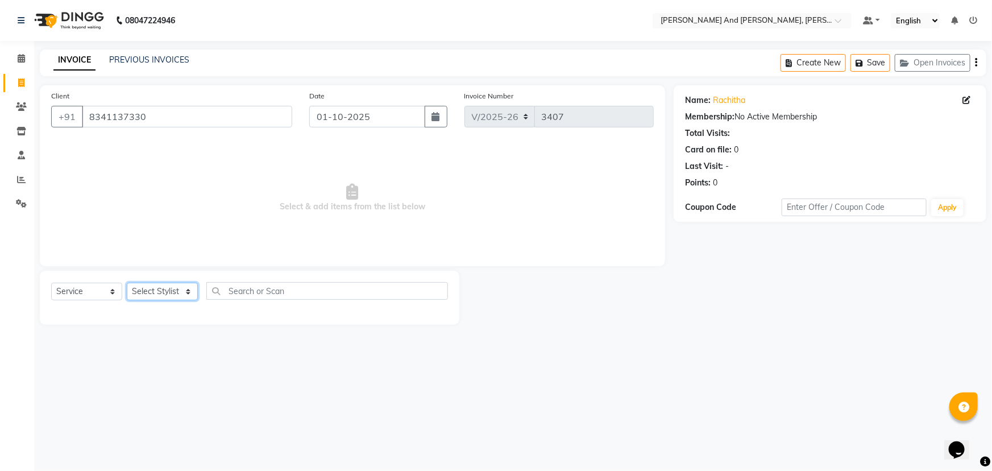
click at [170, 292] on select "Select Stylist ADITI AFREEN 2 [PERSON_NAME] ALKAF [PERSON_NAME] [PERSON_NAME] […" at bounding box center [162, 291] width 71 height 18
select select "77530"
click at [127, 282] on select "Select Stylist ADITI AFREEN 2 [PERSON_NAME] ALKAF [PERSON_NAME] [PERSON_NAME] […" at bounding box center [162, 291] width 71 height 18
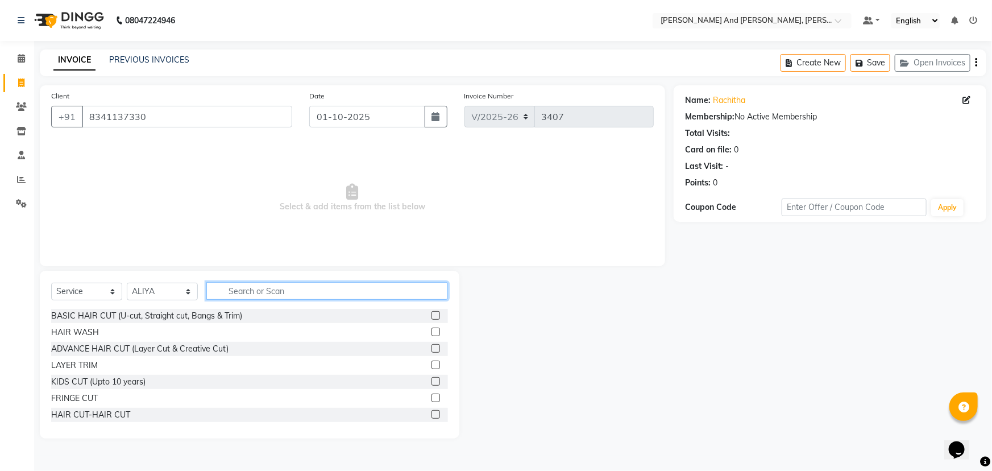
click at [277, 295] on input "text" at bounding box center [327, 291] width 242 height 18
type input "THREA"
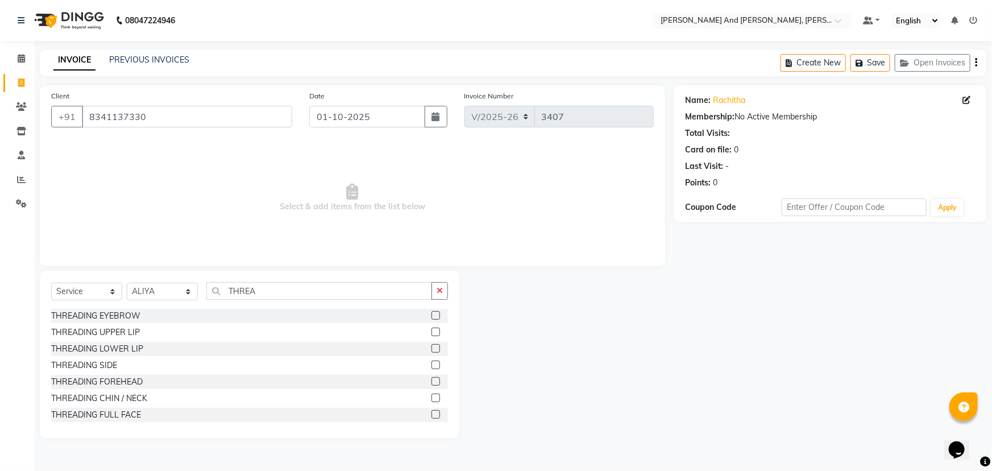
click at [431, 315] on label at bounding box center [435, 315] width 9 height 9
click at [431, 315] on input "checkbox" at bounding box center [434, 315] width 7 height 7
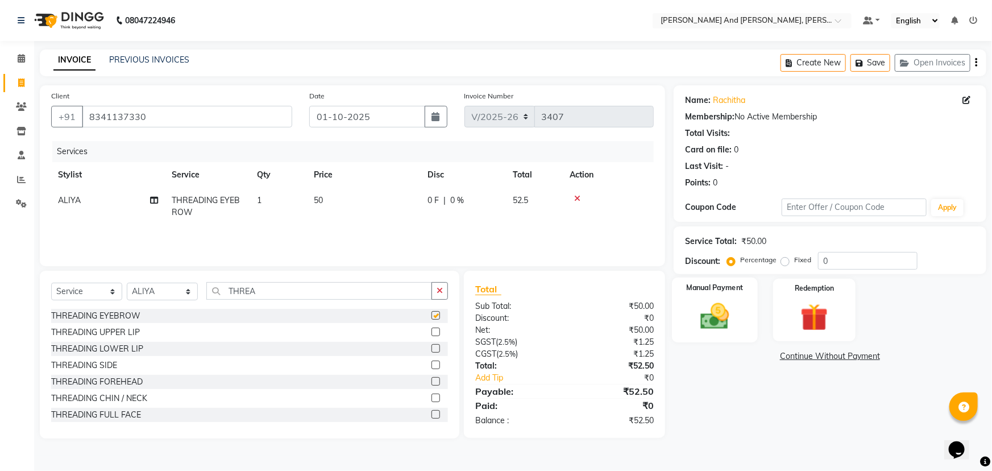
checkbox input "false"
click at [726, 311] on img at bounding box center [715, 315] width 47 height 33
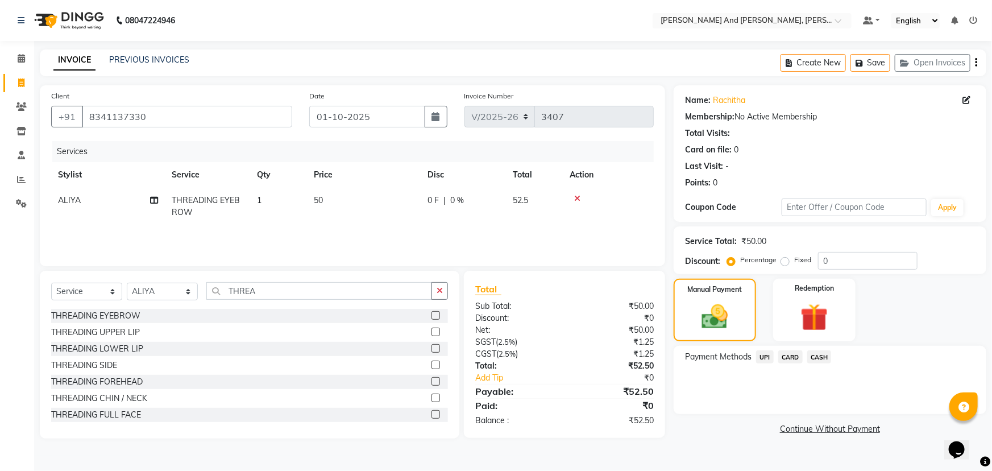
click at [766, 357] on span "UPI" at bounding box center [765, 356] width 18 height 13
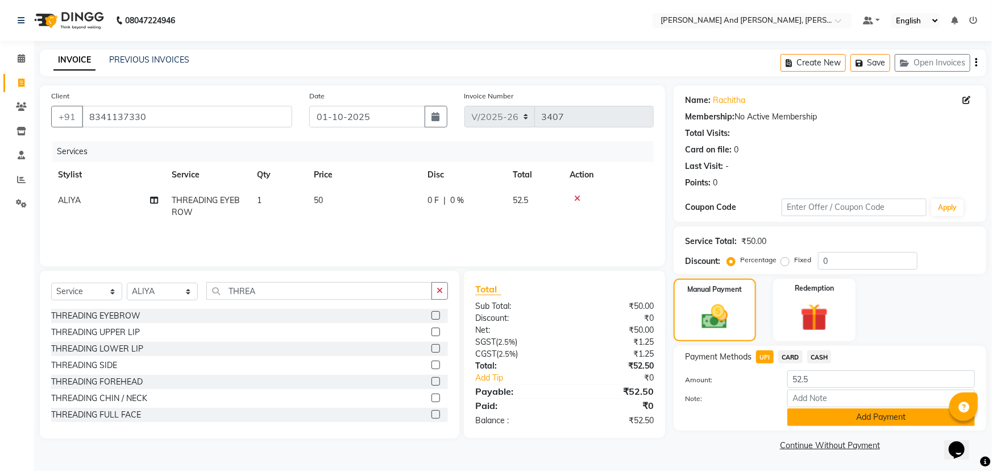
click at [837, 417] on button "Add Payment" at bounding box center [881, 417] width 188 height 18
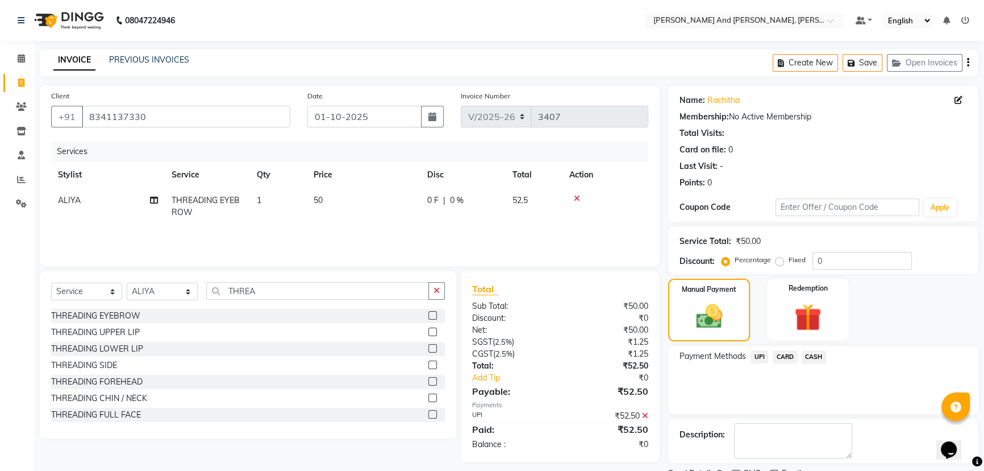
scroll to position [47, 0]
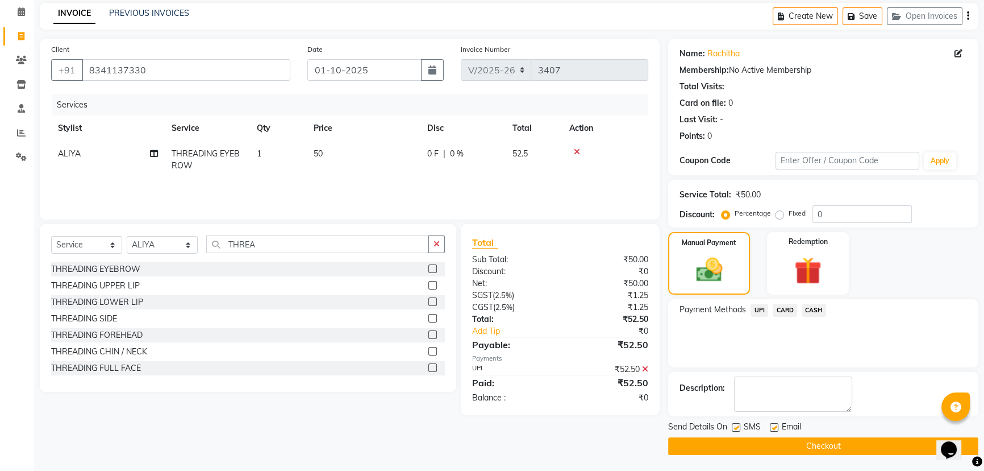
click at [777, 445] on button "Checkout" at bounding box center [823, 446] width 310 height 18
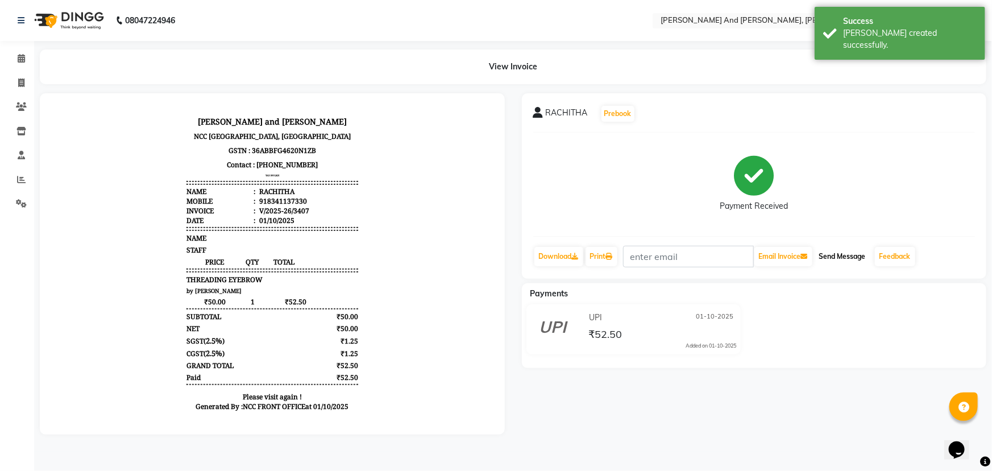
click at [842, 257] on button "Send Message" at bounding box center [842, 256] width 56 height 19
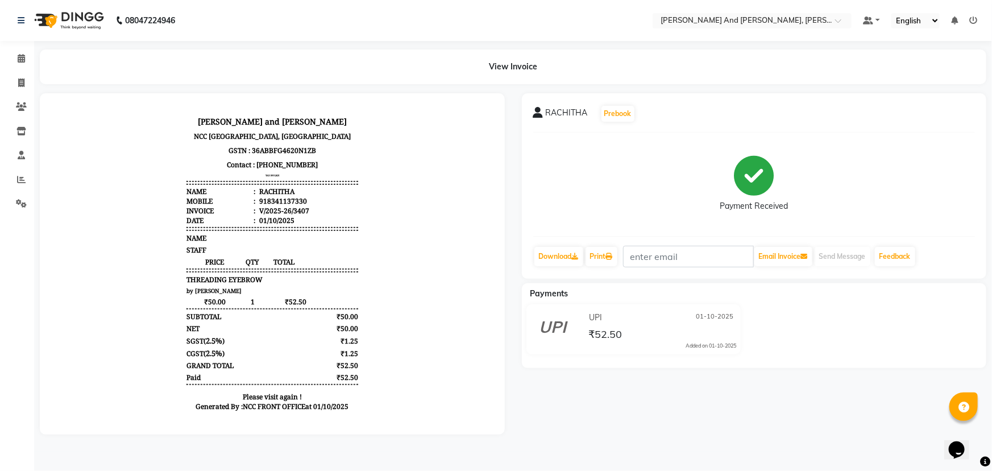
click at [826, 307] on div "RACHITHA Prebook Payment Received Download Print Email Invoice Send Message Fee…" at bounding box center [754, 263] width 482 height 341
click at [22, 85] on icon at bounding box center [21, 82] width 6 height 9
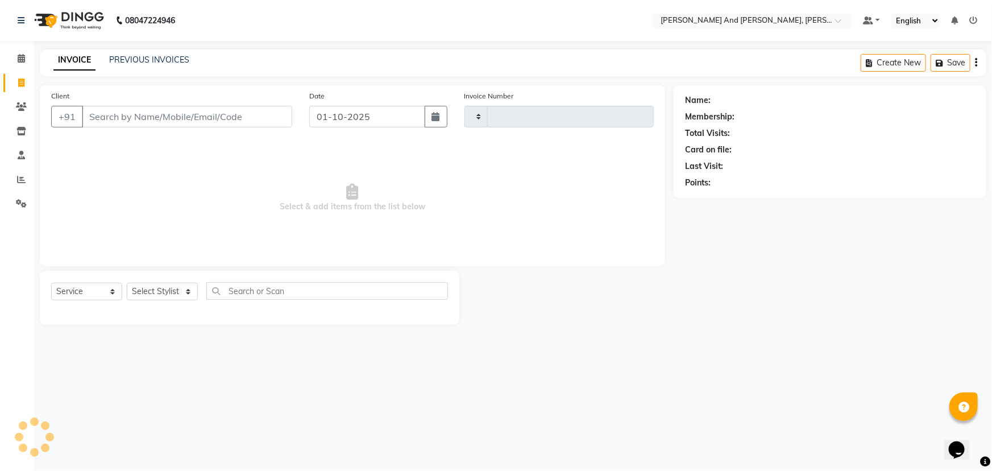
click at [22, 85] on icon at bounding box center [21, 82] width 6 height 9
select select "service"
select select "6766"
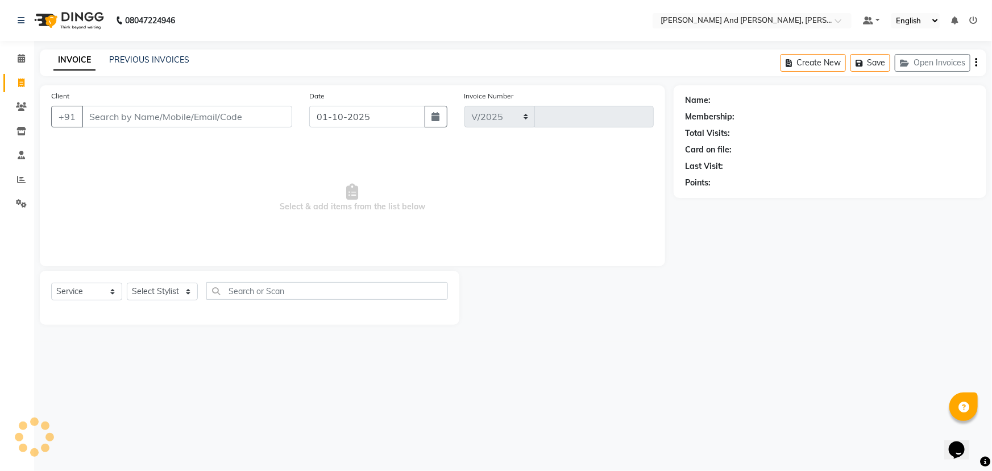
type input "3408"
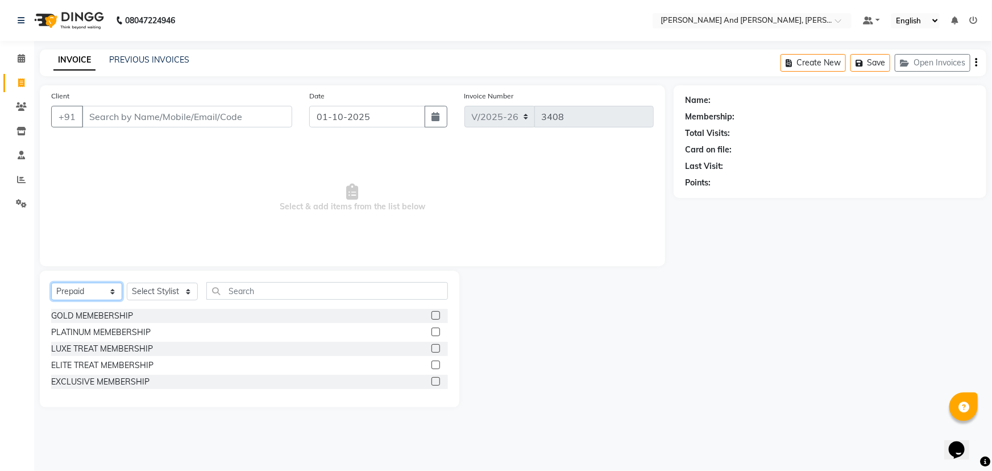
click at [89, 295] on select "Select Service Product Membership Package Voucher Prepaid Gift Card" at bounding box center [86, 291] width 71 height 18
select select "service"
click at [51, 282] on select "Select Service Product Membership Package Voucher Prepaid Gift Card" at bounding box center [86, 291] width 71 height 18
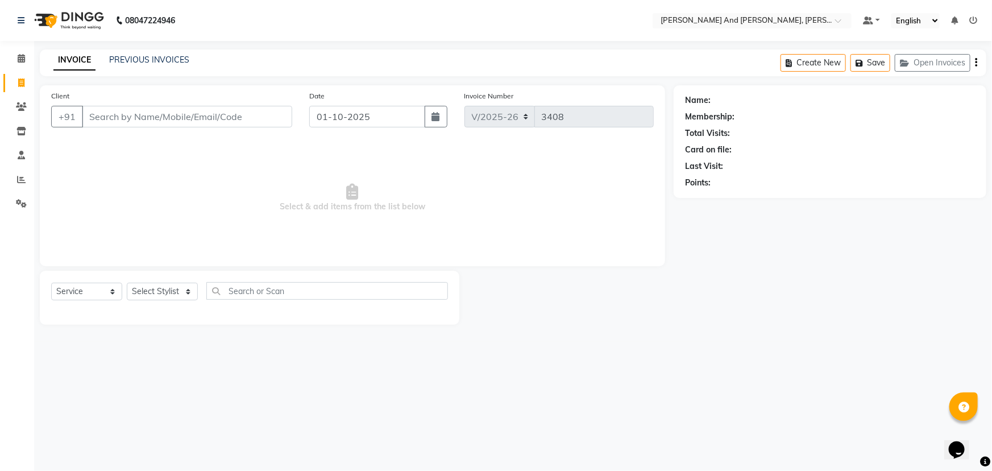
click at [817, 239] on div "Name: Membership: Total Visits: Card on file: Last Visit: Points:" at bounding box center [833, 204] width 321 height 239
click at [68, 295] on select "Select Service Product Membership Package Voucher Prepaid Gift Card" at bounding box center [86, 291] width 71 height 18
click at [51, 282] on select "Select Service Product Membership Package Voucher Prepaid Gift Card" at bounding box center [86, 291] width 71 height 18
click at [165, 288] on select "Select Stylist ADITI AFREEN 2 [PERSON_NAME] ALKAF [PERSON_NAME] [PERSON_NAME] […" at bounding box center [162, 291] width 71 height 18
select select "90778"
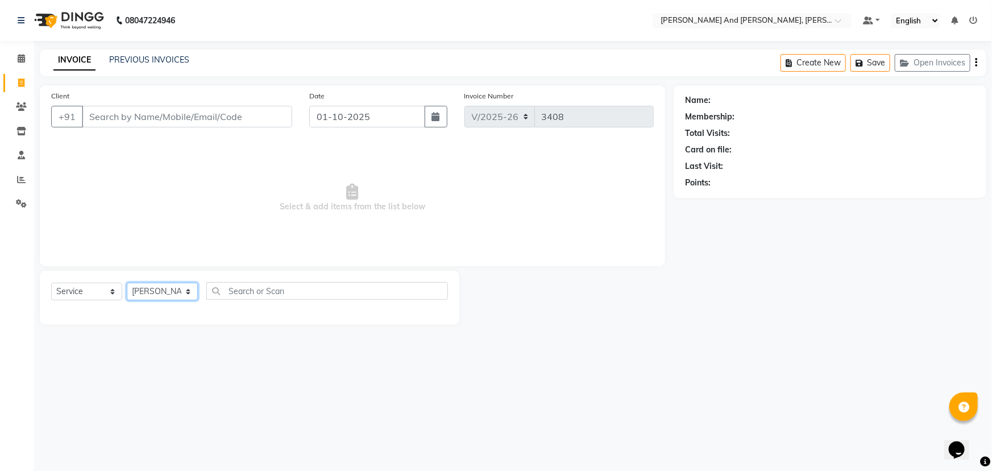
click at [127, 282] on select "Select Stylist ADITI AFREEN 2 [PERSON_NAME] ALKAF [PERSON_NAME] [PERSON_NAME] […" at bounding box center [162, 291] width 71 height 18
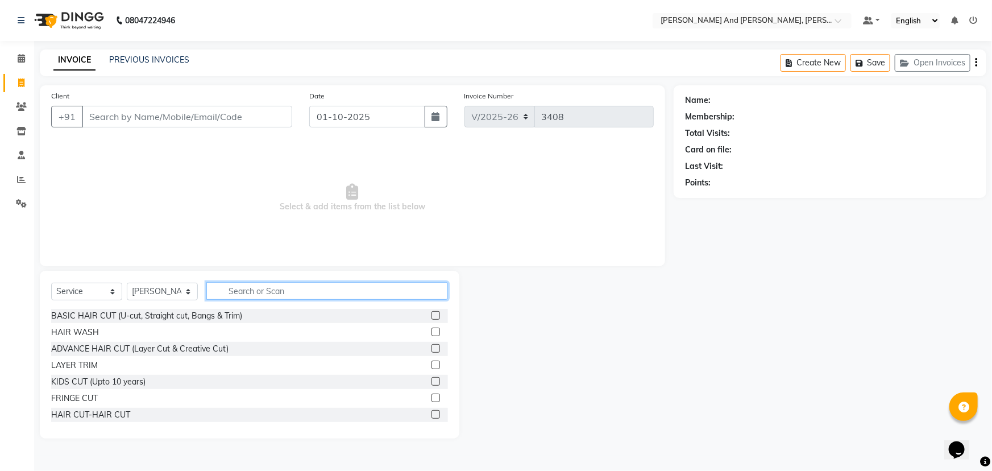
click at [290, 289] on input "text" at bounding box center [327, 291] width 242 height 18
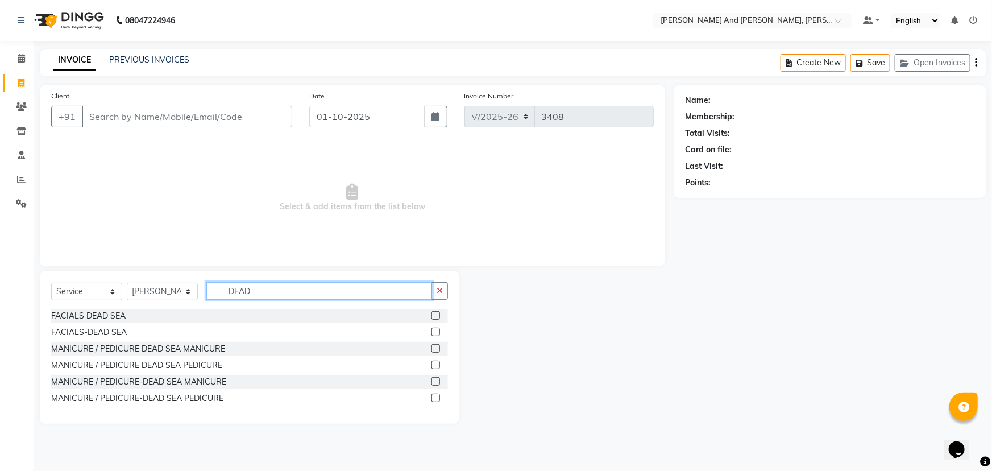
type input "DEAD"
click at [437, 363] on label at bounding box center [435, 364] width 9 height 9
click at [437, 363] on input "checkbox" at bounding box center [434, 364] width 7 height 7
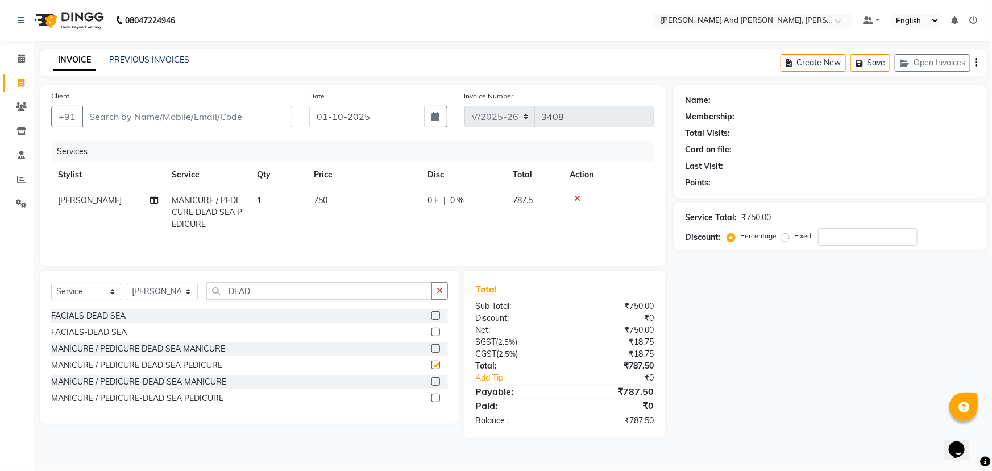
checkbox input "false"
drag, startPoint x: 266, startPoint y: 290, endPoint x: 110, endPoint y: 290, distance: 155.7
click at [114, 294] on div "Select Service Product Membership Package Voucher Prepaid Gift Card Select Styl…" at bounding box center [249, 295] width 397 height 27
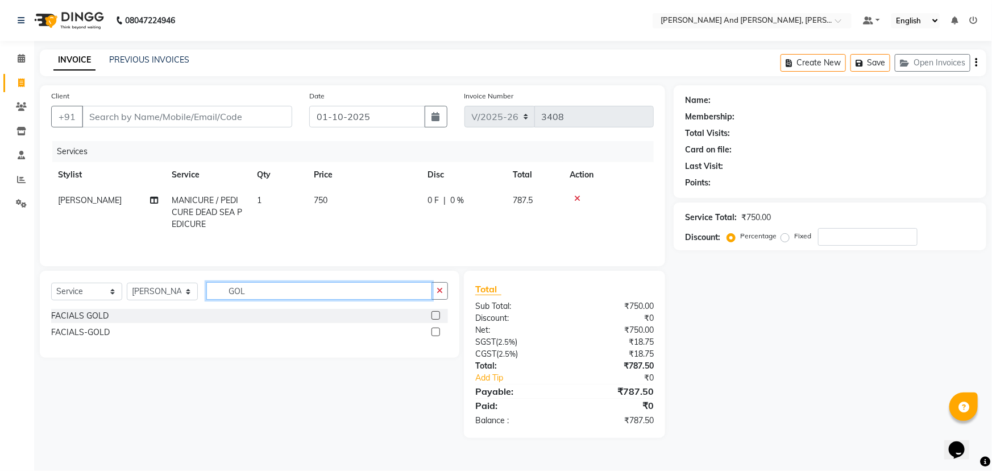
type input "GOL"
click at [438, 313] on label at bounding box center [435, 315] width 9 height 9
click at [438, 313] on input "checkbox" at bounding box center [434, 315] width 7 height 7
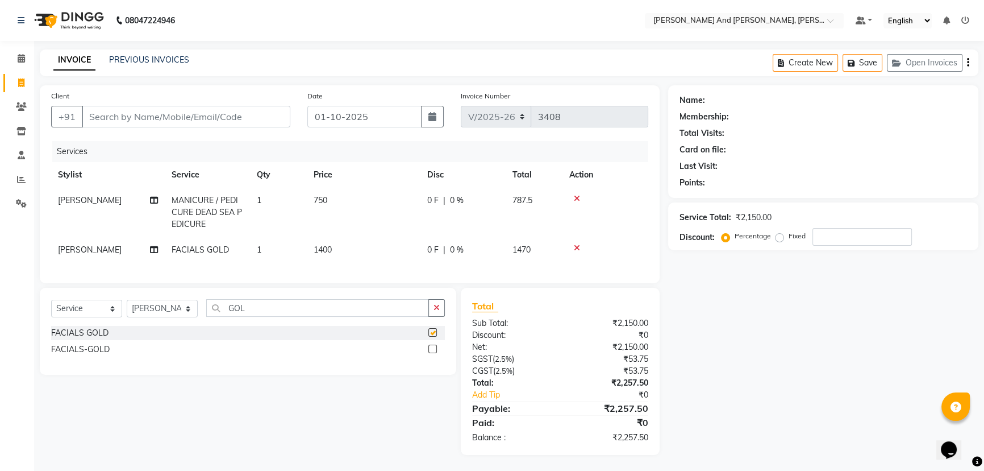
checkbox input "false"
drag, startPoint x: 267, startPoint y: 318, endPoint x: 103, endPoint y: 315, distance: 163.7
click at [103, 315] on div "Select Service Product Membership Package Voucher Prepaid Gift Card Select Styl…" at bounding box center [248, 312] width 394 height 27
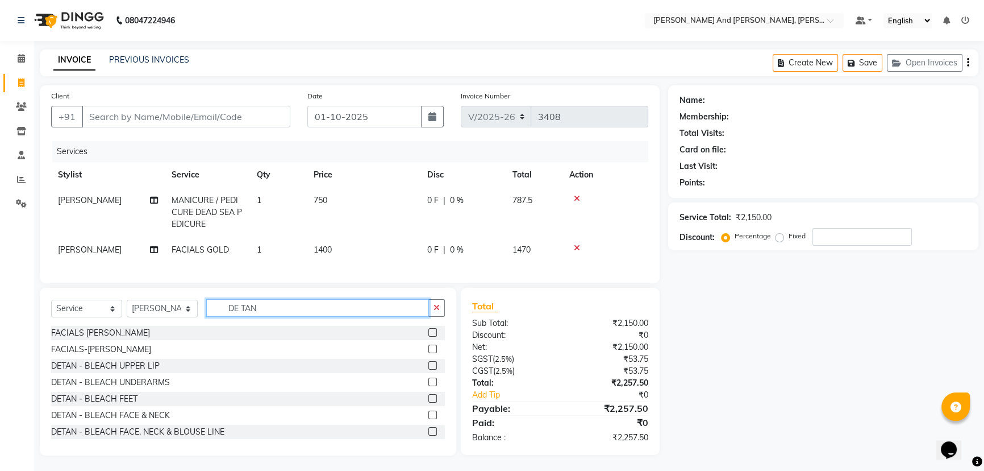
type input "DE TAN"
click at [428, 419] on label at bounding box center [432, 414] width 9 height 9
click at [428, 419] on input "checkbox" at bounding box center [431, 414] width 7 height 7
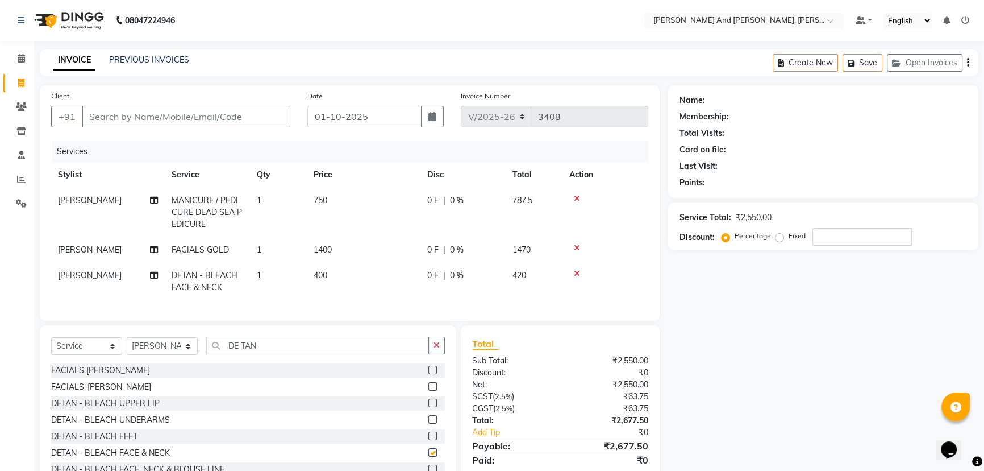
checkbox input "false"
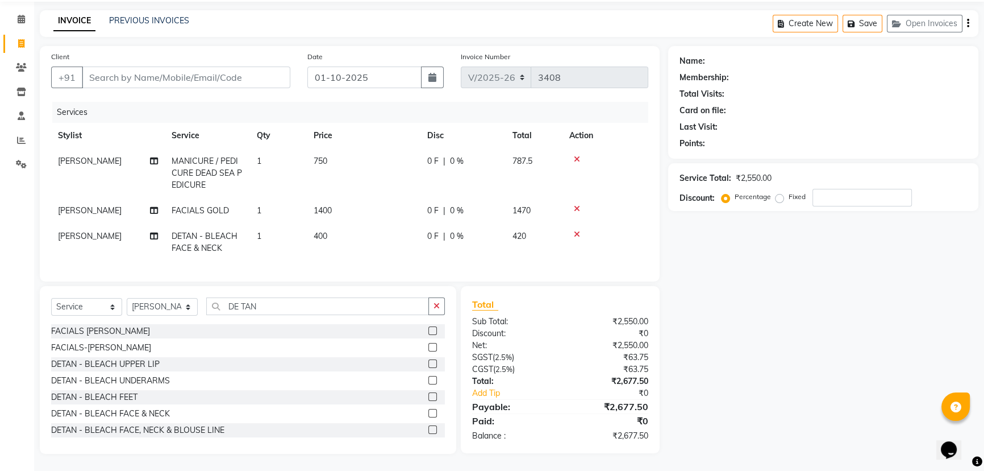
click at [346, 227] on td "400" at bounding box center [364, 242] width 114 height 38
select select "90778"
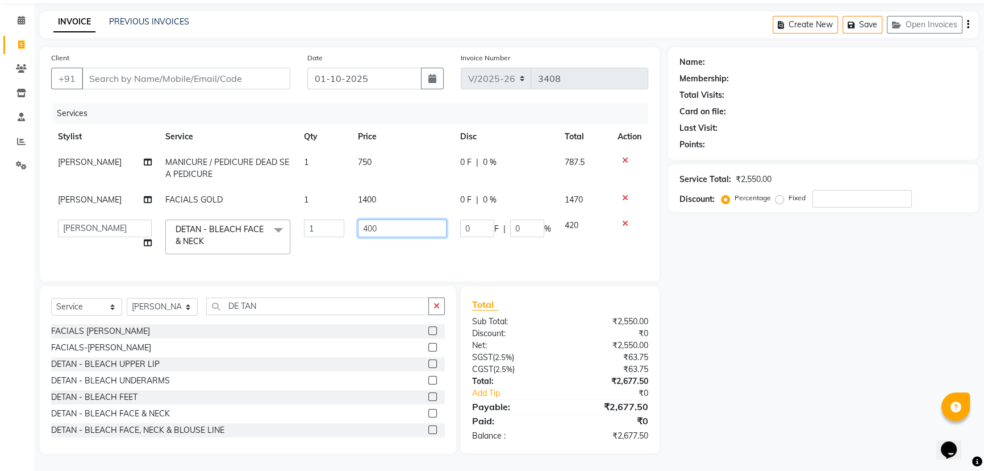
click at [404, 222] on input "400" at bounding box center [402, 228] width 89 height 18
type input "4"
type input "600"
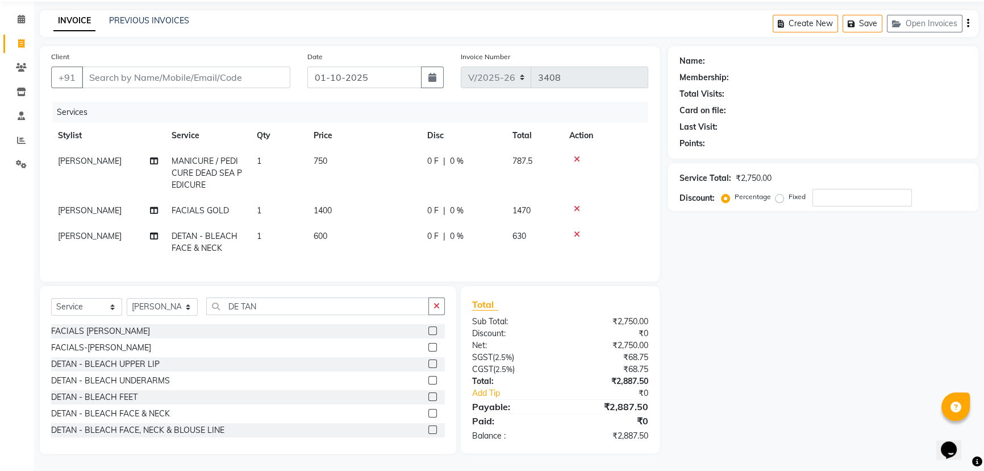
click at [471, 242] on td "0 F | 0 %" at bounding box center [463, 242] width 85 height 38
select select "90778"
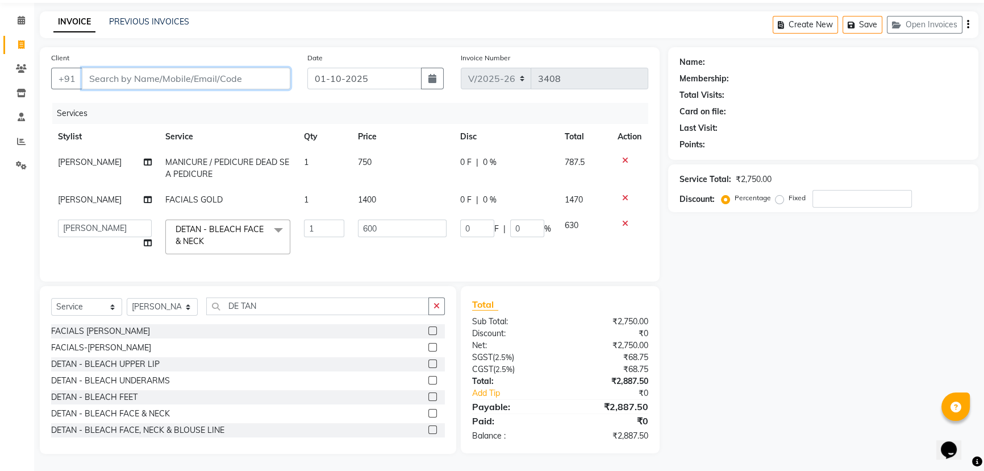
click at [182, 68] on input "Client" at bounding box center [186, 79] width 209 height 22
paste input "8886497779"
type input "8886497779"
type input "0"
type input "8886497779"
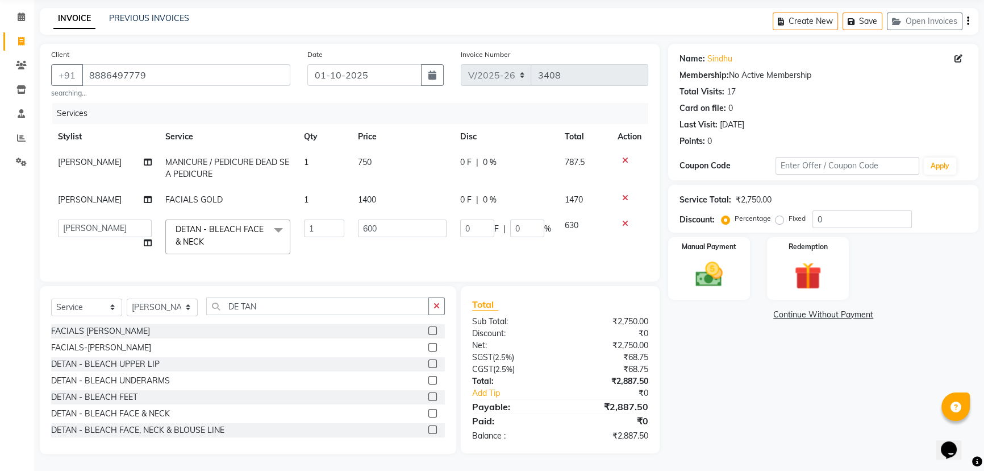
scroll to position [49, 0]
click at [722, 258] on img at bounding box center [709, 274] width 46 height 32
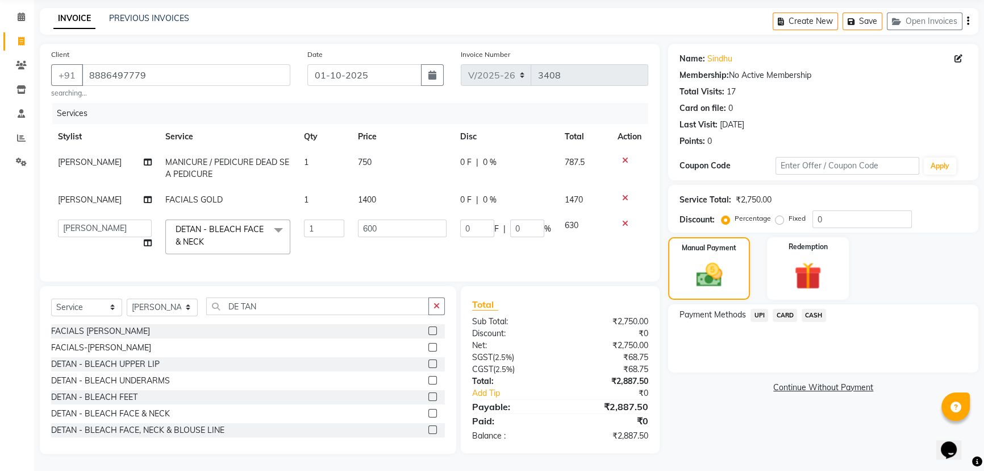
click at [759, 309] on span "UPI" at bounding box center [760, 315] width 18 height 13
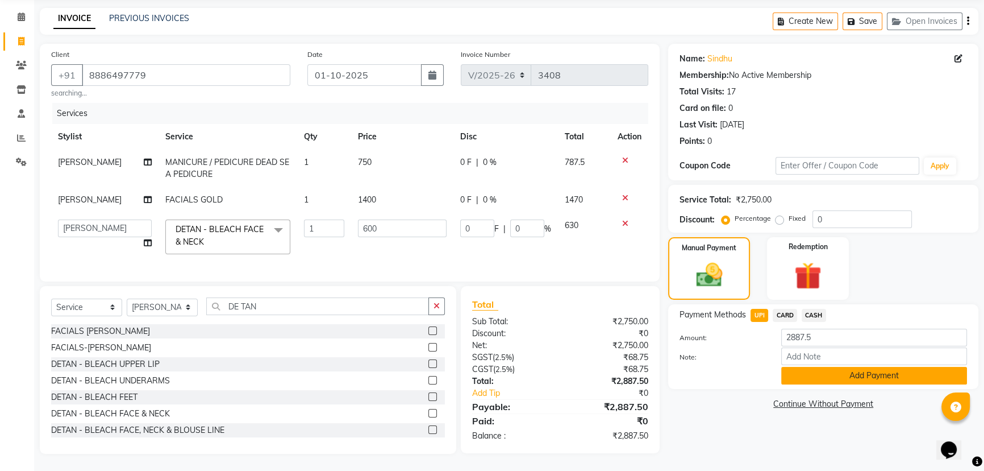
click at [804, 367] on button "Add Payment" at bounding box center [874, 376] width 186 height 18
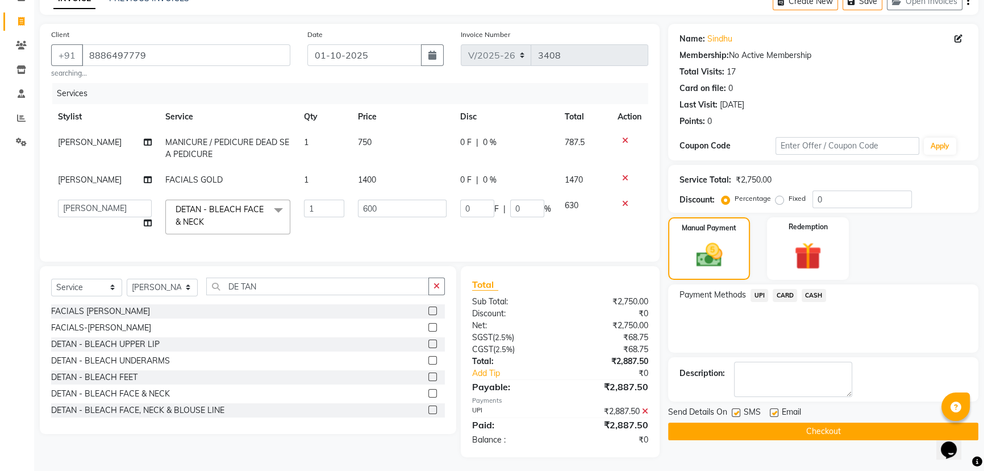
scroll to position [73, 0]
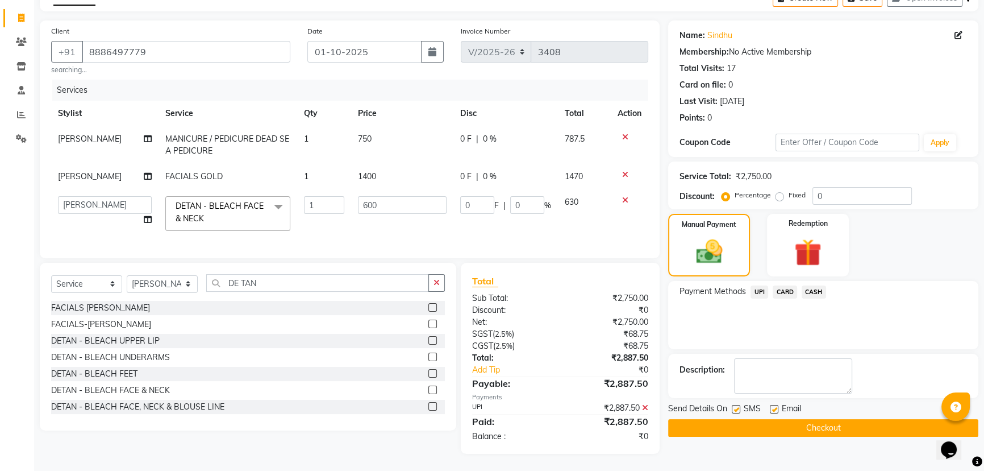
click at [825, 419] on button "Checkout" at bounding box center [823, 428] width 310 height 18
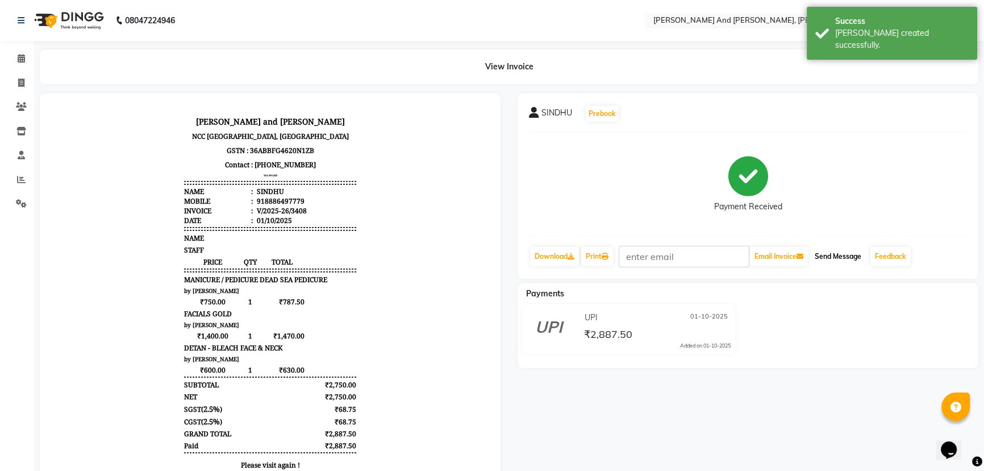
click at [833, 253] on button "Send Message" at bounding box center [838, 256] width 56 height 19
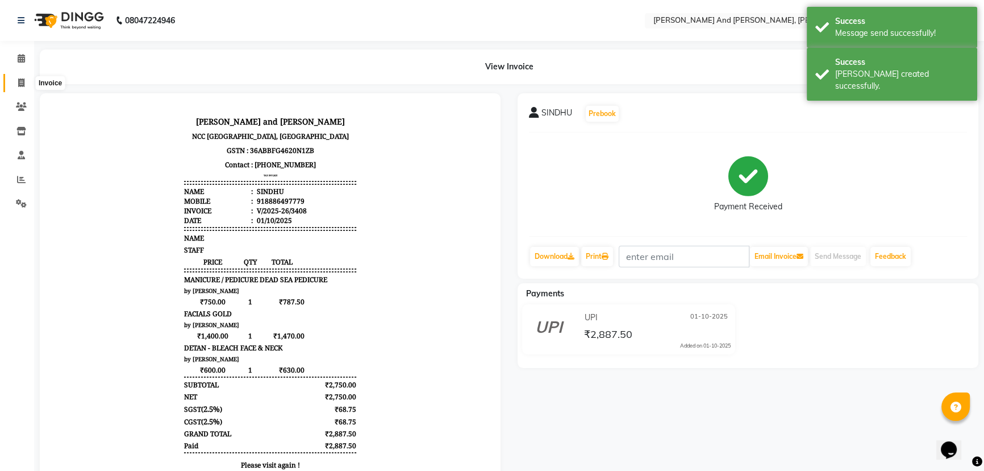
click at [23, 83] on icon at bounding box center [21, 82] width 6 height 9
select select "service"
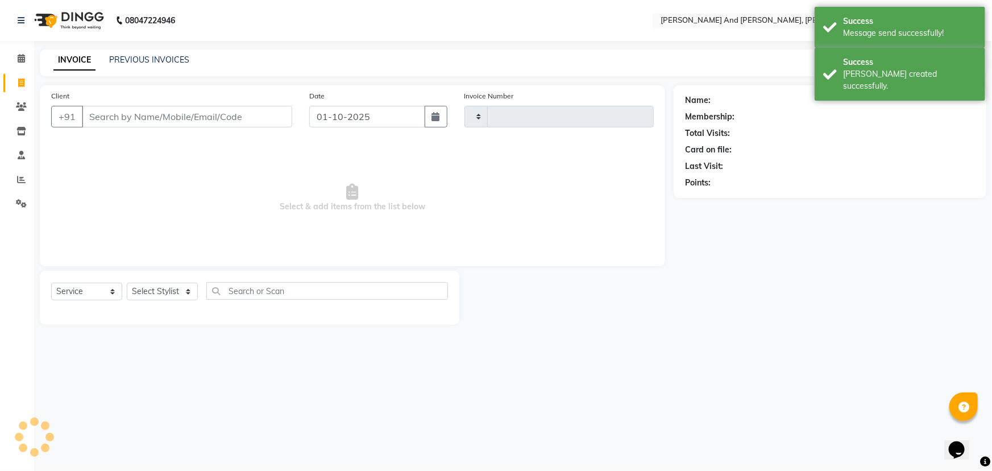
click at [23, 83] on icon at bounding box center [21, 82] width 6 height 9
select select "service"
select select "6766"
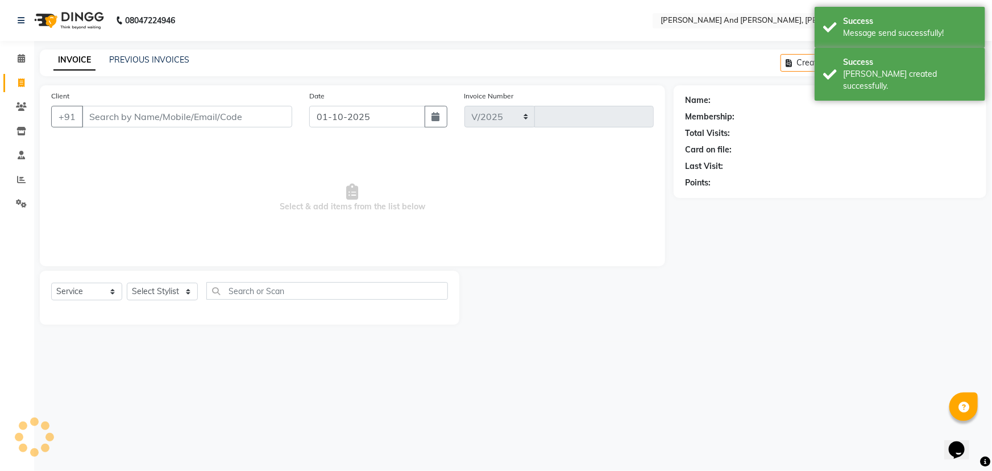
type input "3409"
click at [76, 289] on select "Select Service Product Membership Package Voucher Prepaid Gift Card" at bounding box center [86, 291] width 71 height 18
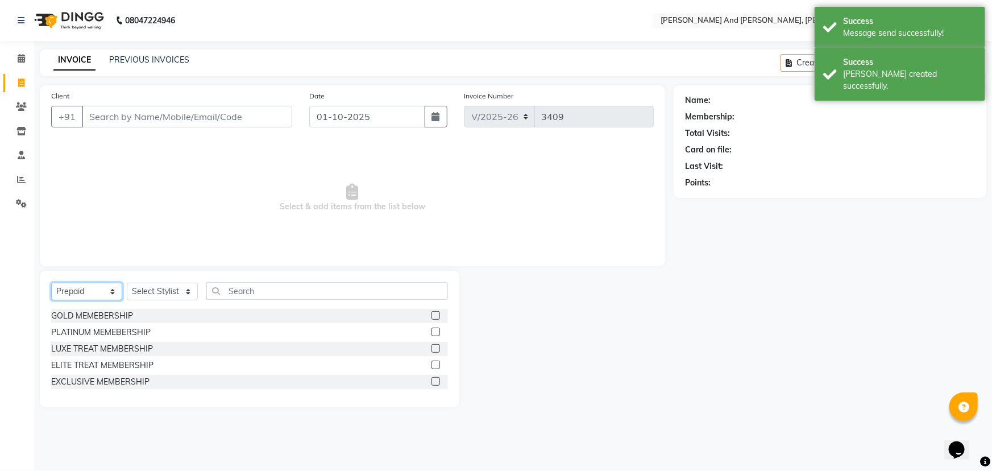
select select "service"
click at [51, 282] on select "Select Service Product Membership Package Voucher Prepaid Gift Card" at bounding box center [86, 291] width 71 height 18
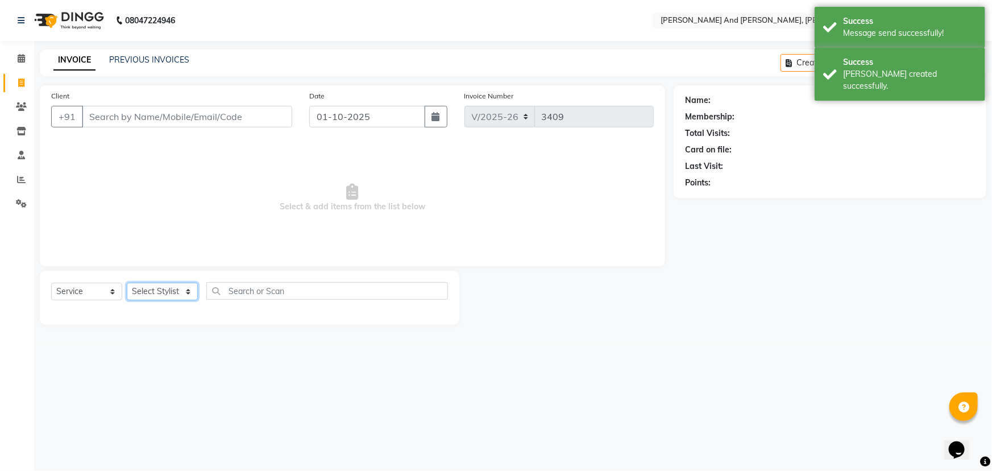
click at [165, 290] on select "Select Stylist ADITI AFREEN 2 [PERSON_NAME] ALKAF [PERSON_NAME] [PERSON_NAME] […" at bounding box center [162, 291] width 71 height 18
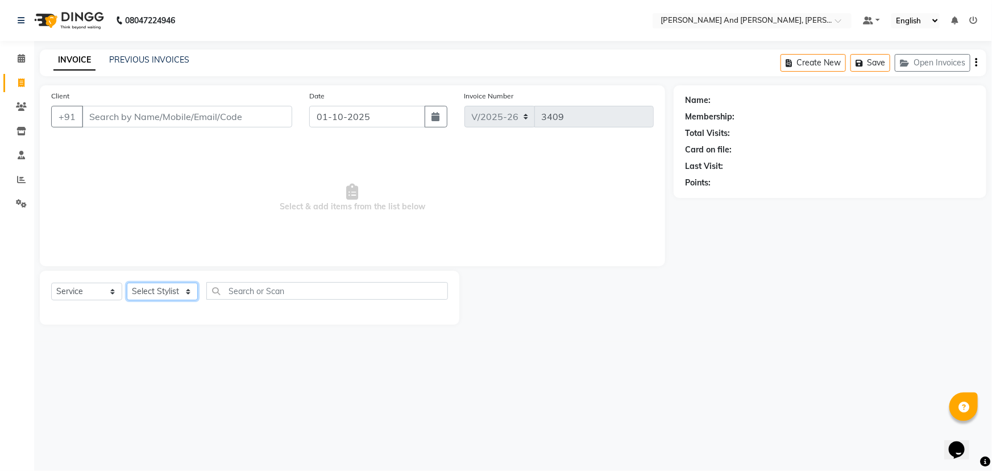
select select "77530"
click at [127, 282] on select "Select Stylist ADITI AFREEN 2 [PERSON_NAME] ALKAF [PERSON_NAME] [PERSON_NAME] […" at bounding box center [162, 291] width 71 height 18
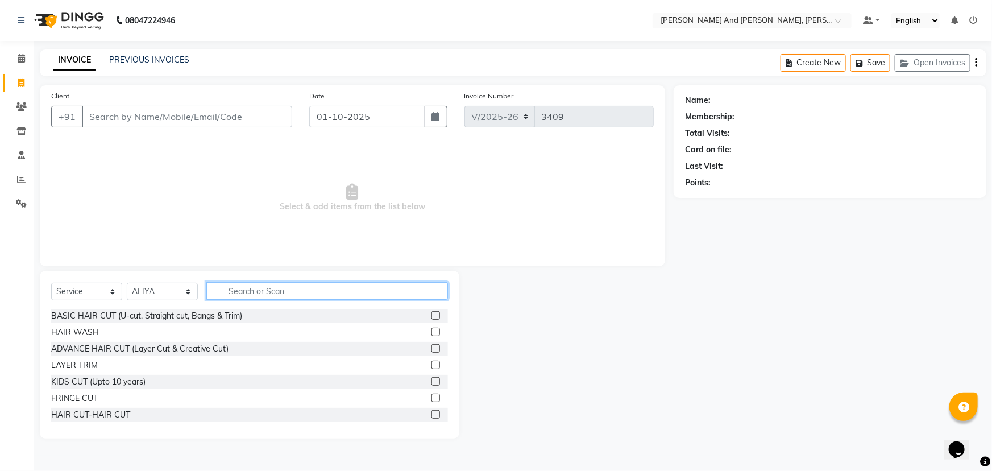
click at [264, 289] on input "text" at bounding box center [327, 291] width 242 height 18
type input "THRE"
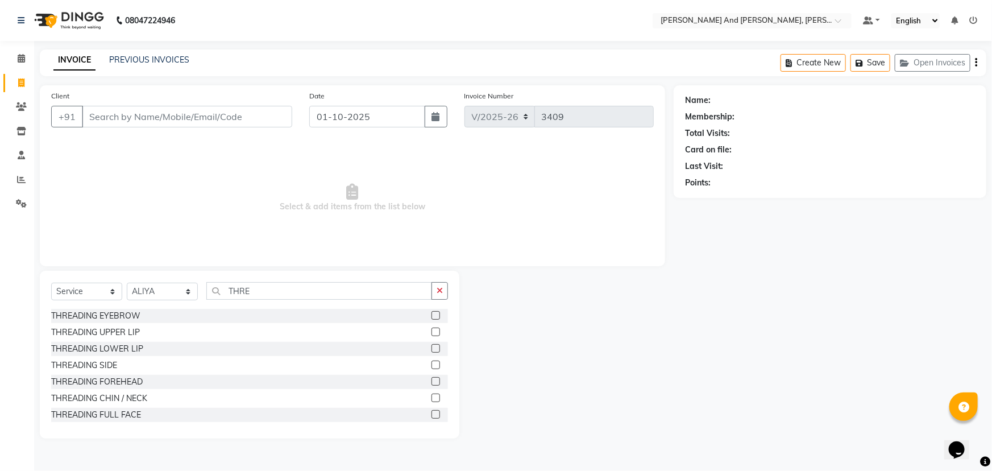
click at [431, 315] on label at bounding box center [435, 315] width 9 height 9
click at [431, 315] on input "checkbox" at bounding box center [434, 315] width 7 height 7
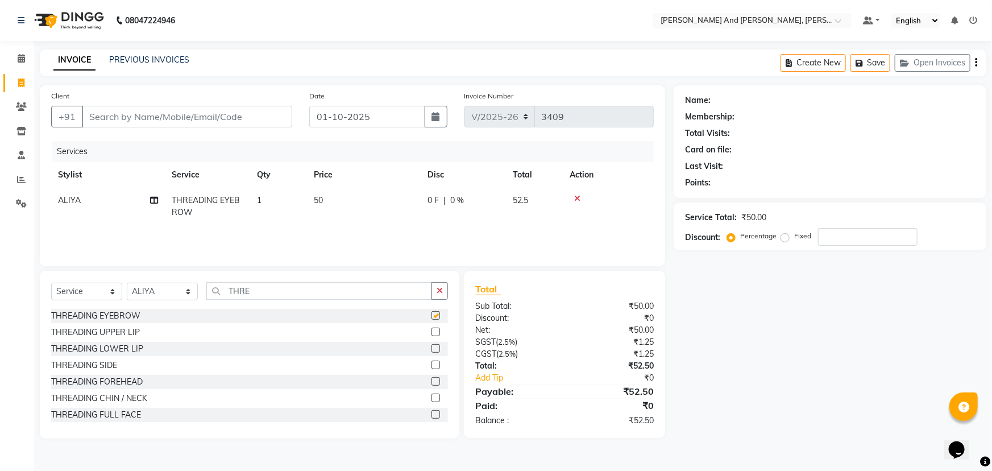
checkbox input "false"
click at [273, 197] on td "1" at bounding box center [278, 207] width 57 height 38
select select "77530"
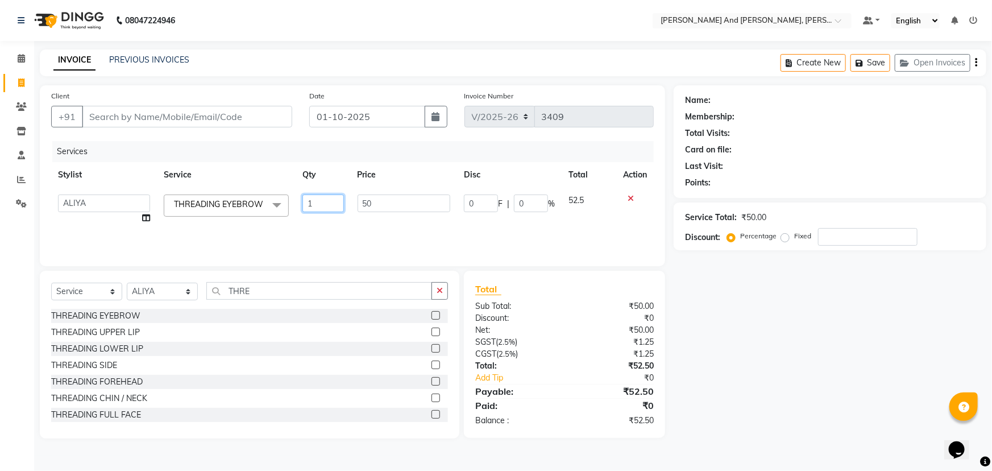
click at [324, 200] on input "1" at bounding box center [322, 203] width 41 height 18
type input "2"
click at [427, 227] on div "Services Stylist Service Qty Price Disc Total Action ADITI AFREEN 2 ALIYA ALKAF…" at bounding box center [352, 198] width 602 height 114
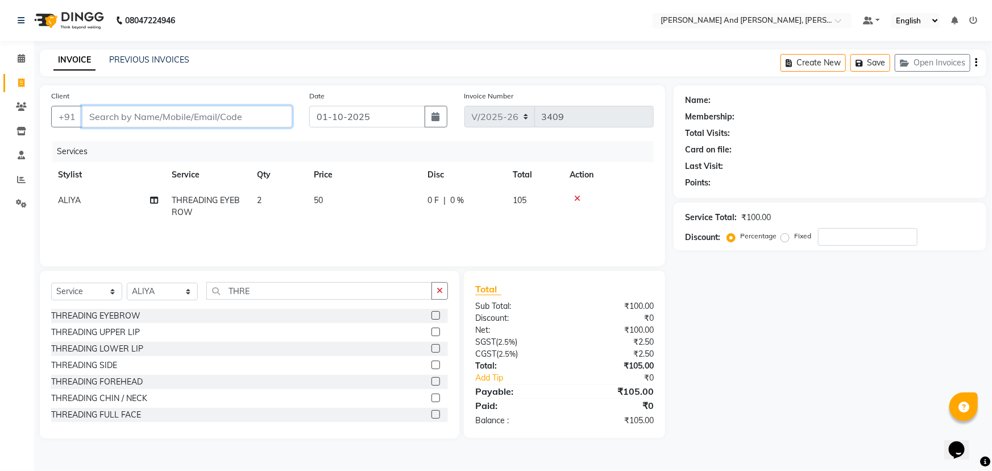
click at [198, 119] on input "Client" at bounding box center [187, 117] width 210 height 22
type input "S"
type input "0"
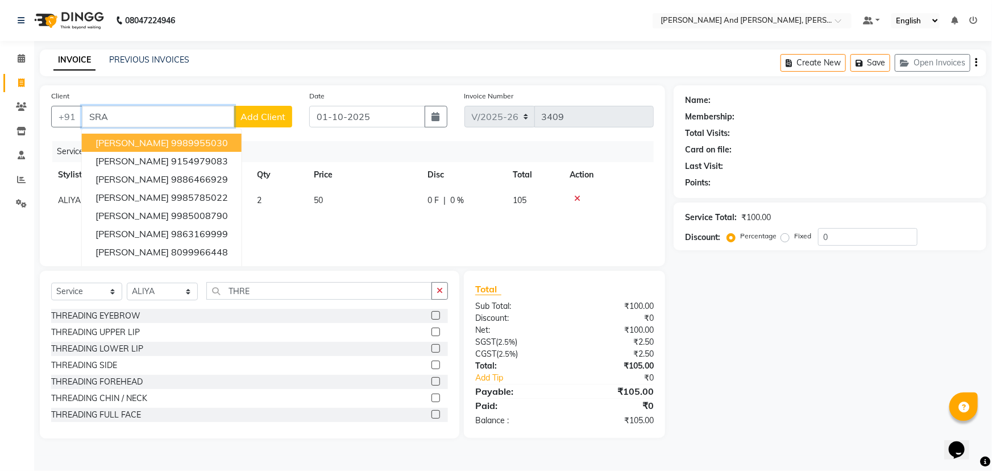
click at [182, 143] on ngb-highlight "9989955030" at bounding box center [199, 142] width 57 height 11
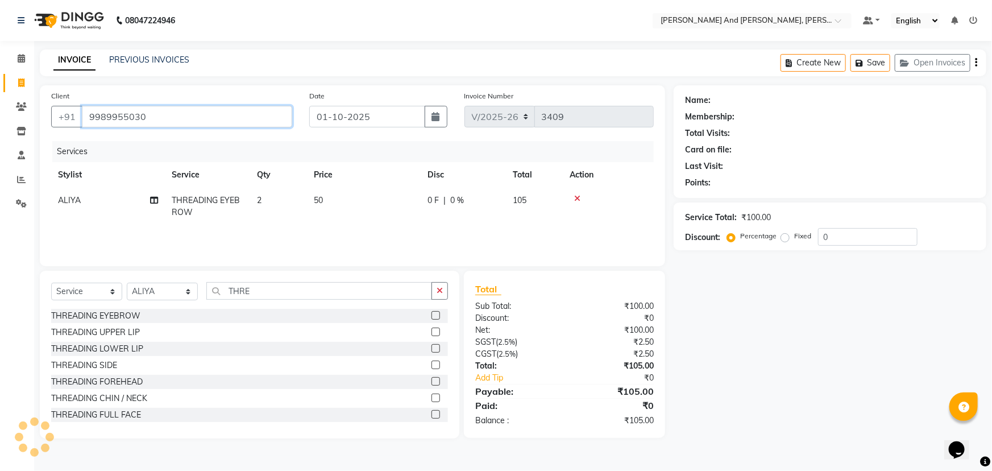
type input "9989955030"
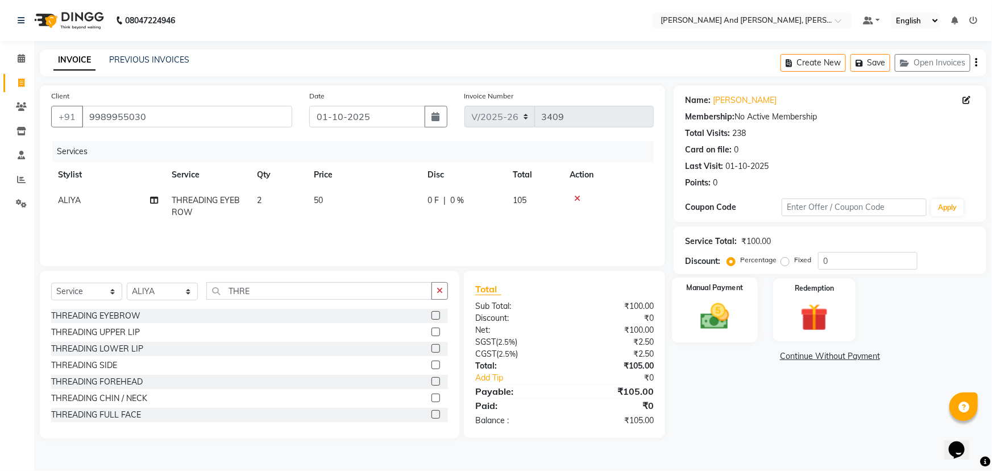
click at [731, 296] on div "Manual Payment" at bounding box center [715, 309] width 86 height 65
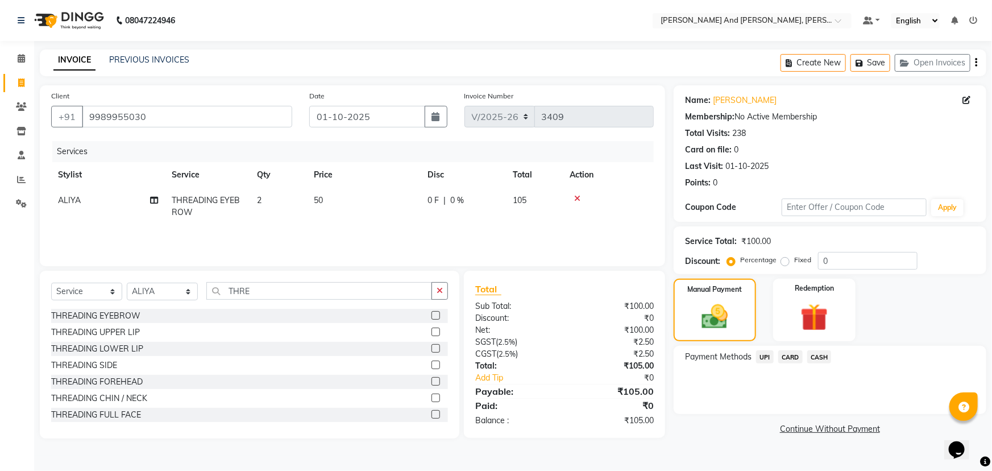
click at [267, 202] on td "2" at bounding box center [278, 207] width 57 height 38
select select "77530"
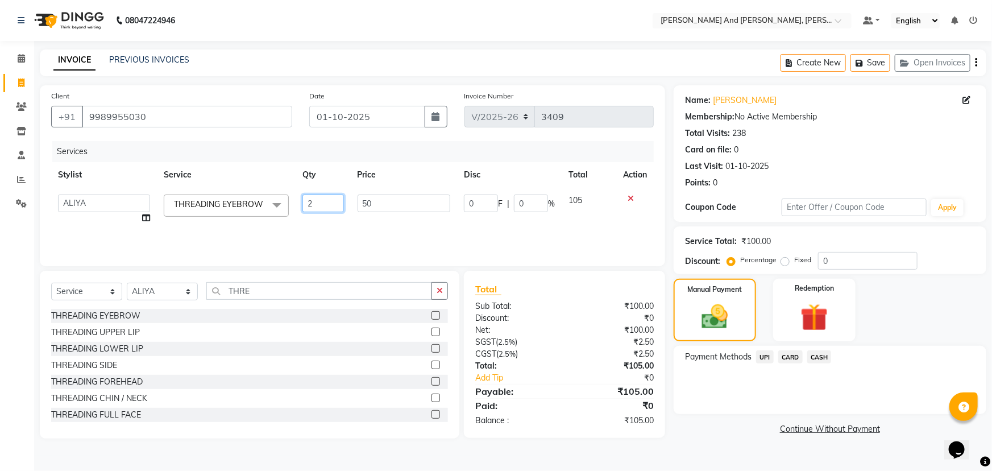
click at [322, 198] on input "2" at bounding box center [322, 203] width 41 height 18
type input "1"
click at [556, 224] on tr "ADITI AFREEN 2 ALIYA ALKAF ARIF ARMAN CHANCHAL ESWAR IMRAN KASIM MALIK MOUNIKA …" at bounding box center [352, 209] width 602 height 43
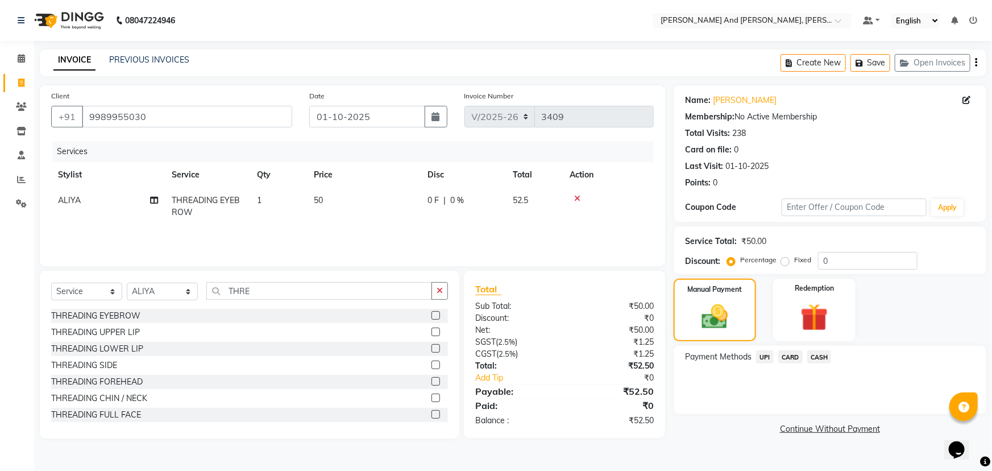
click at [767, 356] on span "UPI" at bounding box center [765, 356] width 18 height 13
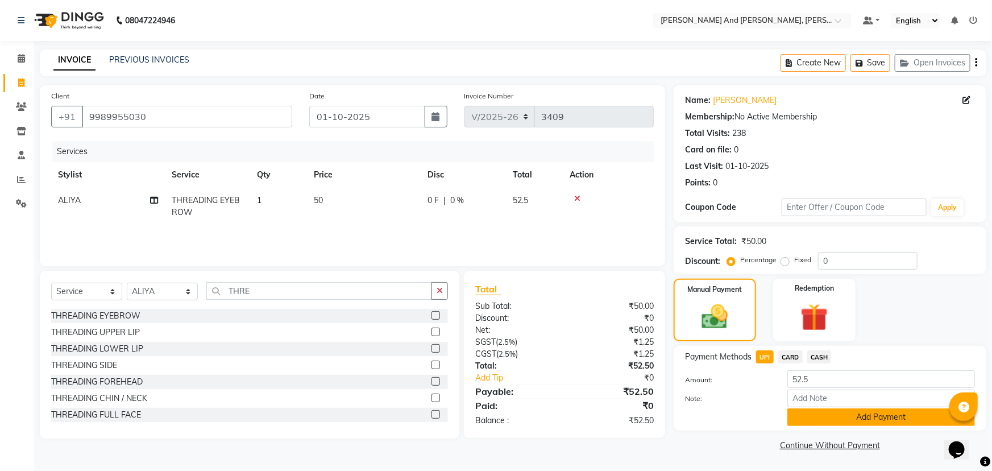
click at [824, 413] on button "Add Payment" at bounding box center [881, 417] width 188 height 18
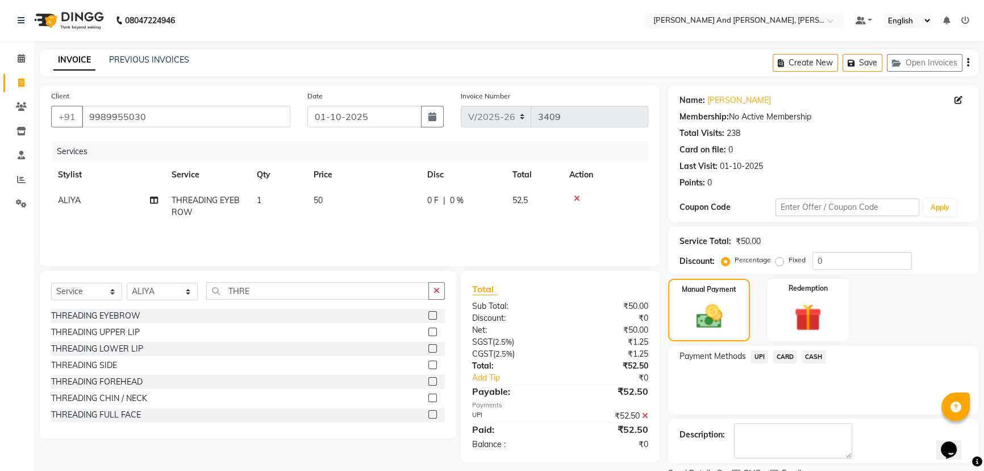
scroll to position [47, 0]
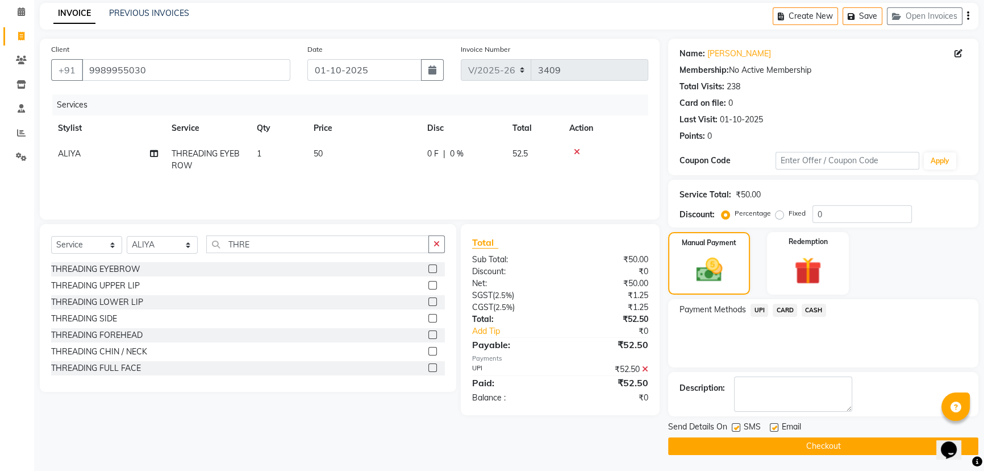
click at [810, 442] on button "Checkout" at bounding box center [823, 446] width 310 height 18
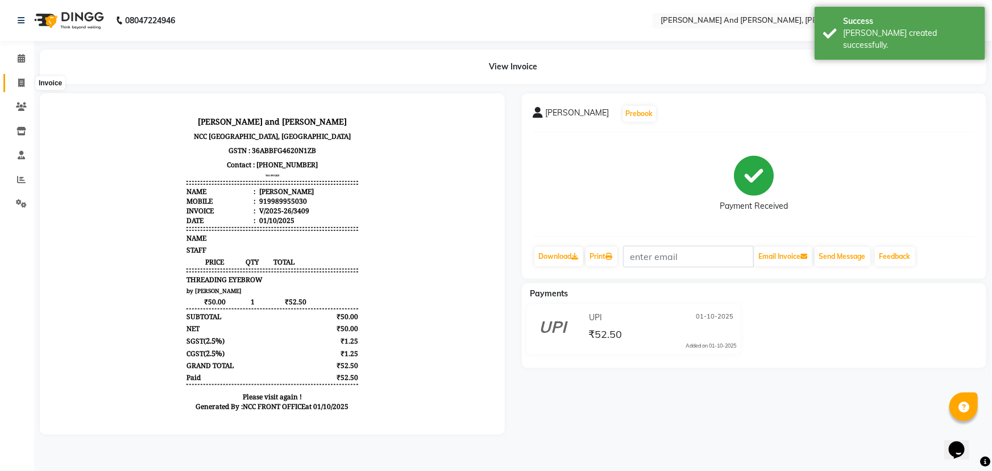
click at [16, 80] on span at bounding box center [21, 83] width 20 height 13
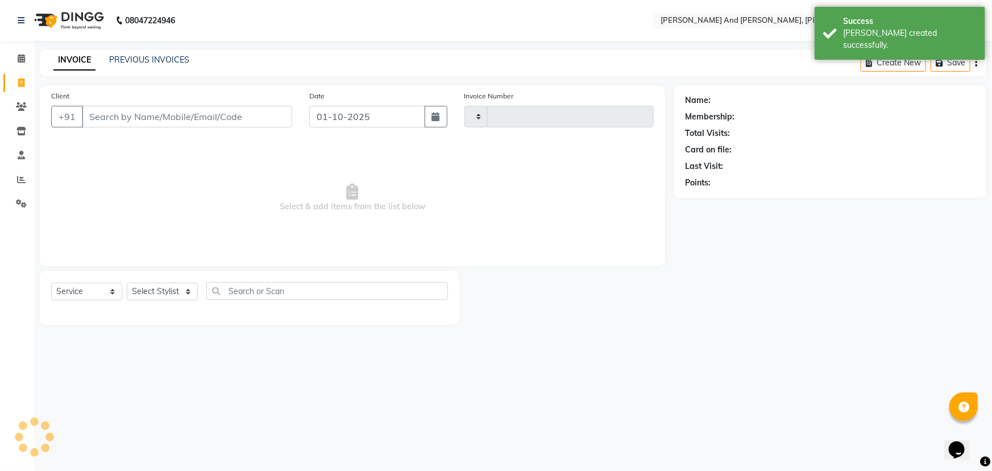
click at [16, 80] on span at bounding box center [21, 83] width 20 height 13
select select "service"
type input "3410"
select select "6766"
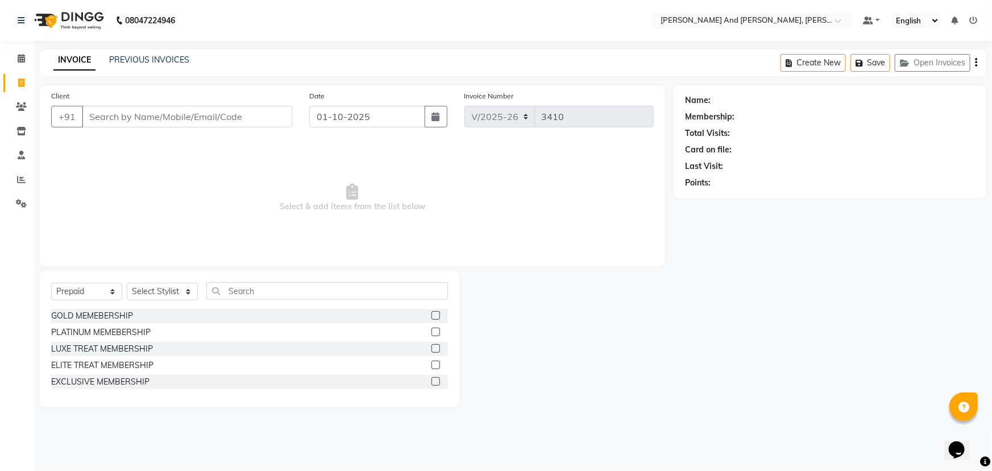
click at [575, 324] on div at bounding box center [566, 338] width 214 height 136
click at [89, 291] on select "Select Service Product Membership Package Voucher Prepaid Gift Card" at bounding box center [86, 291] width 71 height 18
select select "service"
click at [51, 282] on select "Select Service Product Membership Package Voucher Prepaid Gift Card" at bounding box center [86, 291] width 71 height 18
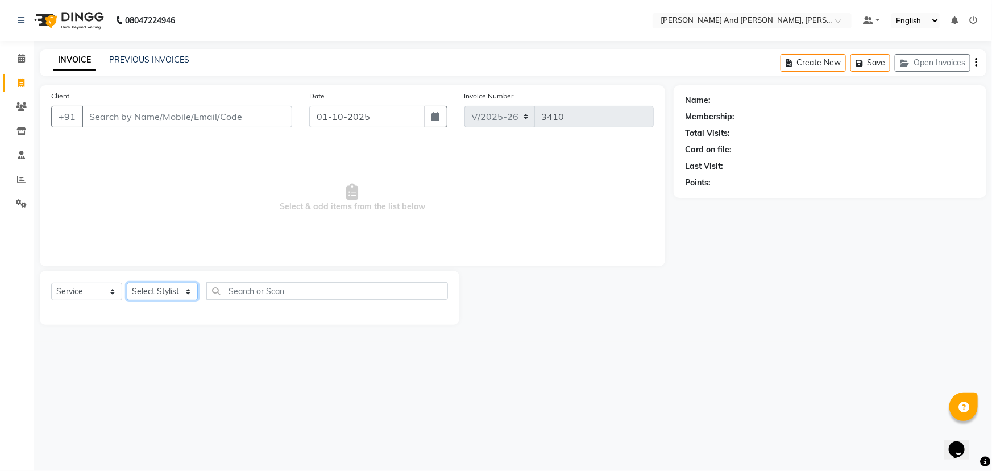
click at [171, 289] on select "Select Stylist ADITI AFREEN 2 [PERSON_NAME] ALKAF [PERSON_NAME] [PERSON_NAME] […" at bounding box center [162, 291] width 71 height 18
select select "66353"
click at [127, 282] on select "Select Stylist ADITI AFREEN 2 [PERSON_NAME] ALKAF [PERSON_NAME] [PERSON_NAME] […" at bounding box center [162, 291] width 71 height 18
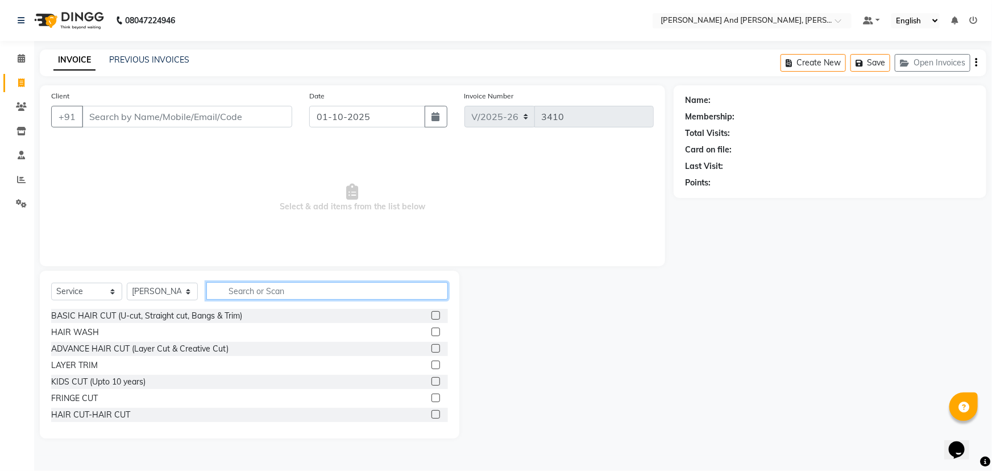
click at [267, 288] on input "text" at bounding box center [327, 291] width 242 height 18
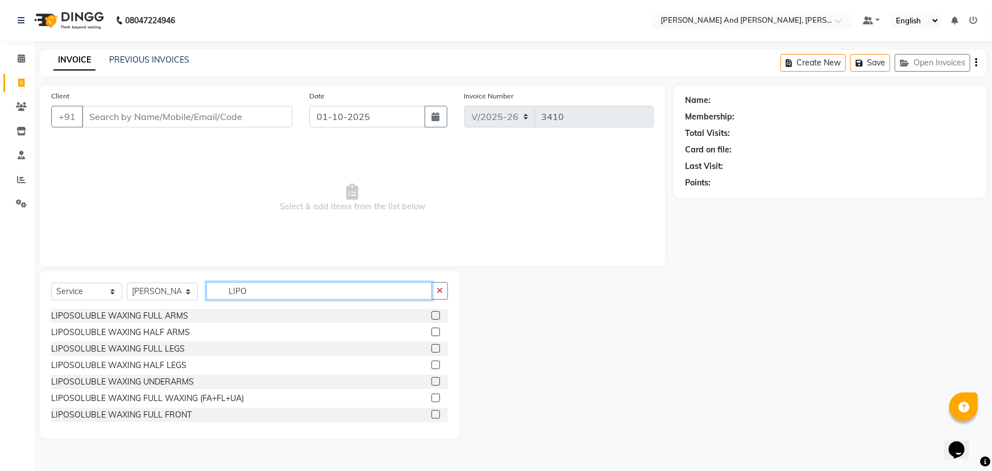
type input "LIPO"
click at [431, 312] on label at bounding box center [435, 315] width 9 height 9
click at [431, 312] on input "checkbox" at bounding box center [434, 315] width 7 height 7
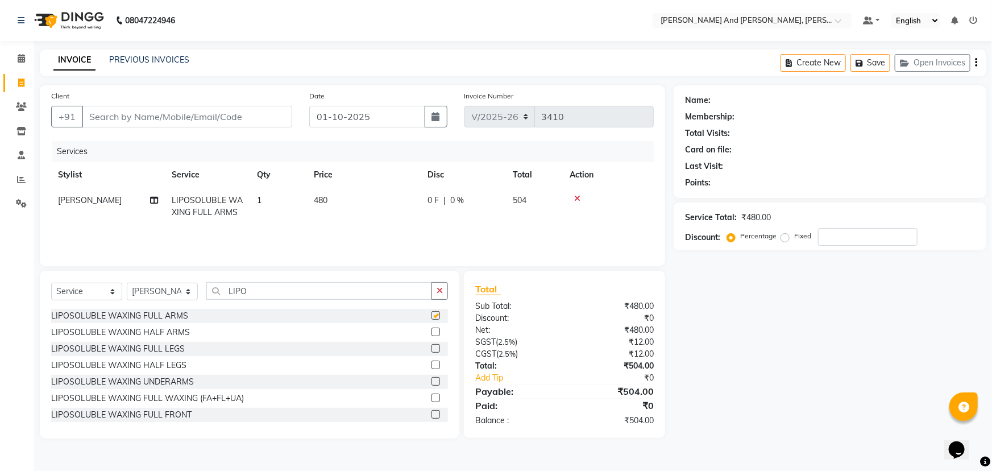
checkbox input "false"
click at [431, 348] on label at bounding box center [435, 348] width 9 height 9
click at [431, 348] on input "checkbox" at bounding box center [434, 348] width 7 height 7
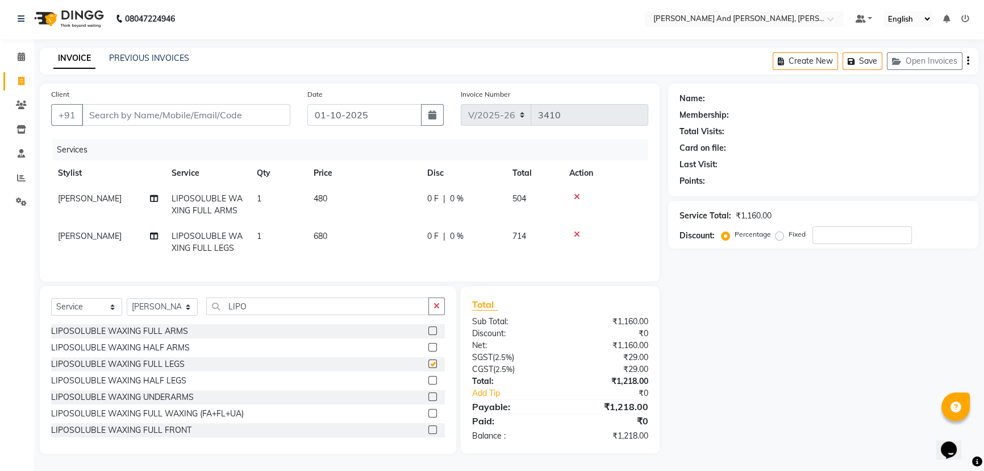
scroll to position [10, 0]
checkbox input "false"
click at [196, 107] on input "Client" at bounding box center [186, 115] width 209 height 22
type input "9"
type input "0"
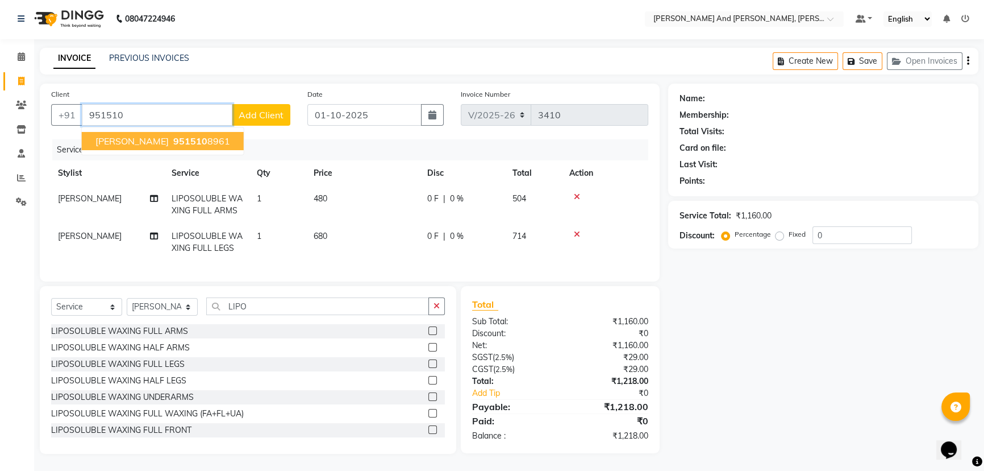
click at [173, 135] on span "951510" at bounding box center [190, 140] width 34 height 11
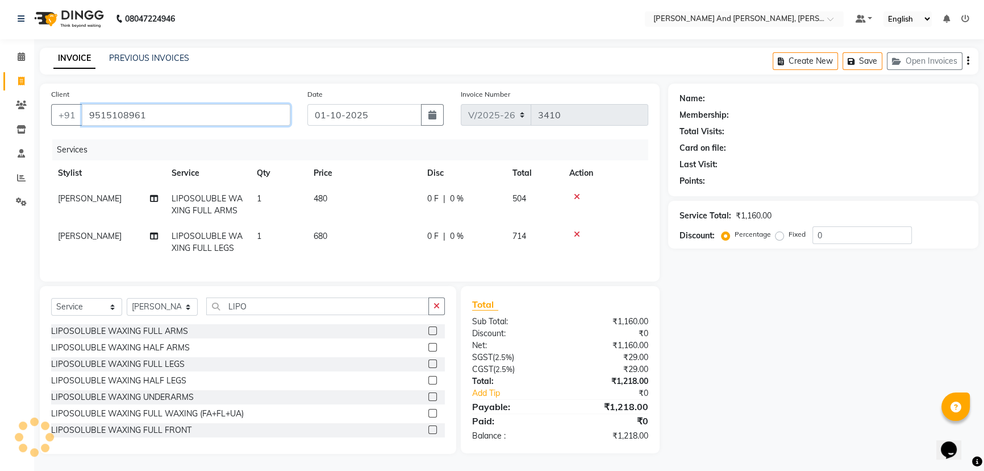
type input "9515108961"
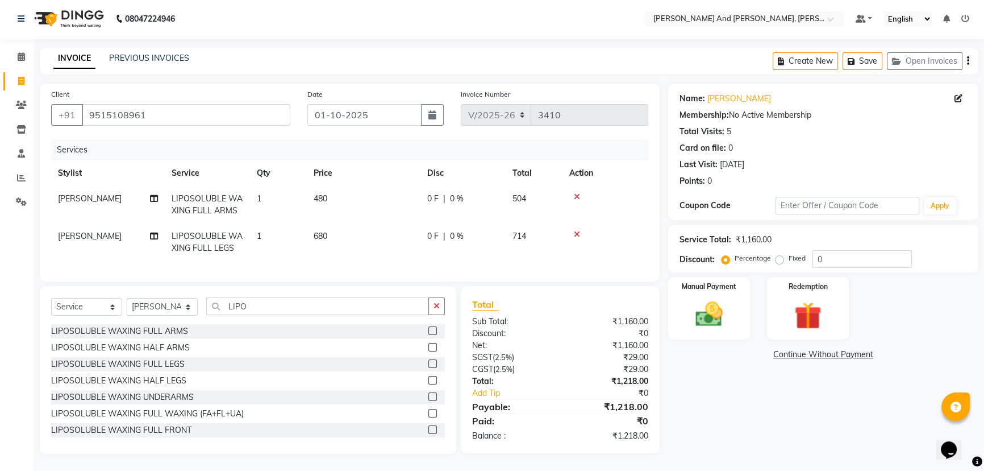
click at [438, 18] on nav "08047224946 Select Location × Toni And Guy, Ncc Gachibowli Default Panel My Pan…" at bounding box center [492, 18] width 984 height 41
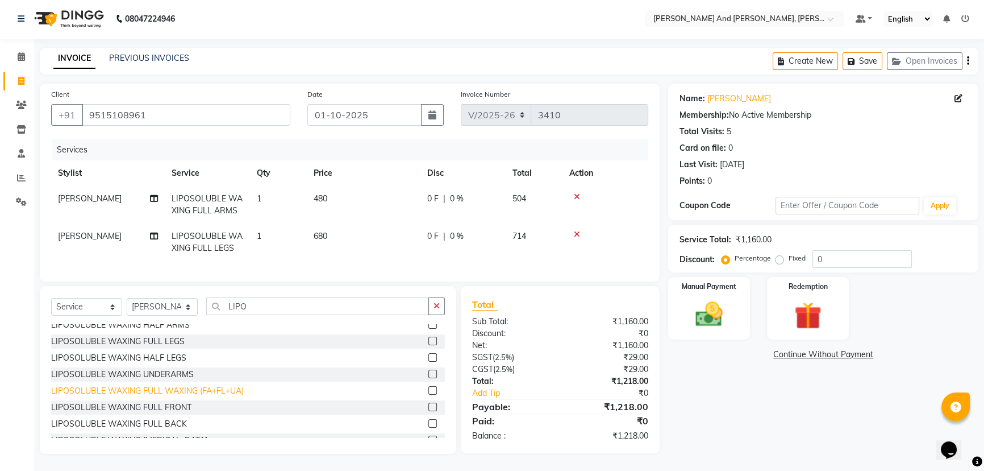
scroll to position [0, 0]
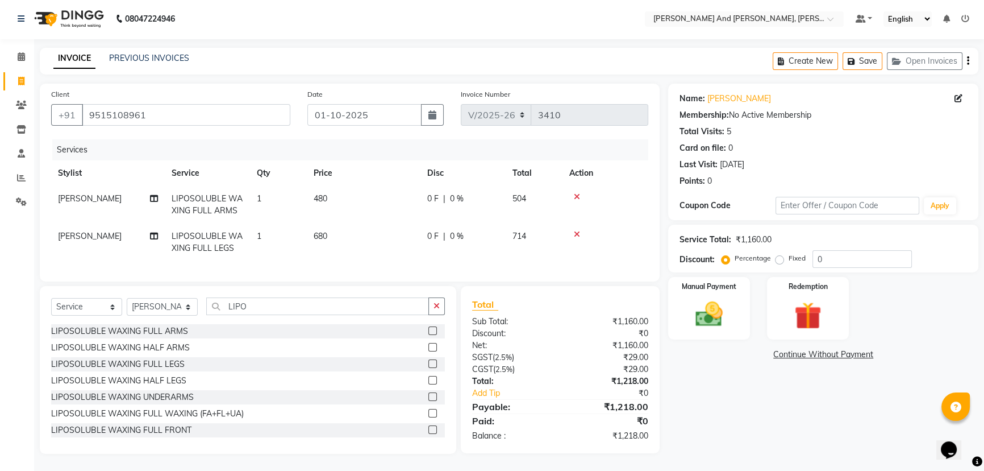
click at [428, 394] on label at bounding box center [432, 396] width 9 height 9
click at [428, 394] on input "checkbox" at bounding box center [431, 396] width 7 height 7
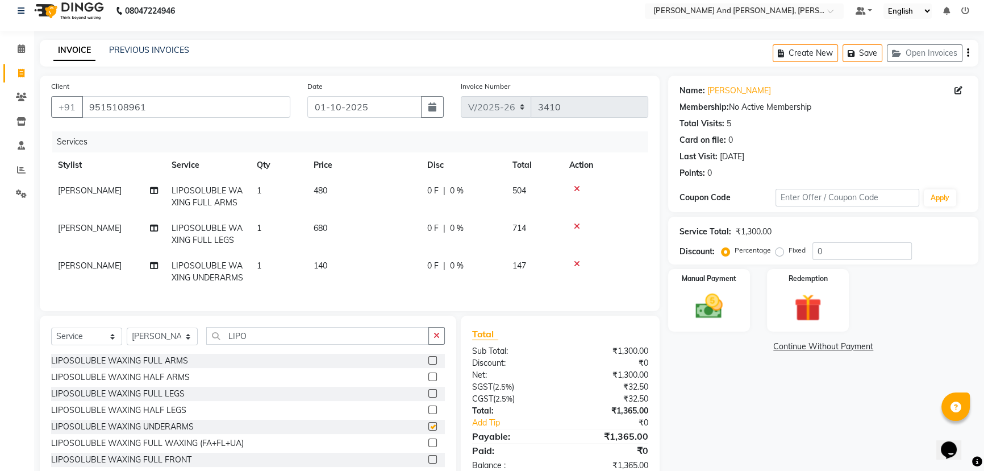
scroll to position [59, 0]
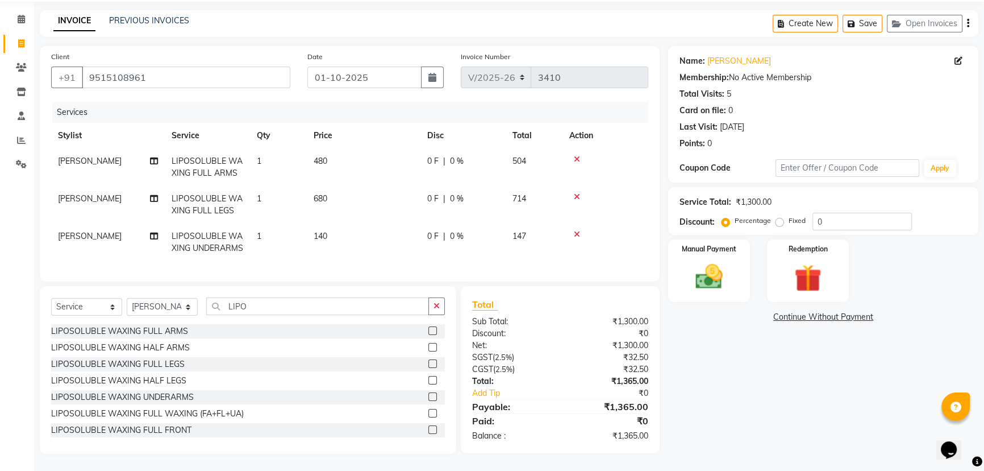
checkbox input "false"
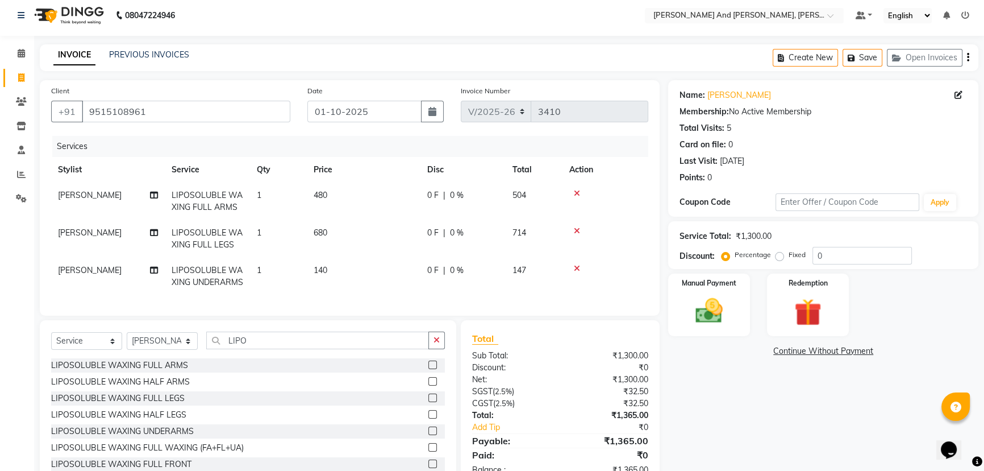
scroll to position [0, 0]
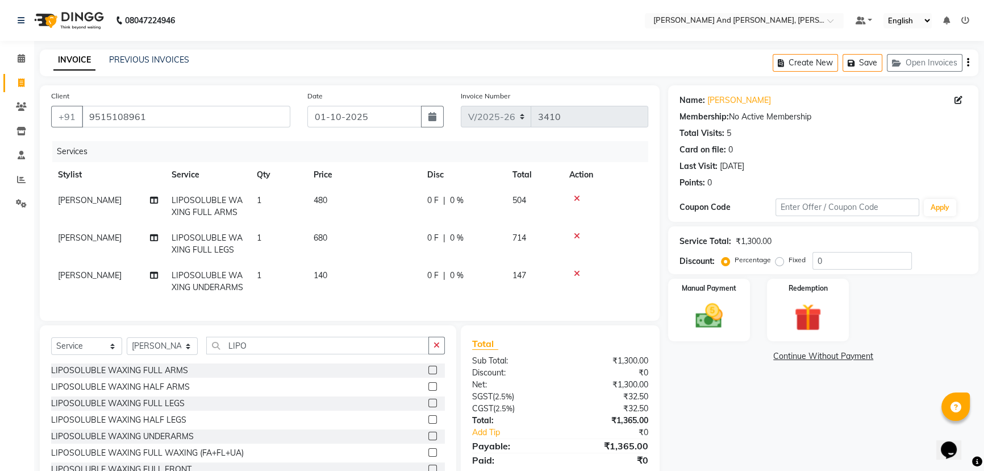
click at [574, 271] on icon at bounding box center [577, 273] width 6 height 8
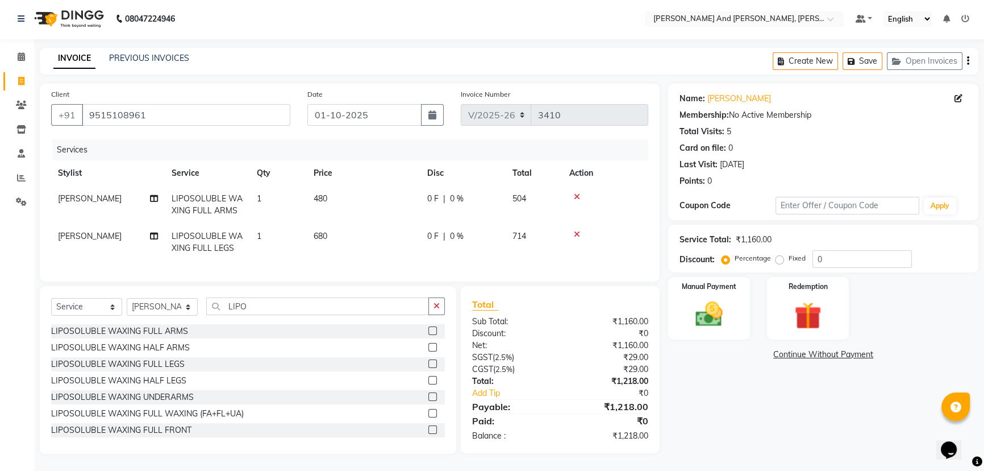
scroll to position [10, 0]
click at [723, 298] on img at bounding box center [709, 314] width 46 height 32
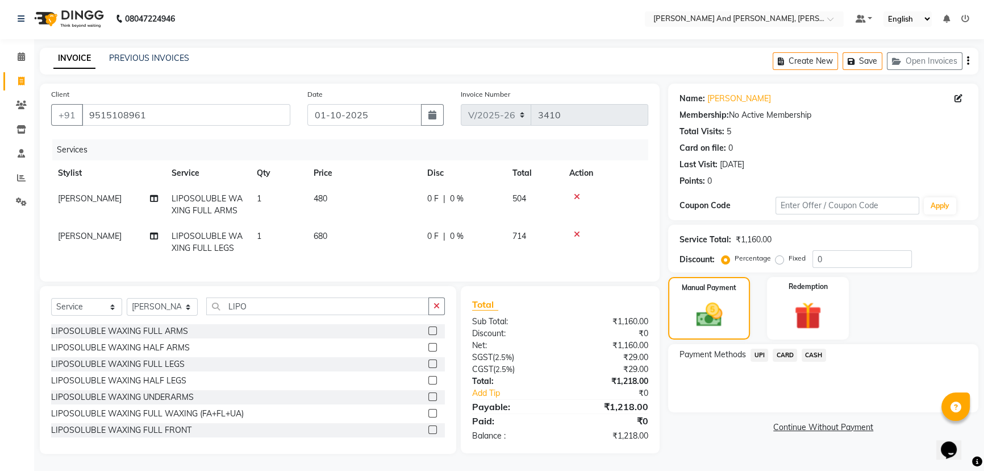
click at [762, 348] on span "UPI" at bounding box center [760, 354] width 18 height 13
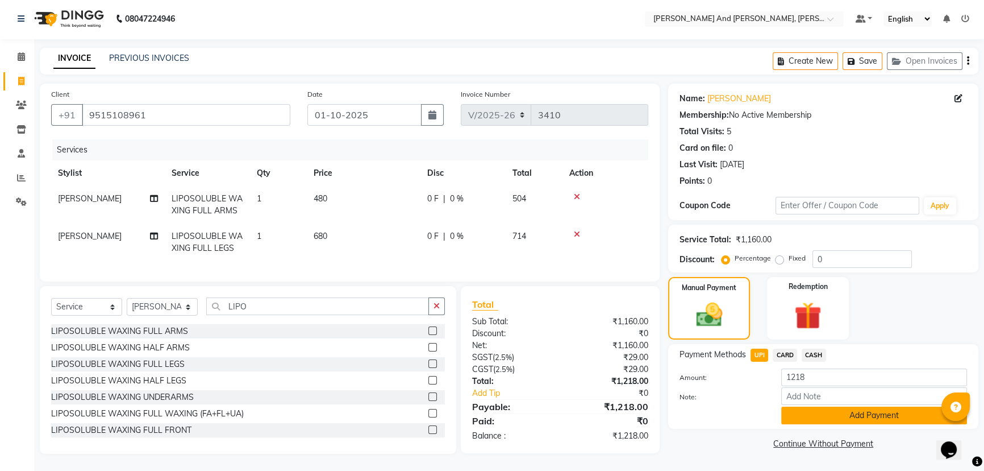
click at [802, 406] on button "Add Payment" at bounding box center [874, 415] width 186 height 18
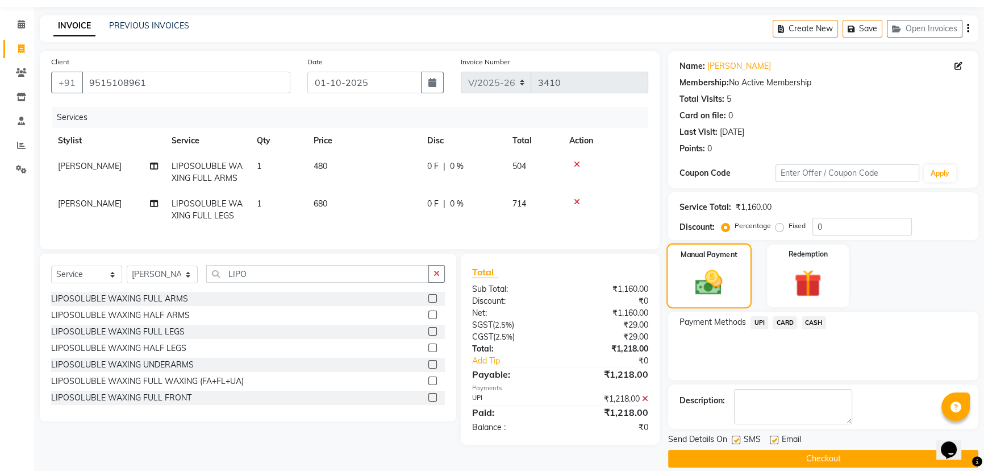
scroll to position [47, 0]
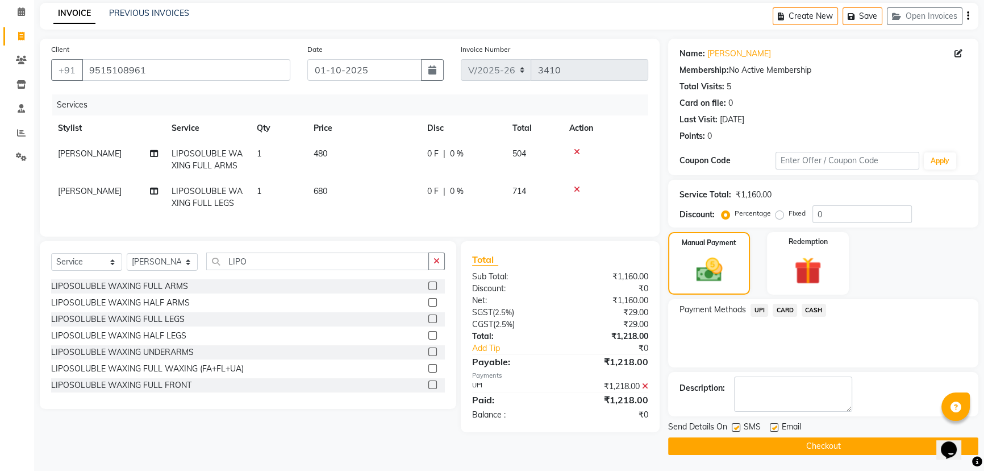
click at [744, 439] on button "Checkout" at bounding box center [823, 446] width 310 height 18
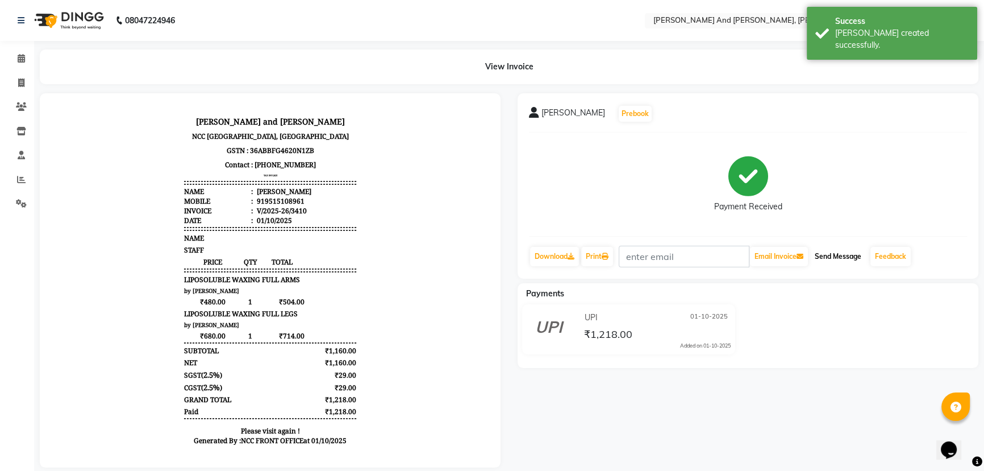
click at [835, 252] on button "Send Message" at bounding box center [838, 256] width 56 height 19
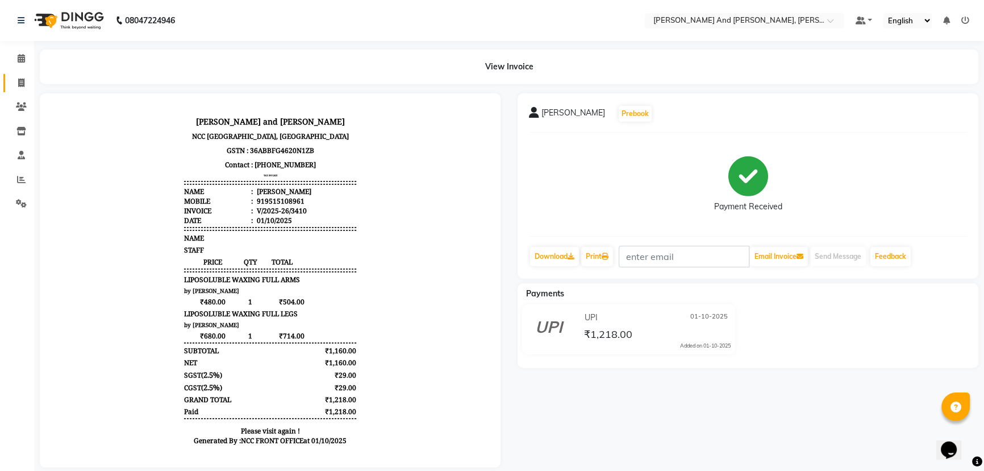
click at [23, 78] on icon at bounding box center [21, 82] width 6 height 9
select select "service"
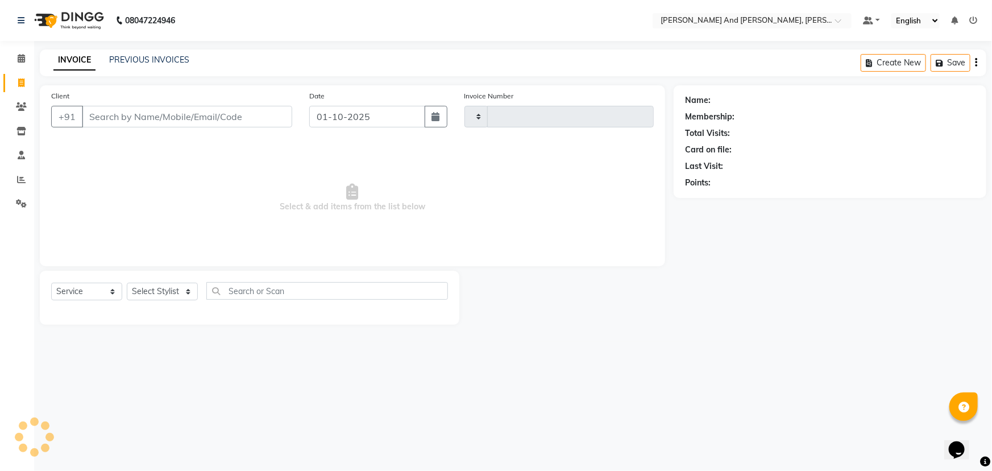
click at [23, 78] on icon at bounding box center [21, 82] width 6 height 9
select select "service"
select select "6766"
type input "3411"
click at [163, 56] on link "PREVIOUS INVOICES" at bounding box center [149, 60] width 80 height 10
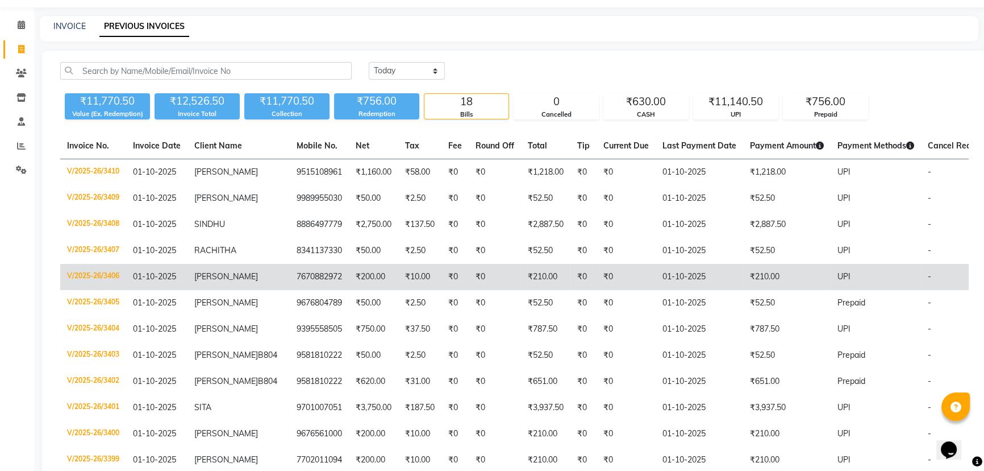
scroll to position [51, 0]
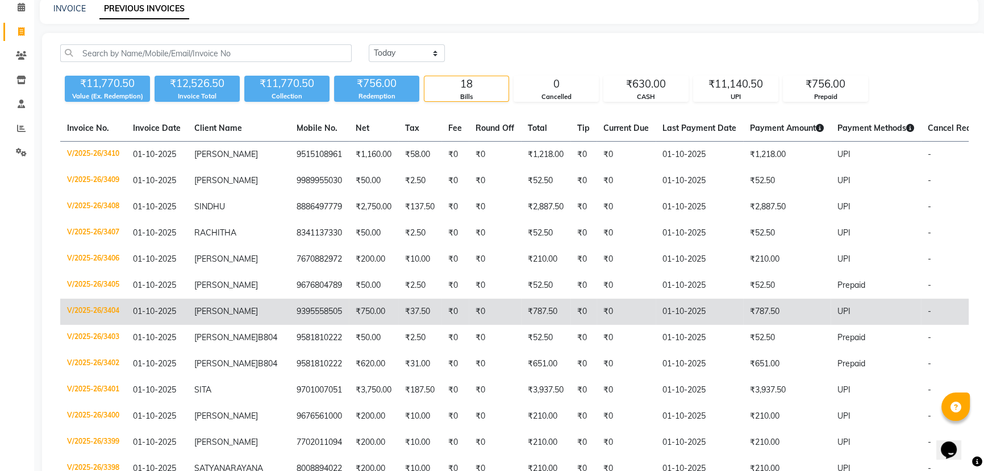
click at [469, 311] on td "₹0" at bounding box center [495, 311] width 52 height 26
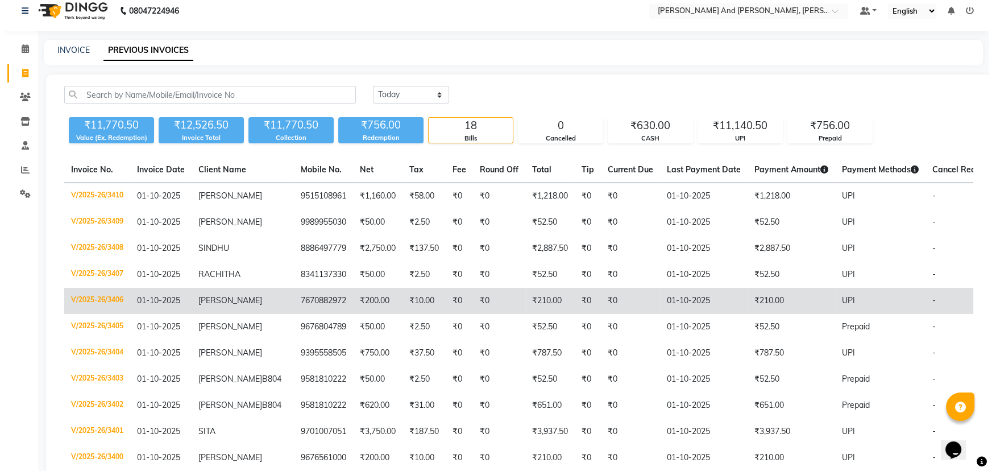
scroll to position [0, 0]
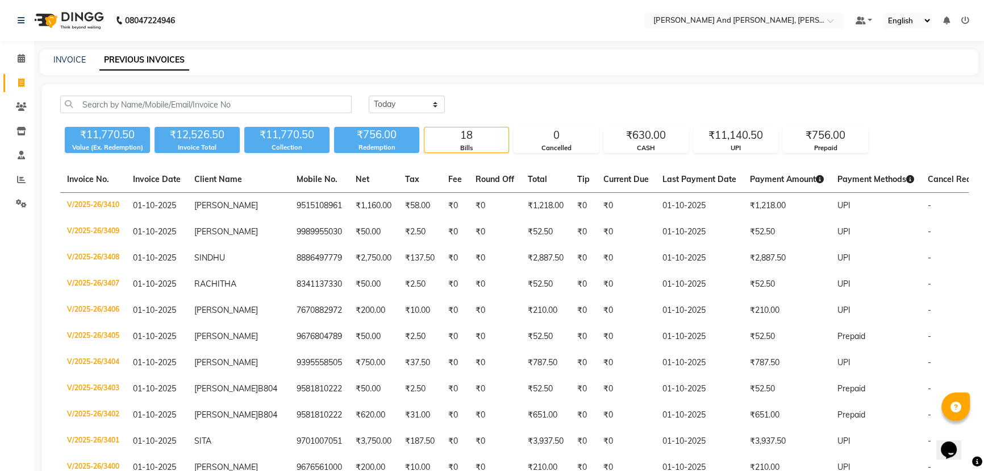
click at [19, 83] on icon at bounding box center [21, 82] width 6 height 9
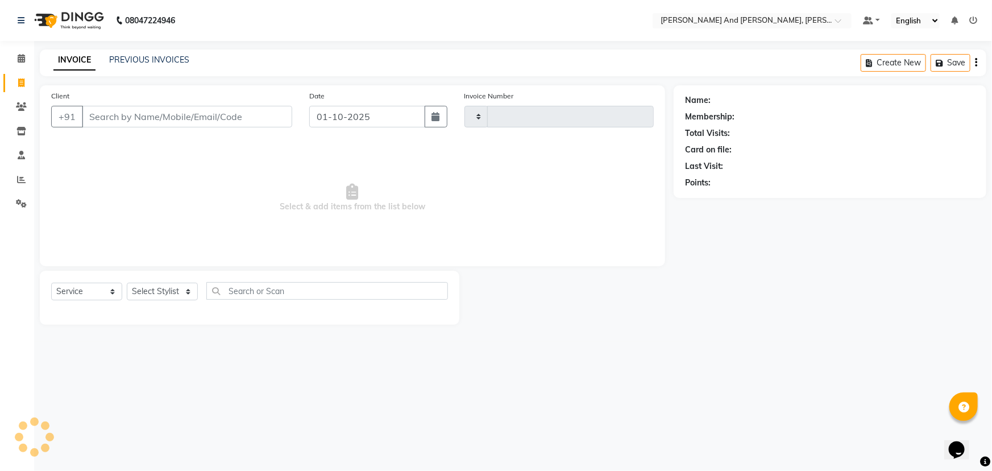
click at [19, 83] on icon at bounding box center [21, 82] width 6 height 9
select select "service"
type input "3411"
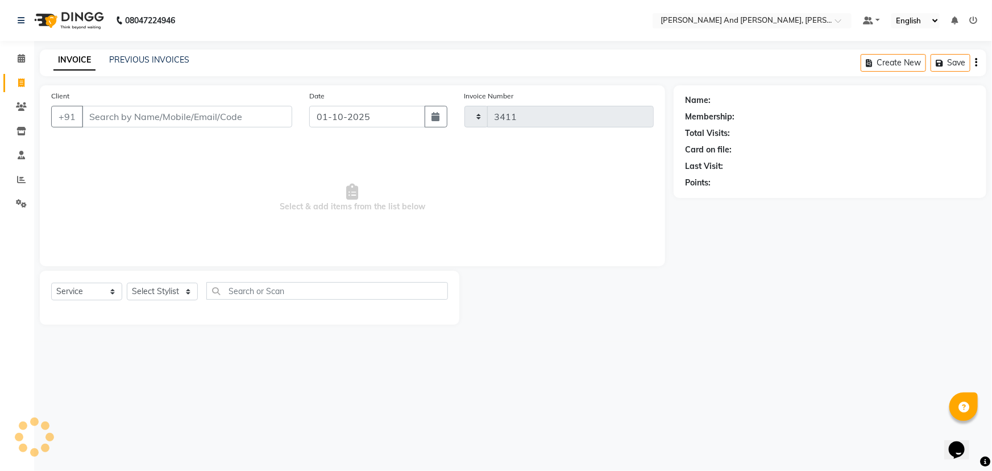
select select "6766"
select select "P"
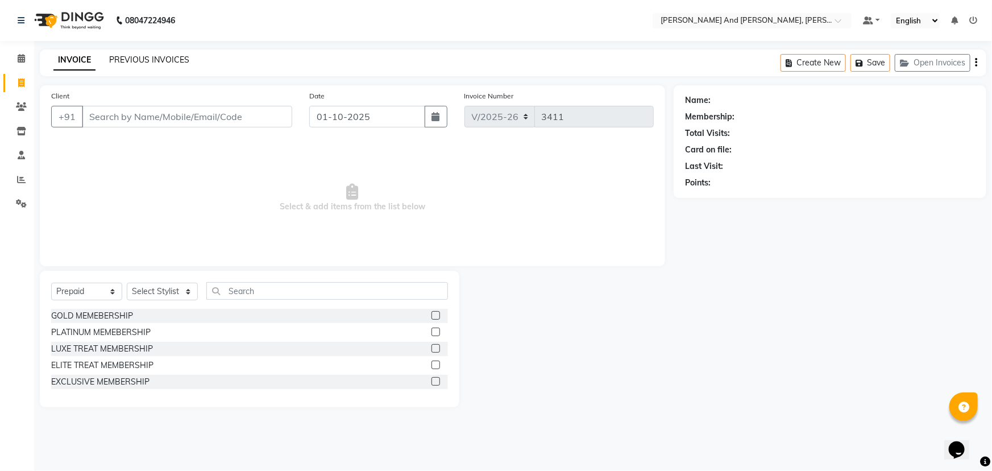
click at [136, 60] on link "PREVIOUS INVOICES" at bounding box center [149, 60] width 80 height 10
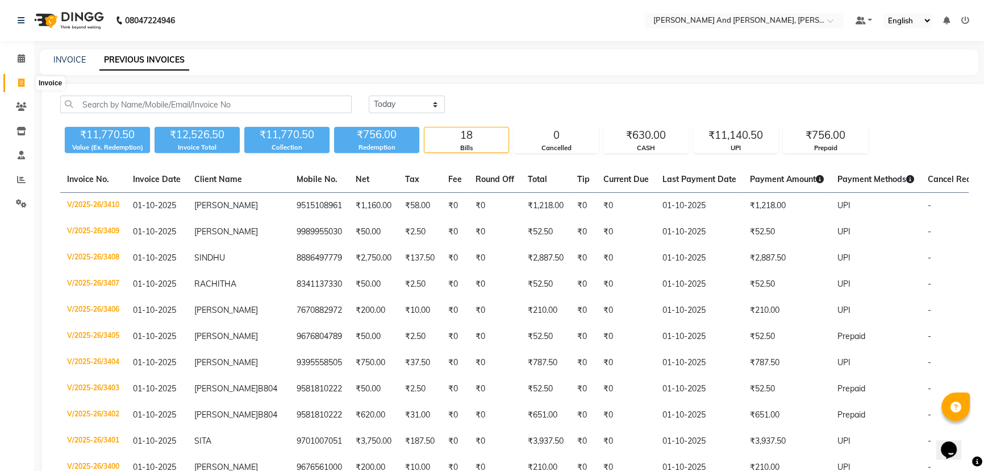
click at [21, 79] on icon at bounding box center [21, 82] width 6 height 9
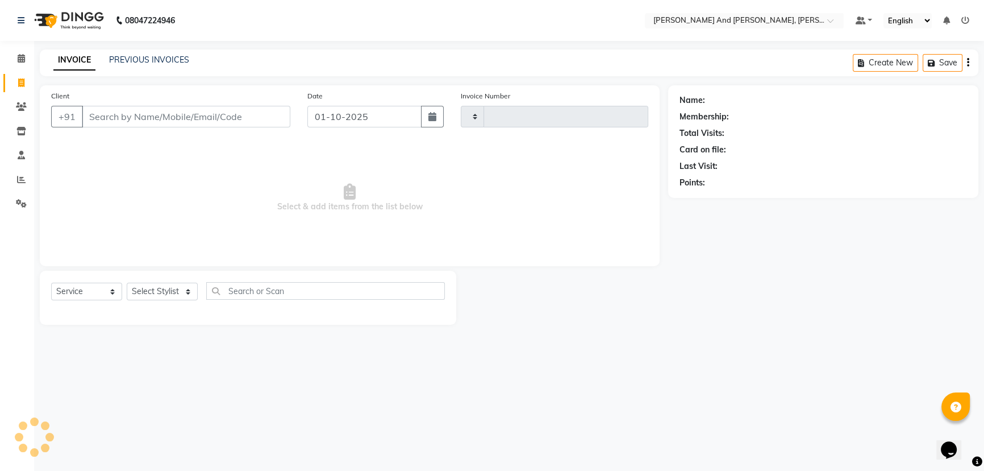
click at [21, 79] on icon at bounding box center [21, 82] width 6 height 9
select select "service"
select select "6766"
type input "3412"
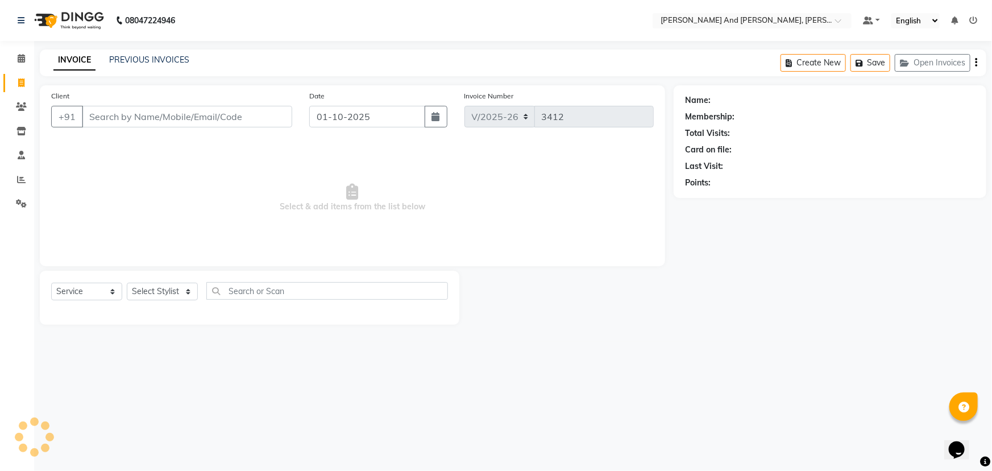
select select "P"
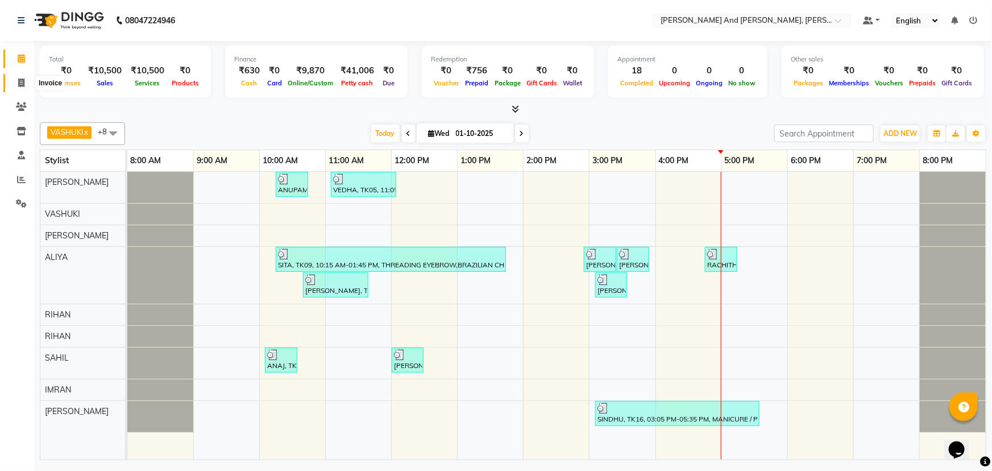
click at [20, 82] on icon at bounding box center [21, 82] width 6 height 9
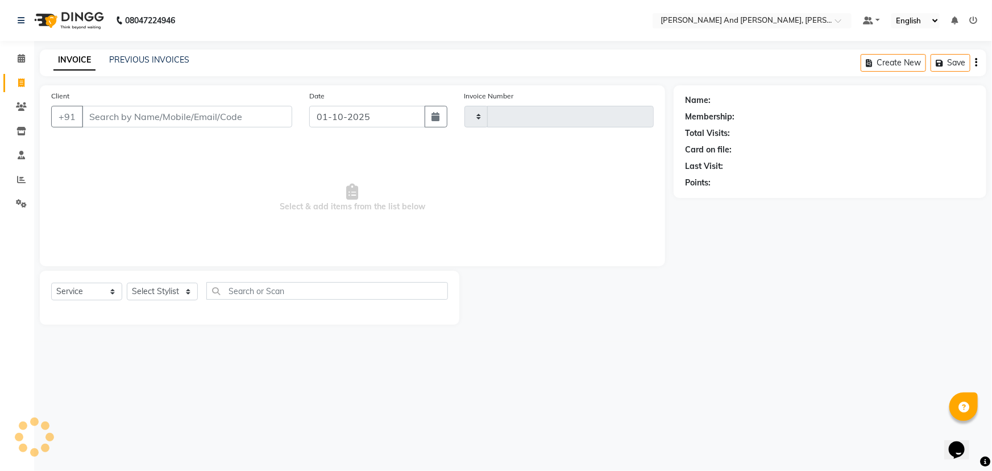
click at [20, 82] on icon at bounding box center [21, 82] width 6 height 9
select select "service"
select select "6766"
type input "3409"
select select "P"
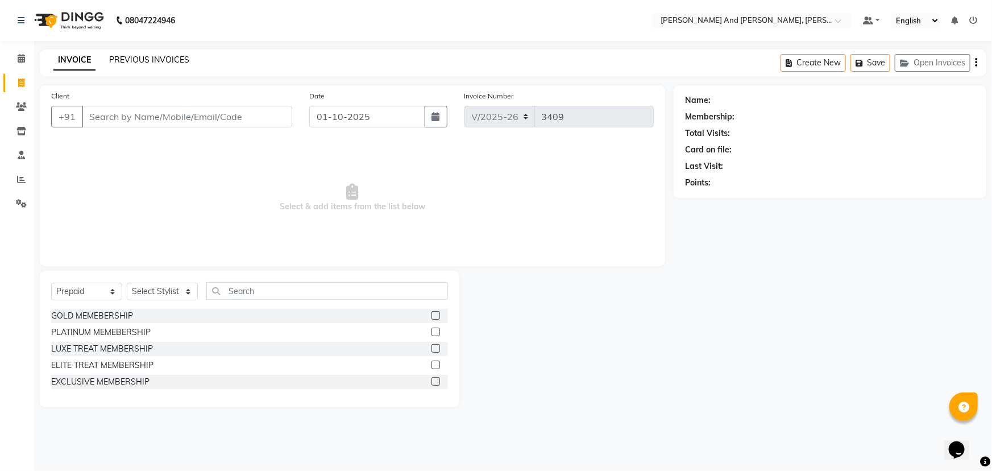
click at [144, 59] on link "PREVIOUS INVOICES" at bounding box center [149, 60] width 80 height 10
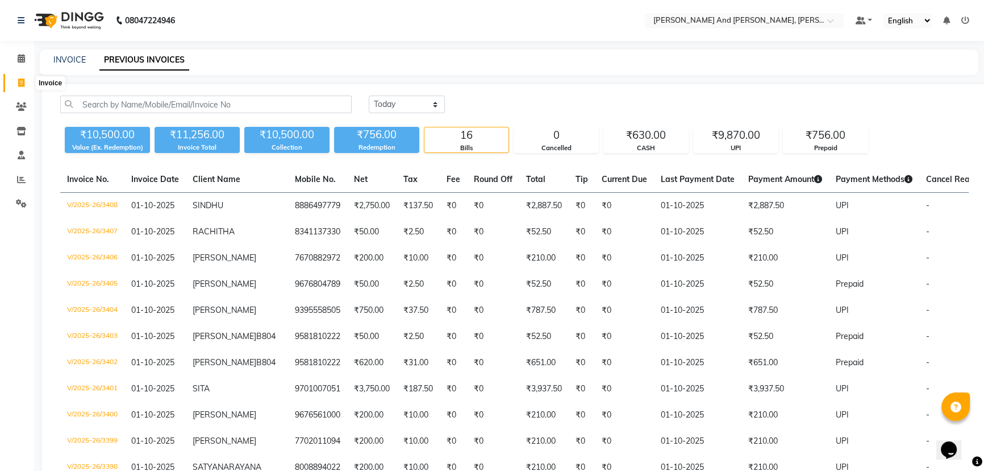
click at [16, 77] on span at bounding box center [21, 83] width 20 height 13
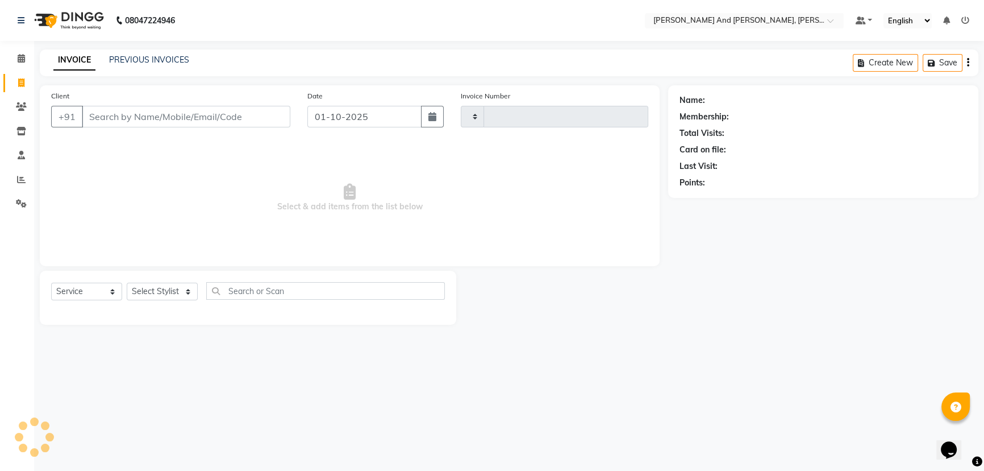
click at [16, 77] on span at bounding box center [21, 83] width 20 height 13
select select "service"
select select "6766"
type input "3410"
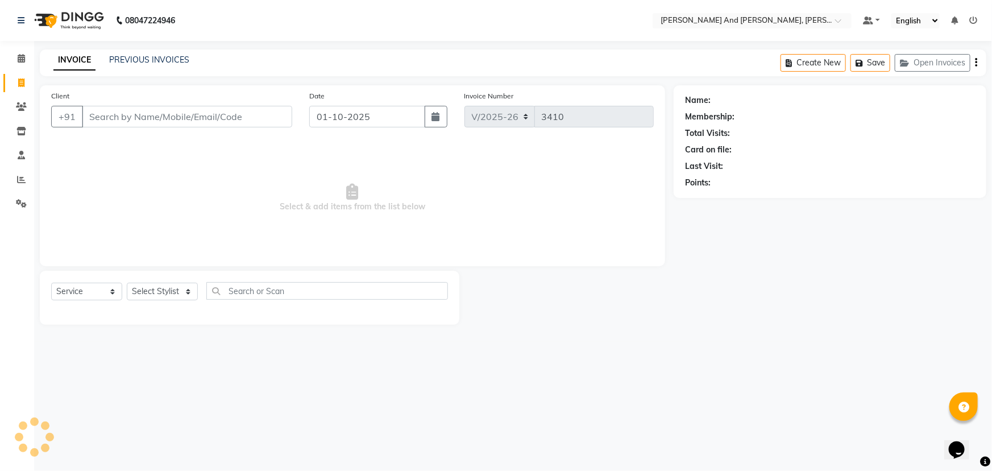
select select "P"
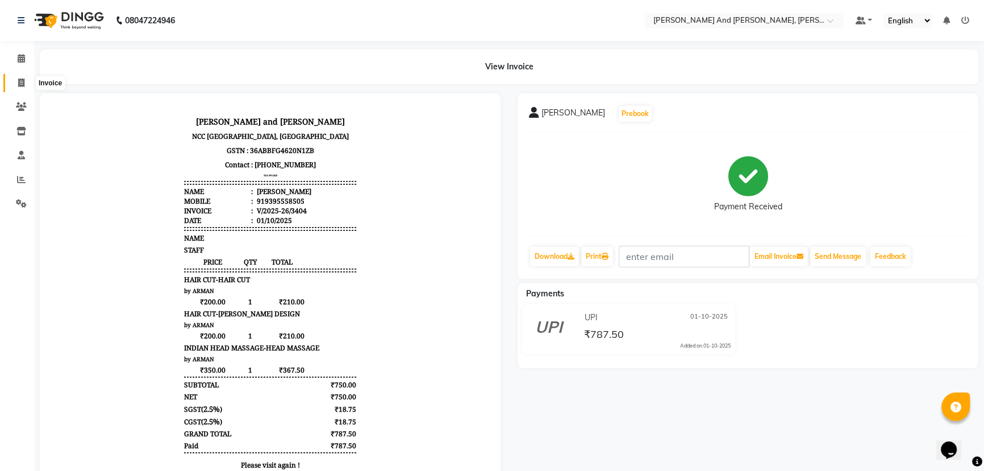
click at [19, 81] on icon at bounding box center [21, 82] width 6 height 9
select select "service"
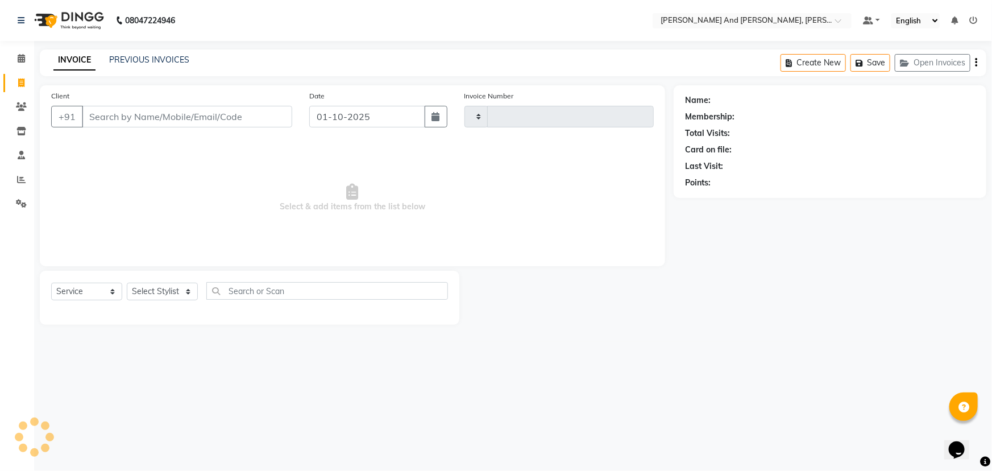
type input "3411"
select select "P"
select select "6766"
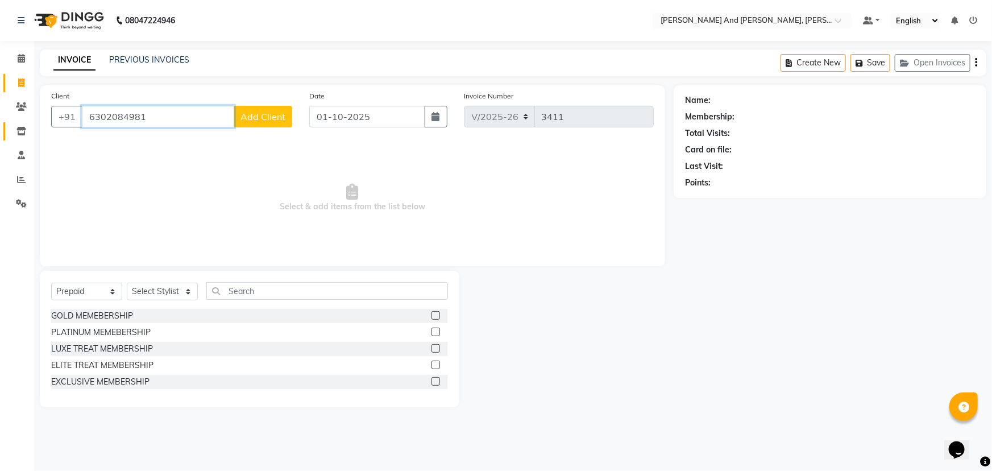
drag, startPoint x: 160, startPoint y: 113, endPoint x: 22, endPoint y: 124, distance: 137.9
click at [22, 124] on app-home "08047224946 Select Location × [PERSON_NAME] And Guy, Ncc Gachibowli Default Pan…" at bounding box center [496, 212] width 992 height 424
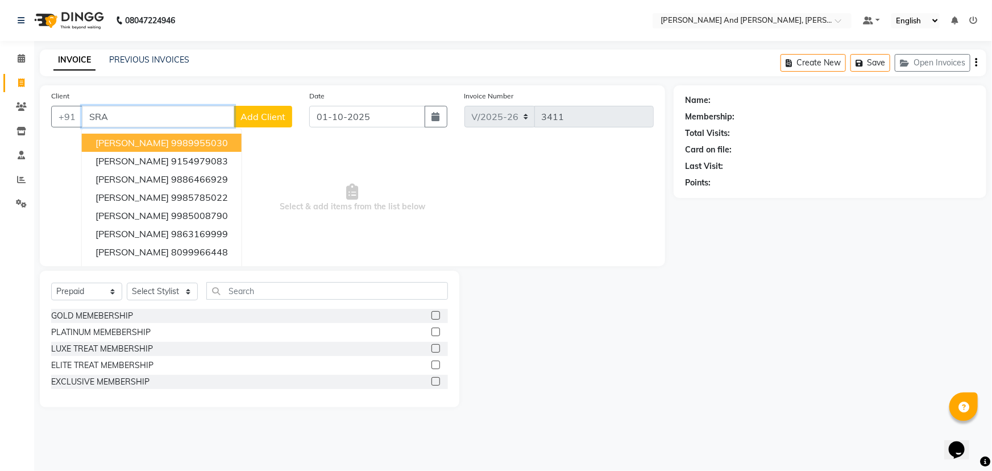
click at [189, 145] on ngb-highlight "9989955030" at bounding box center [199, 142] width 57 height 11
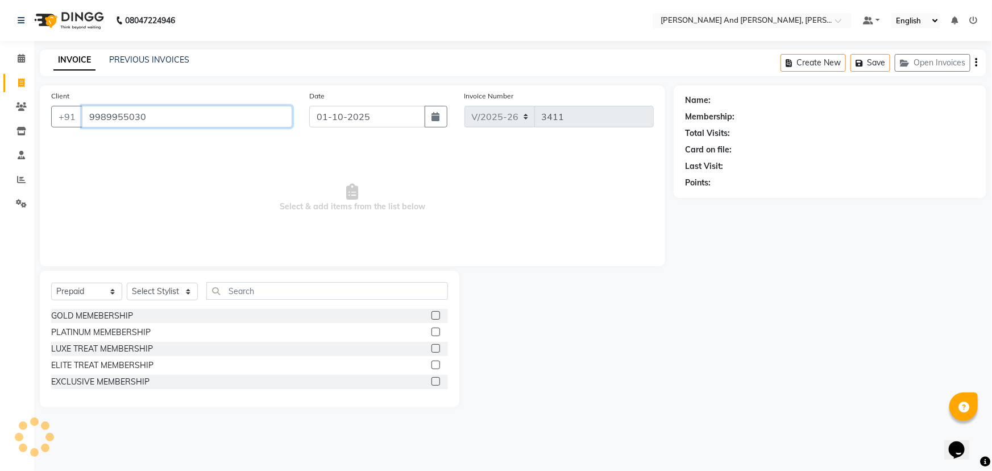
type input "9989955030"
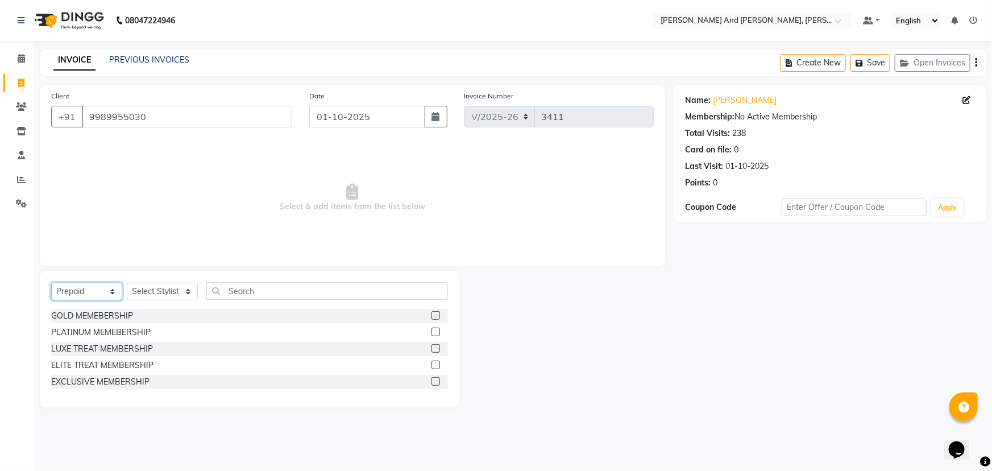
drag, startPoint x: 89, startPoint y: 290, endPoint x: 85, endPoint y: 300, distance: 11.0
click at [89, 292] on select "Select Service Product Membership Package Voucher Prepaid Gift Card" at bounding box center [86, 291] width 71 height 18
click at [51, 282] on select "Select Service Product Membership Package Voucher Prepaid Gift Card" at bounding box center [86, 291] width 71 height 18
click at [85, 289] on select "Select Service Product Membership Package Voucher Prepaid Gift Card" at bounding box center [86, 291] width 71 height 18
select select "service"
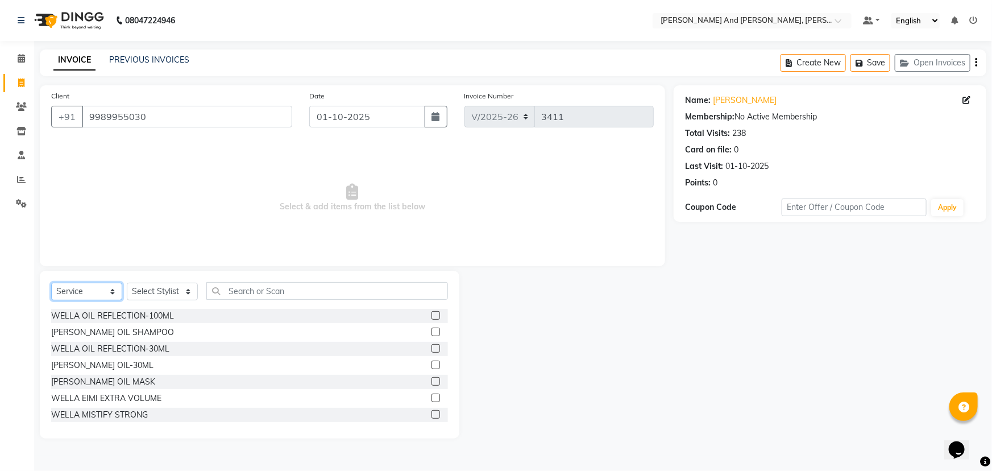
click at [51, 282] on select "Select Service Product Membership Package Voucher Prepaid Gift Card" at bounding box center [86, 291] width 71 height 18
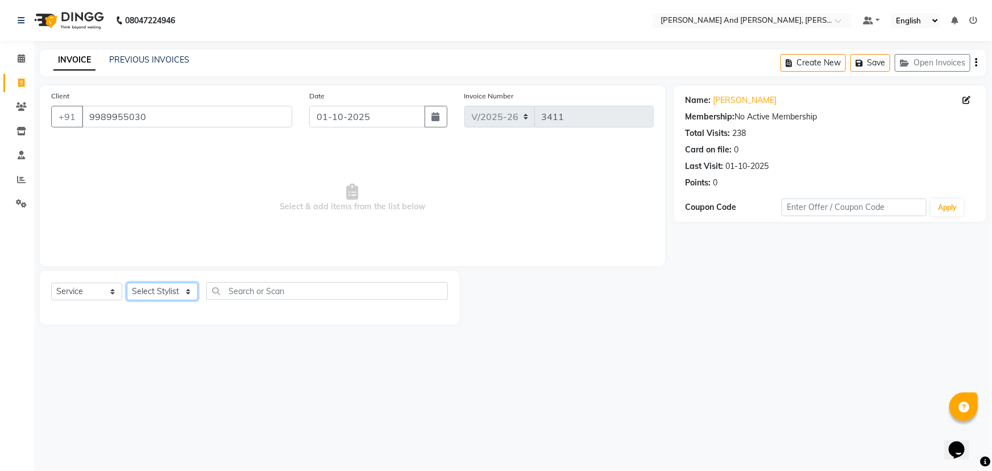
click at [179, 289] on select "Select Stylist ADITI AFREEN 2 [PERSON_NAME] ALKAF [PERSON_NAME] [PERSON_NAME] […" at bounding box center [162, 291] width 71 height 18
select select "87929"
click at [127, 282] on select "Select Stylist ADITI AFREEN 2 [PERSON_NAME] ALKAF [PERSON_NAME] [PERSON_NAME] […" at bounding box center [162, 291] width 71 height 18
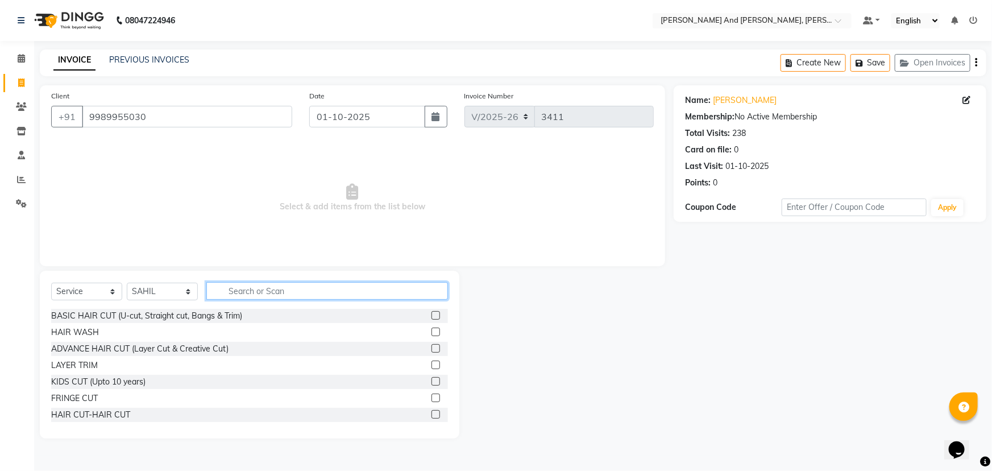
click at [291, 285] on input "text" at bounding box center [327, 291] width 242 height 18
type input "HAIR"
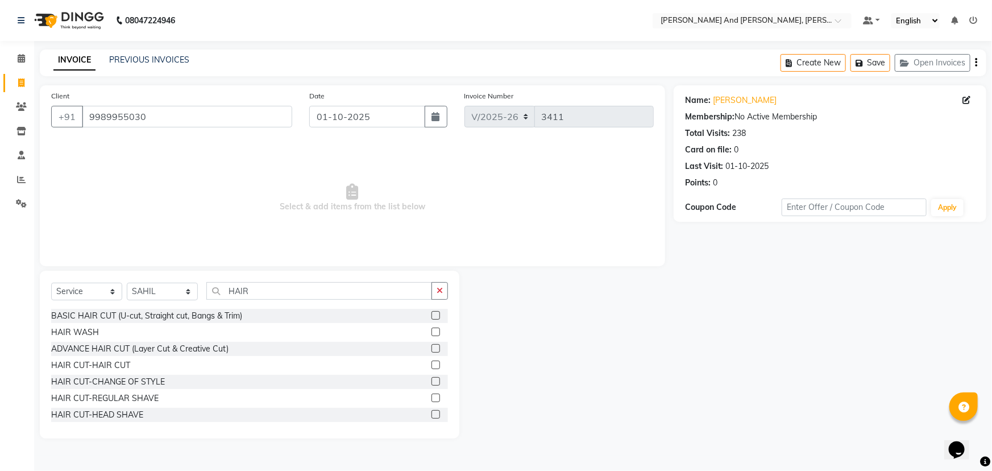
click at [431, 363] on label at bounding box center [435, 364] width 9 height 9
click at [431, 363] on input "checkbox" at bounding box center [434, 364] width 7 height 7
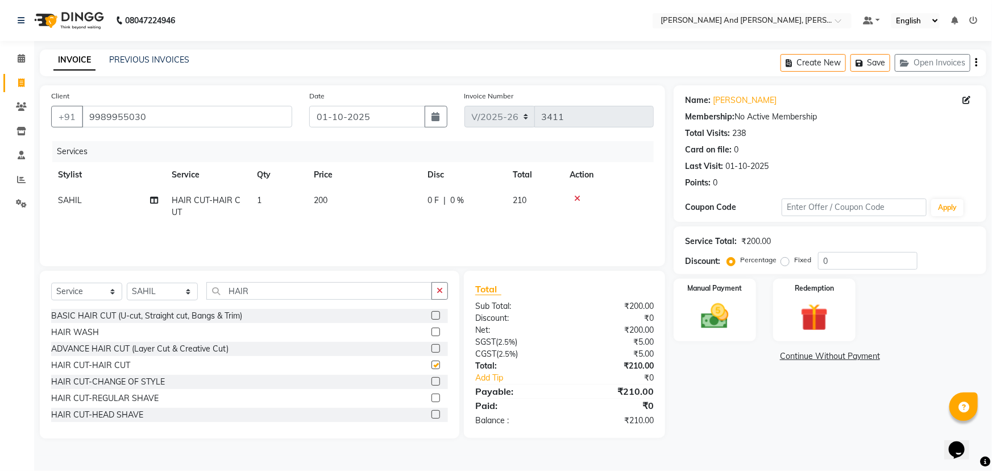
checkbox input "false"
click at [730, 301] on img at bounding box center [715, 315] width 47 height 33
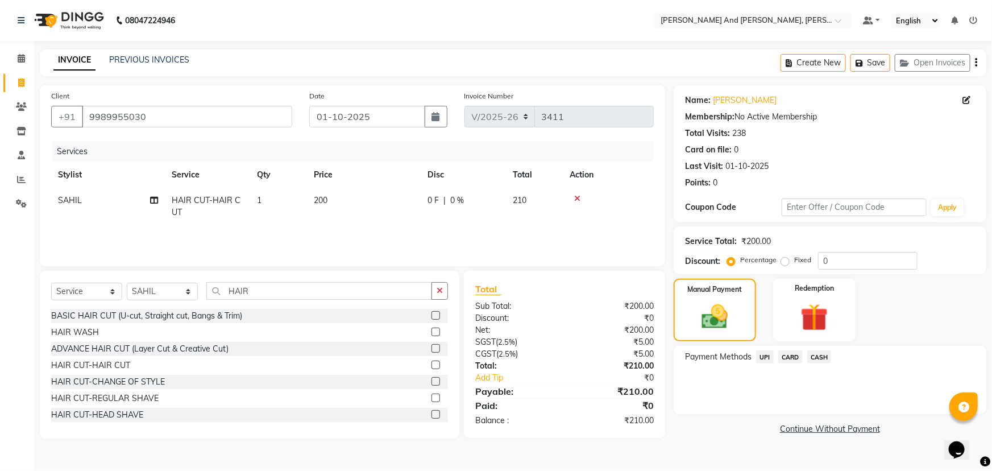
click at [782, 357] on span "CARD" at bounding box center [790, 356] width 24 height 13
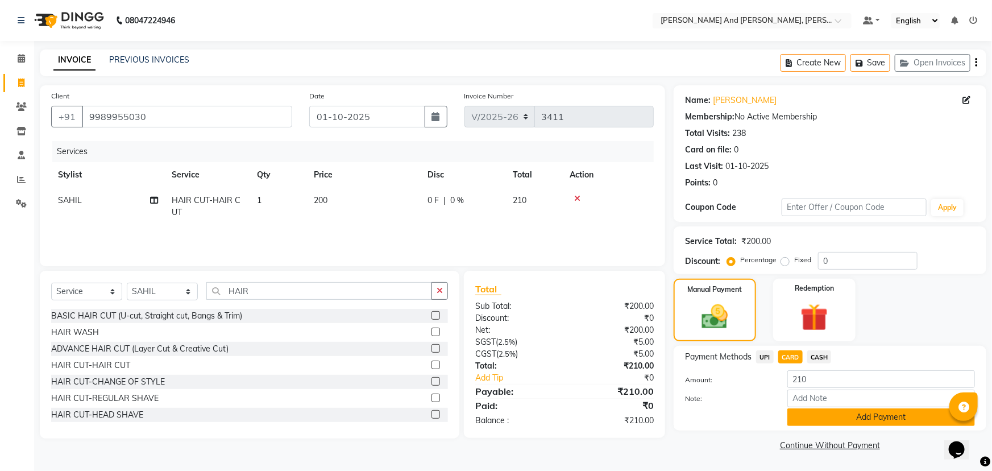
click at [834, 413] on button "Add Payment" at bounding box center [881, 417] width 188 height 18
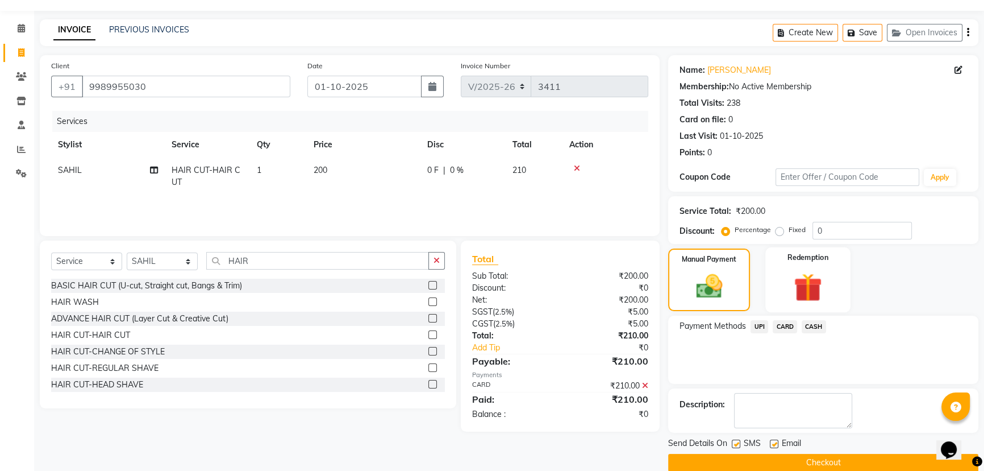
scroll to position [47, 0]
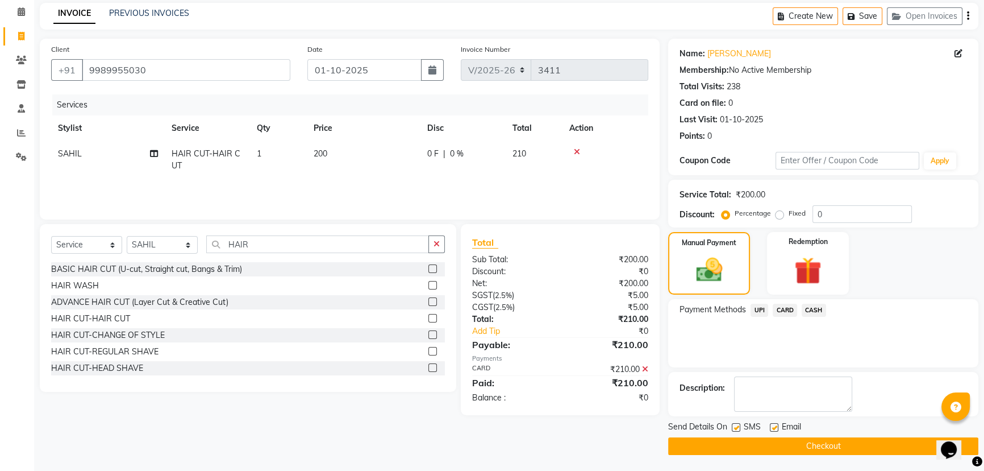
click at [817, 444] on button "Checkout" at bounding box center [823, 446] width 310 height 18
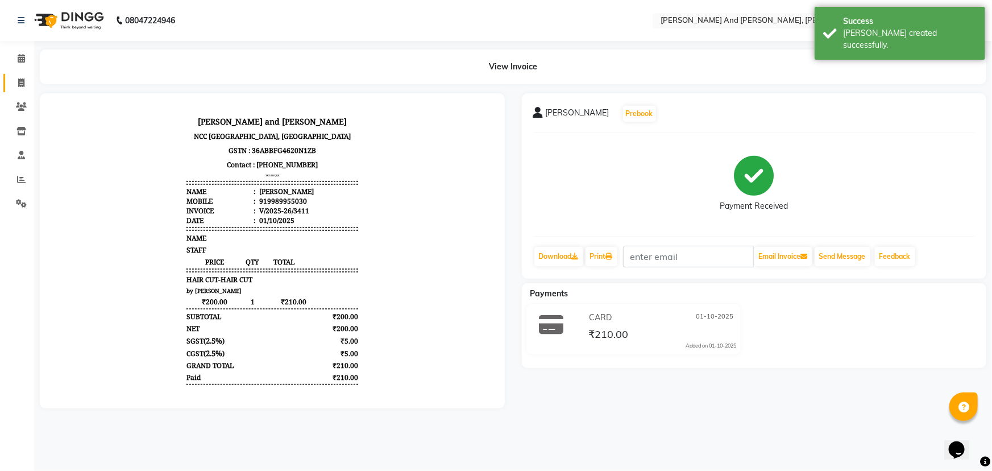
click at [18, 85] on icon at bounding box center [21, 82] width 6 height 9
select select "service"
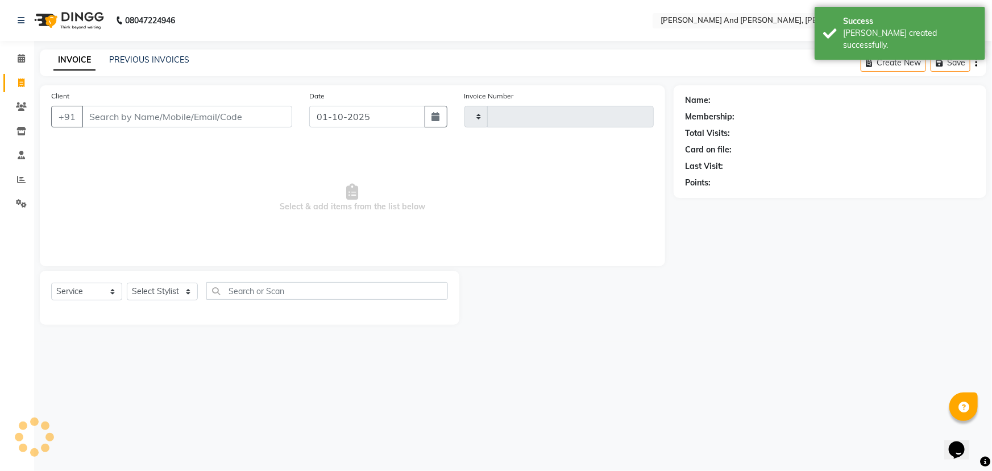
click at [18, 85] on icon at bounding box center [21, 82] width 6 height 9
select select "service"
type input "3412"
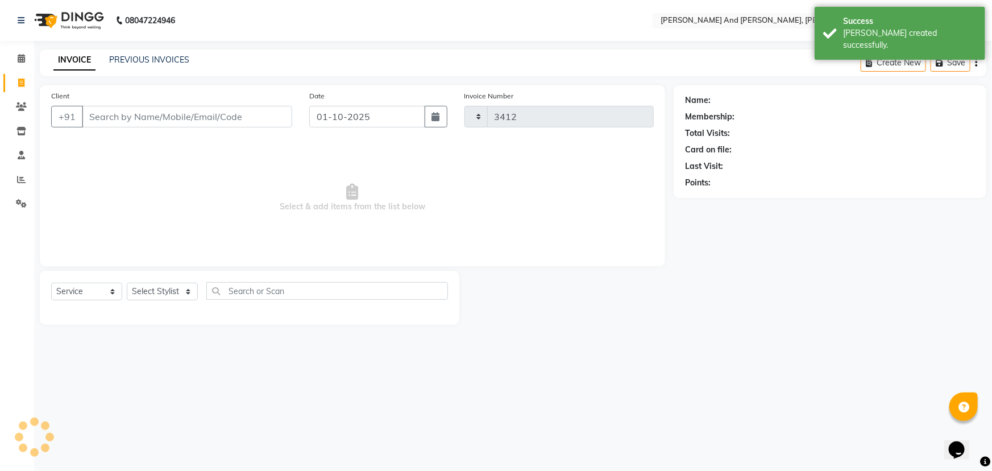
select select "6766"
select select "P"
